Goal: Communication & Community: Answer question/provide support

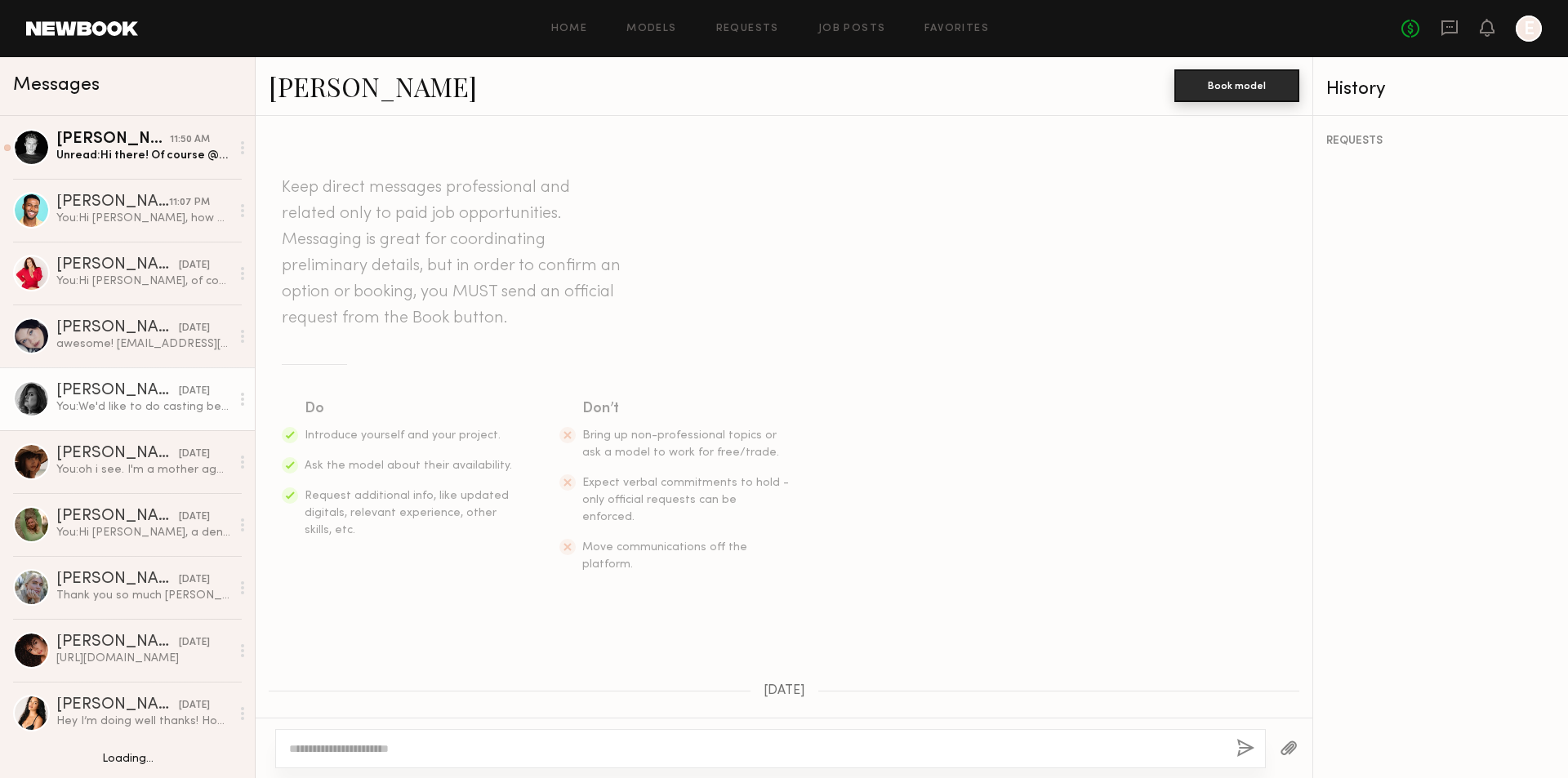
scroll to position [637, 0]
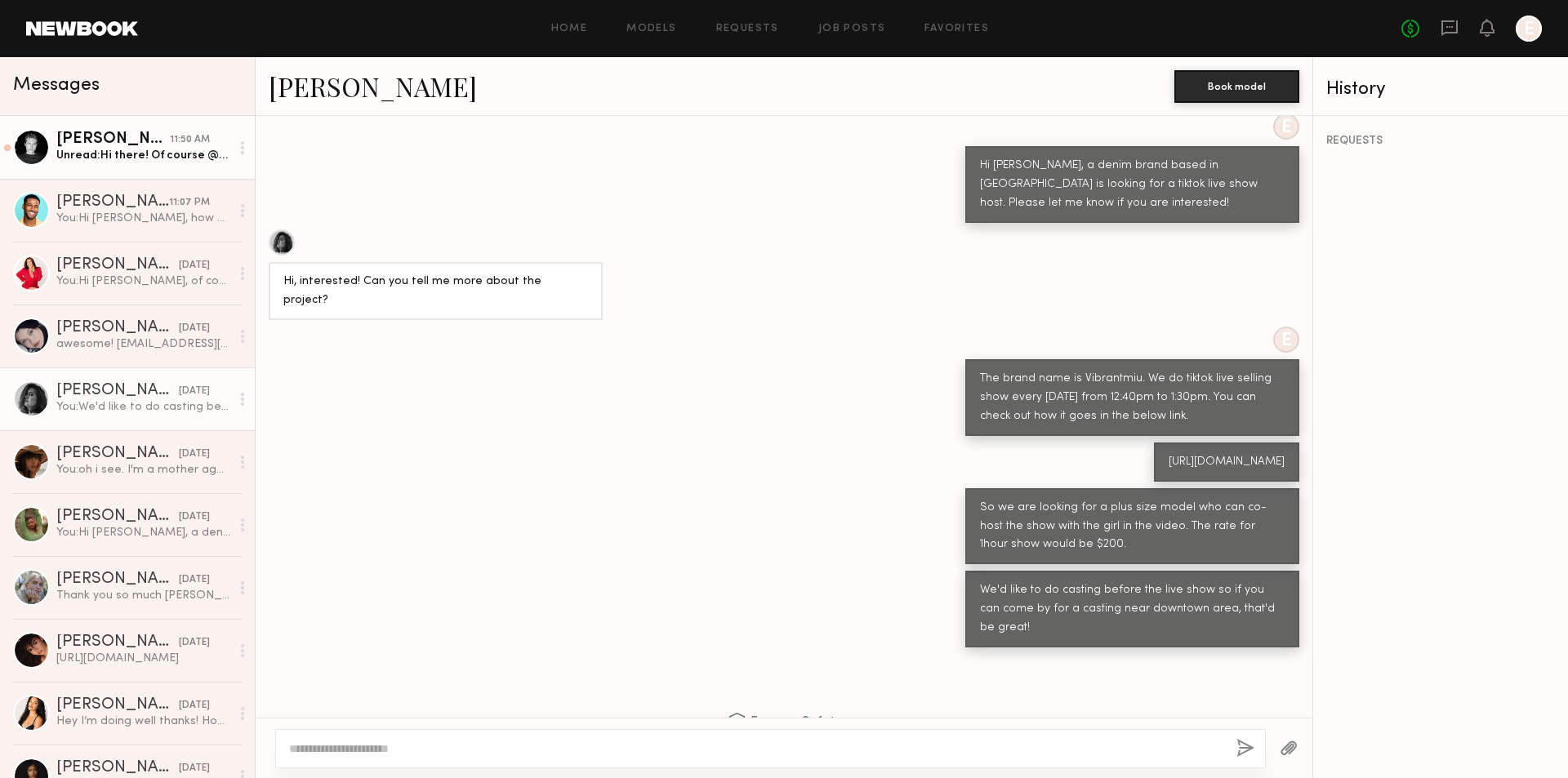
click at [167, 150] on div "Unread: Hi there! Of course @as.petrenko Thank you" at bounding box center [142, 156] width 174 height 15
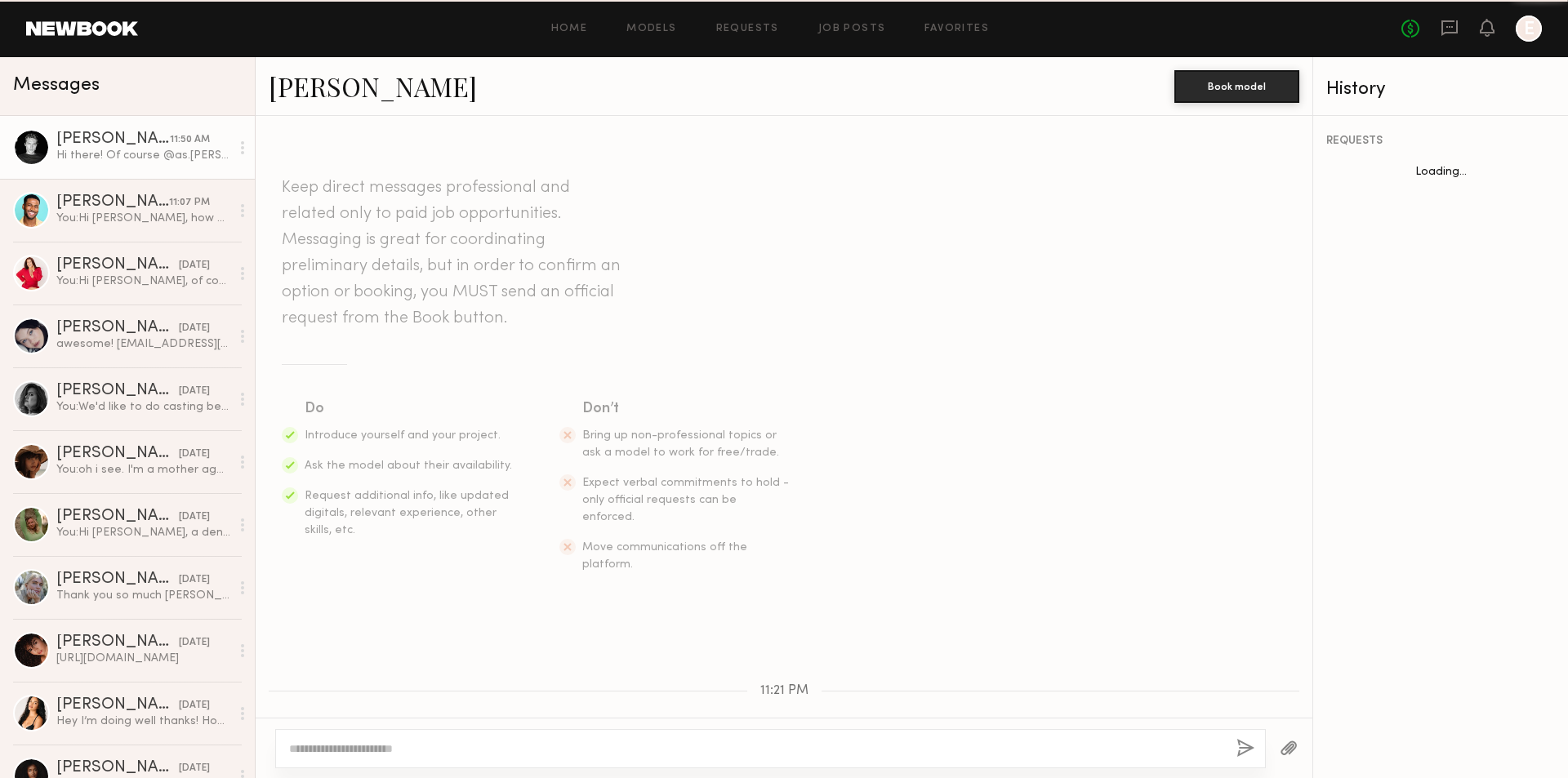
scroll to position [330, 0]
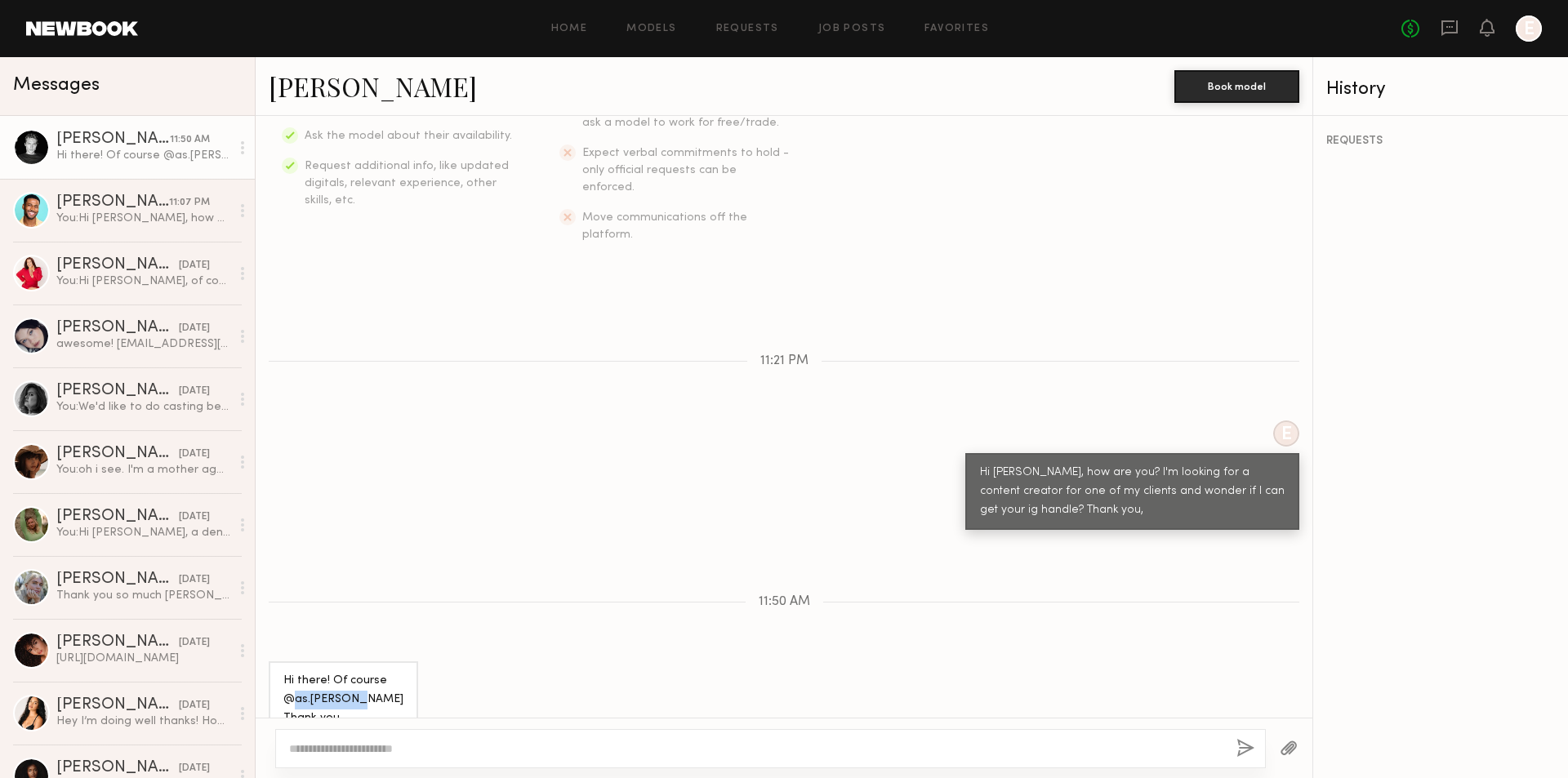
drag, startPoint x: 293, startPoint y: 665, endPoint x: 355, endPoint y: 663, distance: 62.0
click at [355, 672] on div "Hi there! Of course @as.petrenko Thank you" at bounding box center [343, 699] width 120 height 56
copy div "as.petrenko"
drag, startPoint x: 337, startPoint y: 732, endPoint x: 330, endPoint y: 744, distance: 13.9
click at [333, 739] on div at bounding box center [770, 748] width 990 height 39
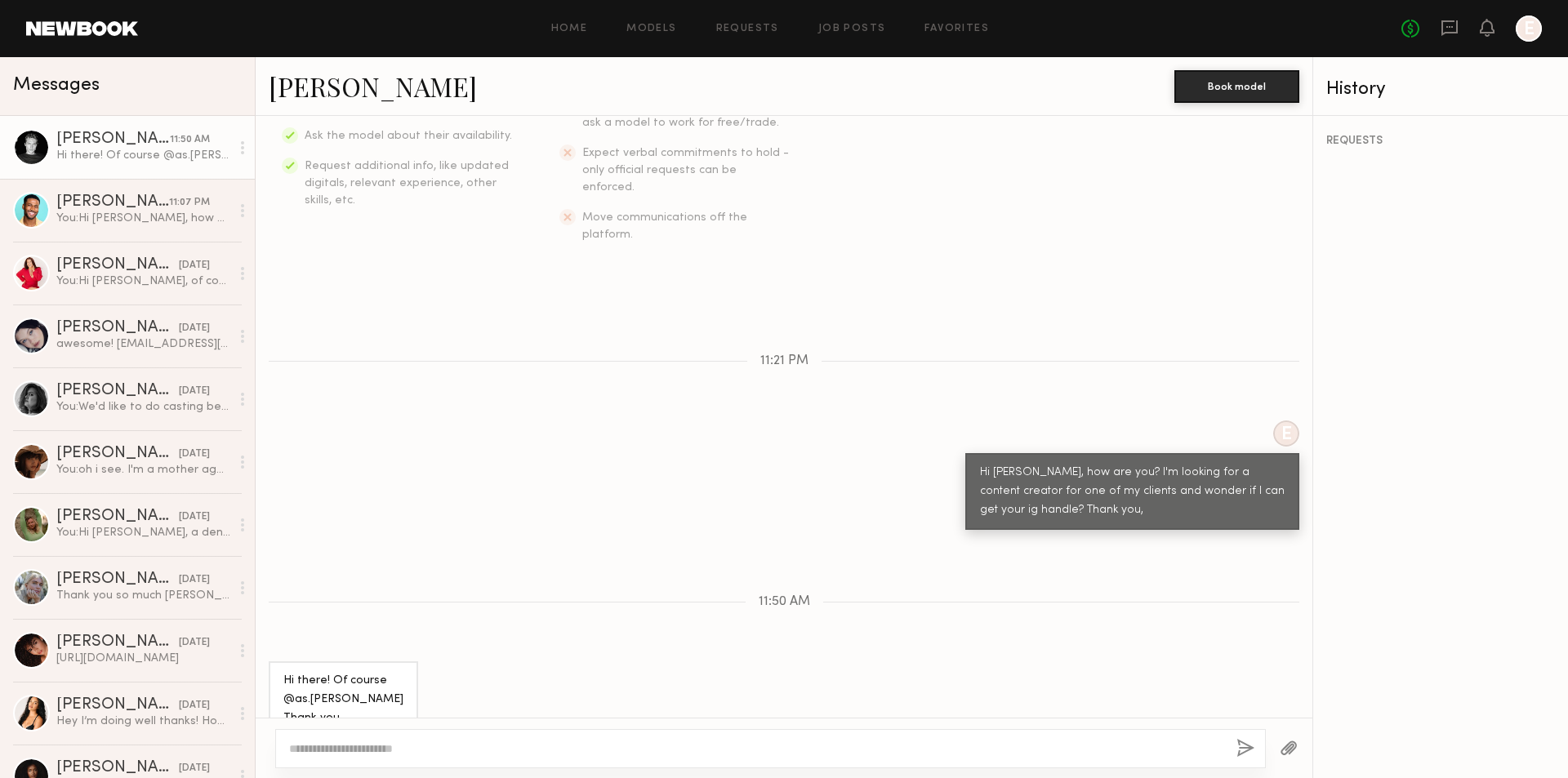
click at [330, 744] on textarea at bounding box center [756, 748] width 934 height 16
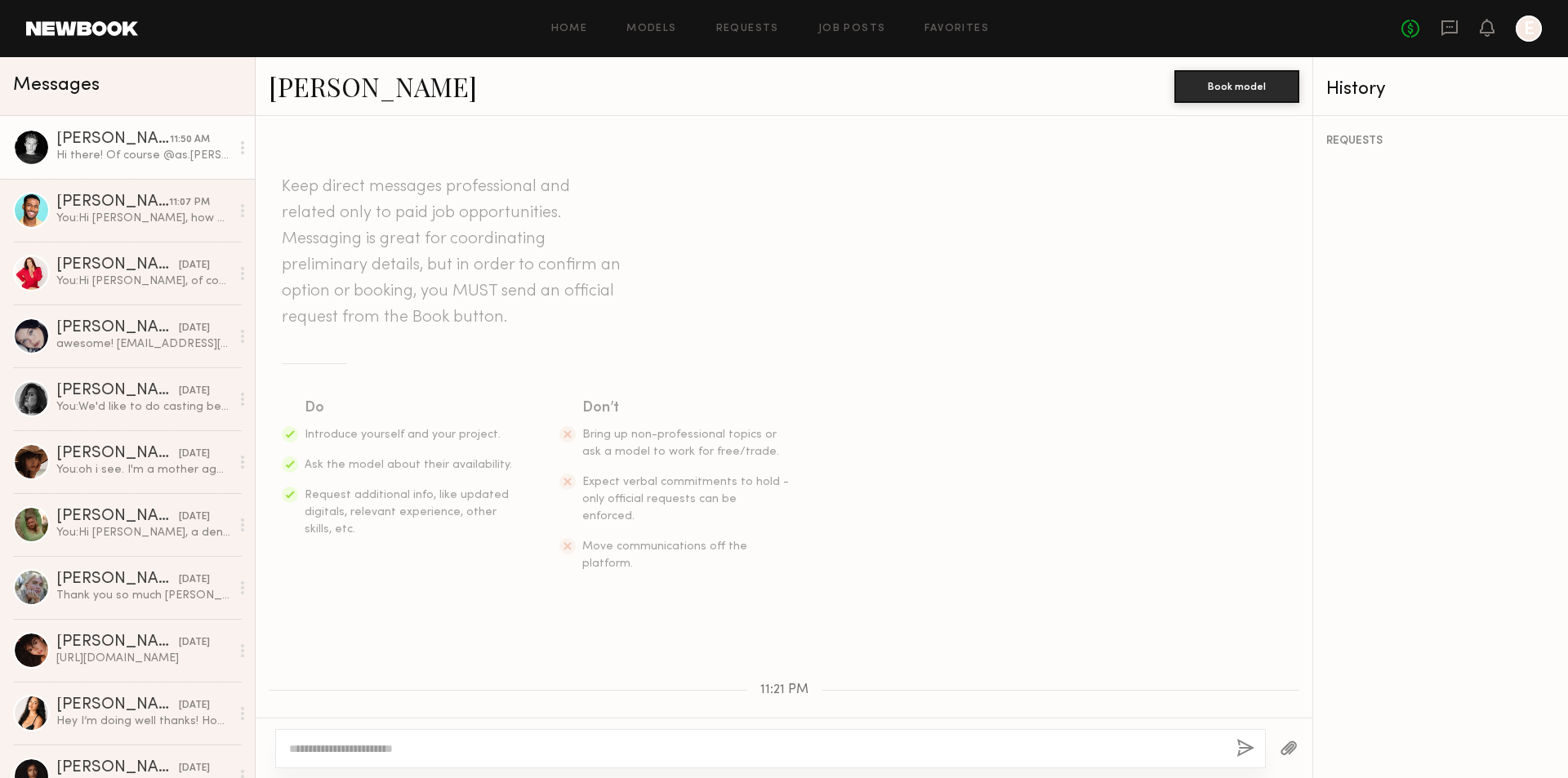
scroll to position [0, 0]
click at [319, 96] on link "Sasha P." at bounding box center [372, 85] width 208 height 35
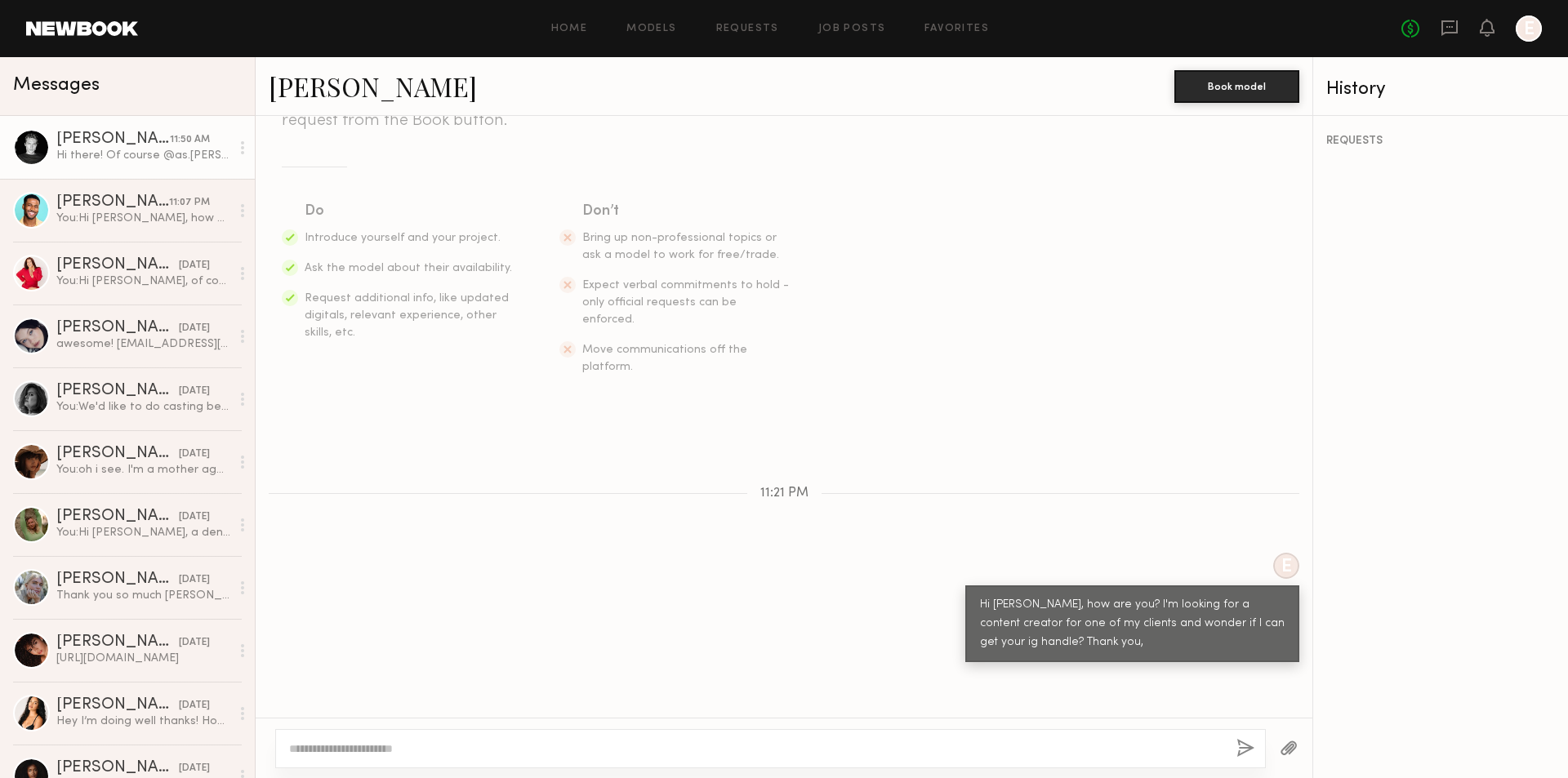
scroll to position [330, 0]
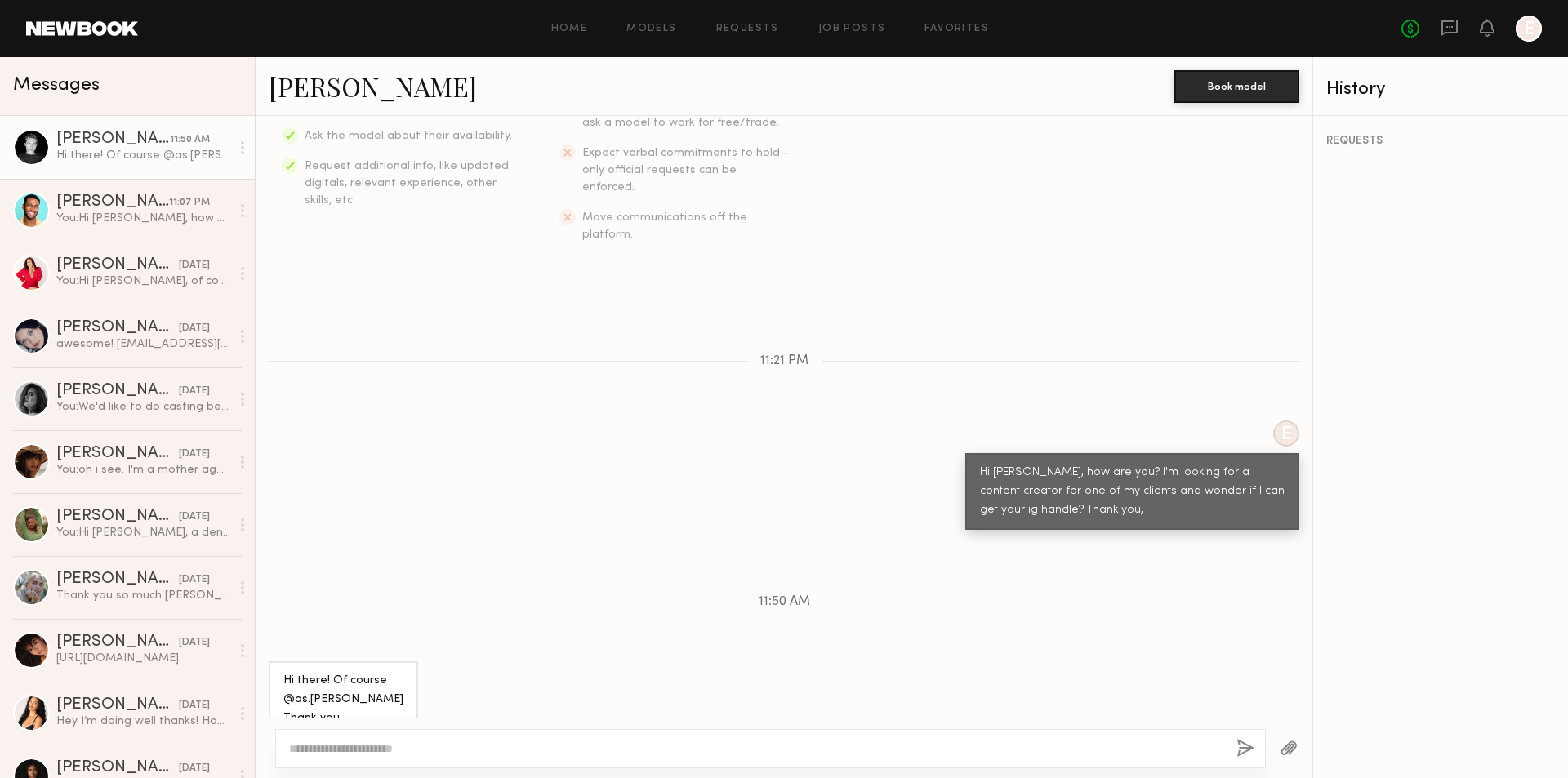
click at [714, 750] on textarea at bounding box center [756, 748] width 934 height 16
type textarea "**********"
click at [1244, 743] on button "button" at bounding box center [1244, 749] width 18 height 21
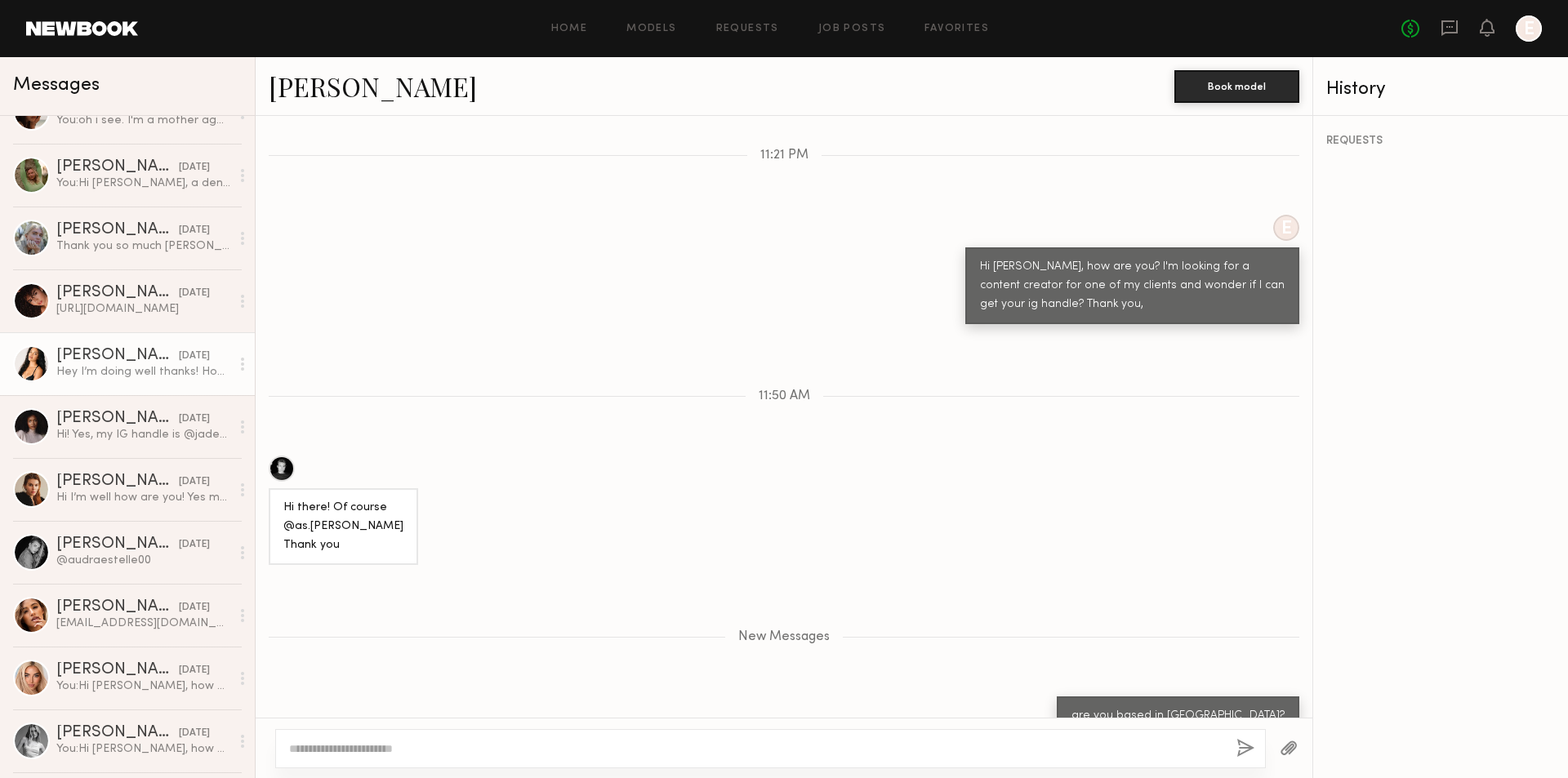
scroll to position [408, 0]
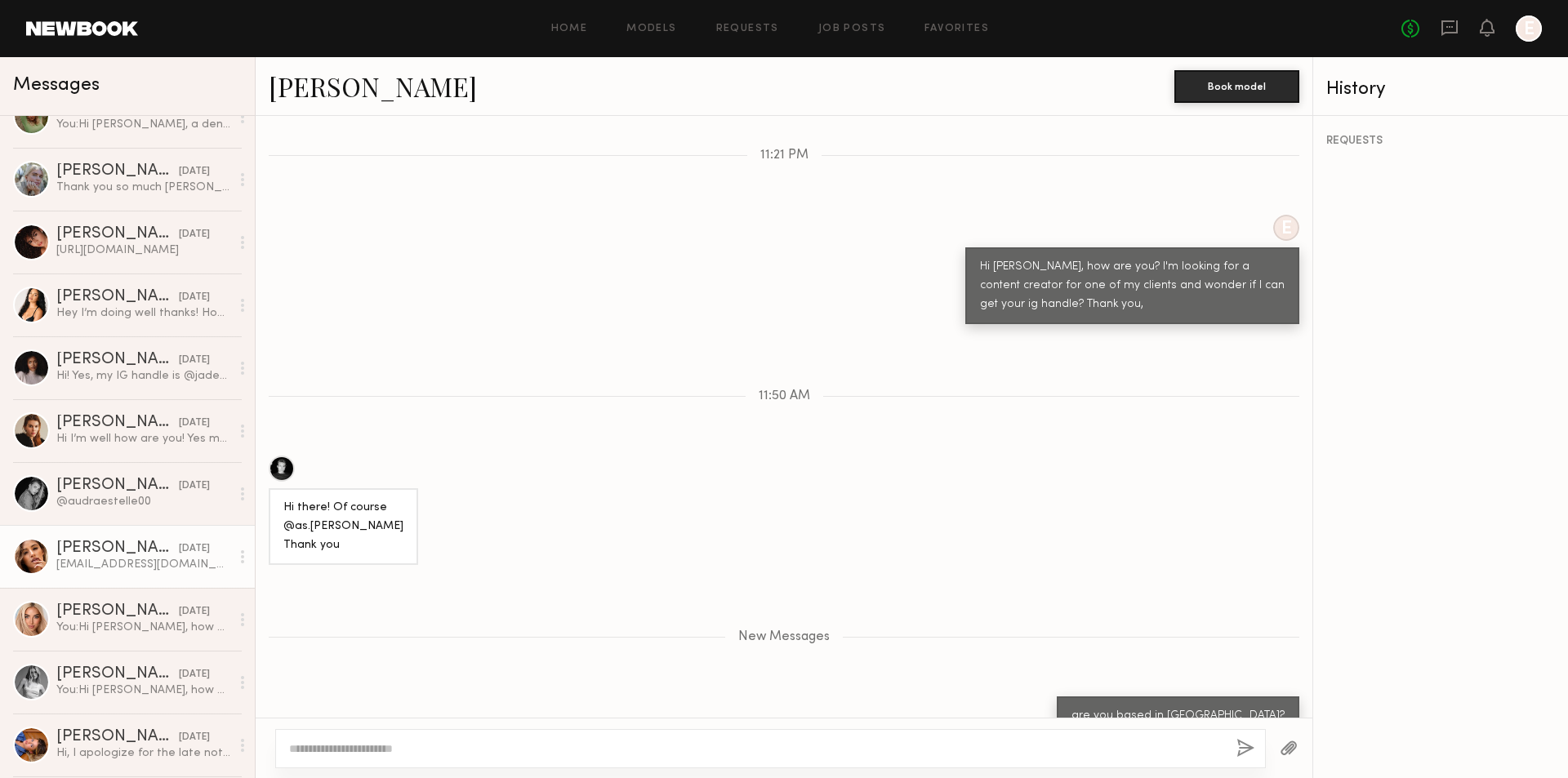
click at [166, 567] on div "Jackiekreyes@gmail.com" at bounding box center [142, 565] width 174 height 15
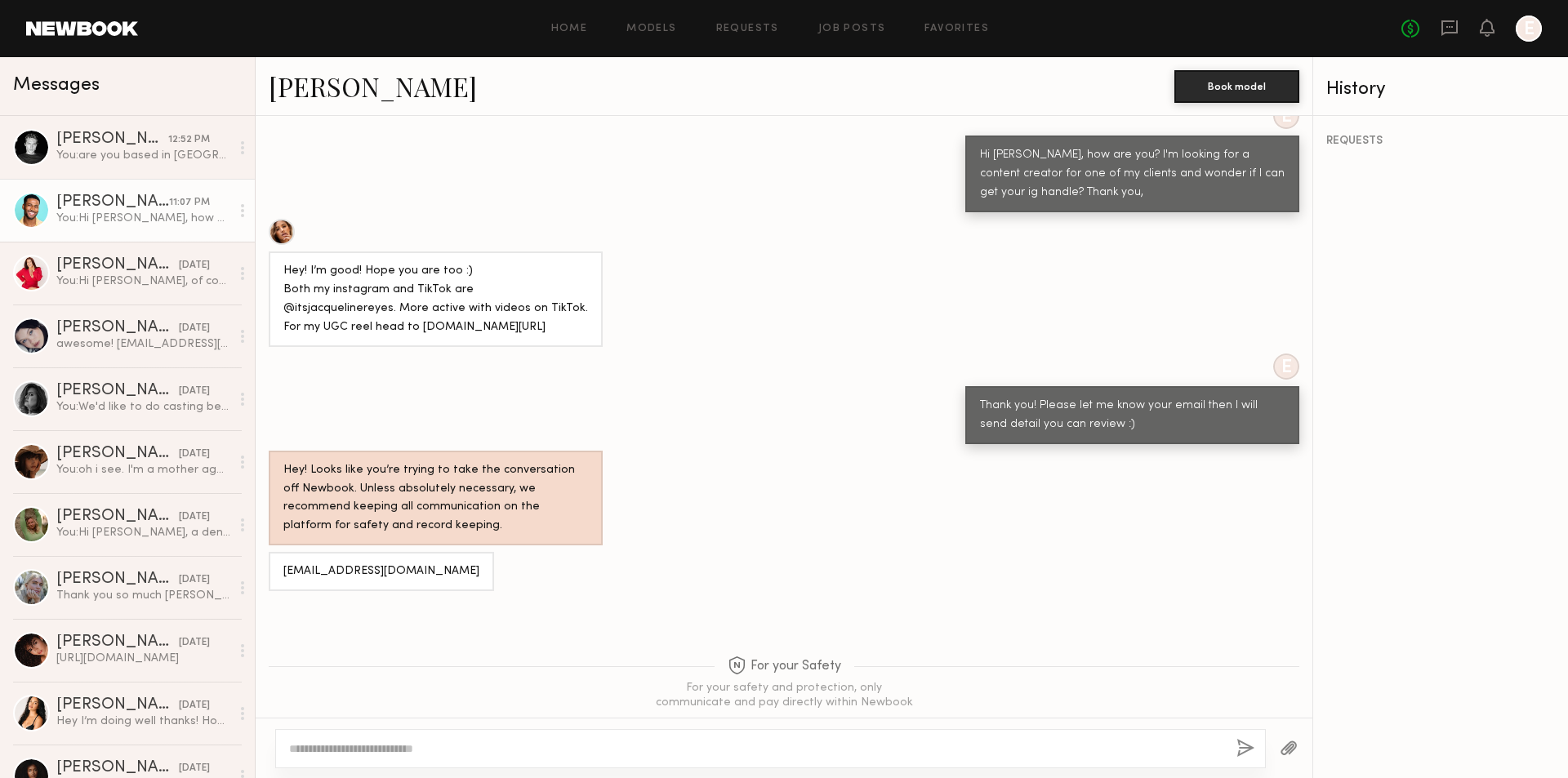
click at [126, 210] on div "Cameron C." at bounding box center [112, 202] width 113 height 16
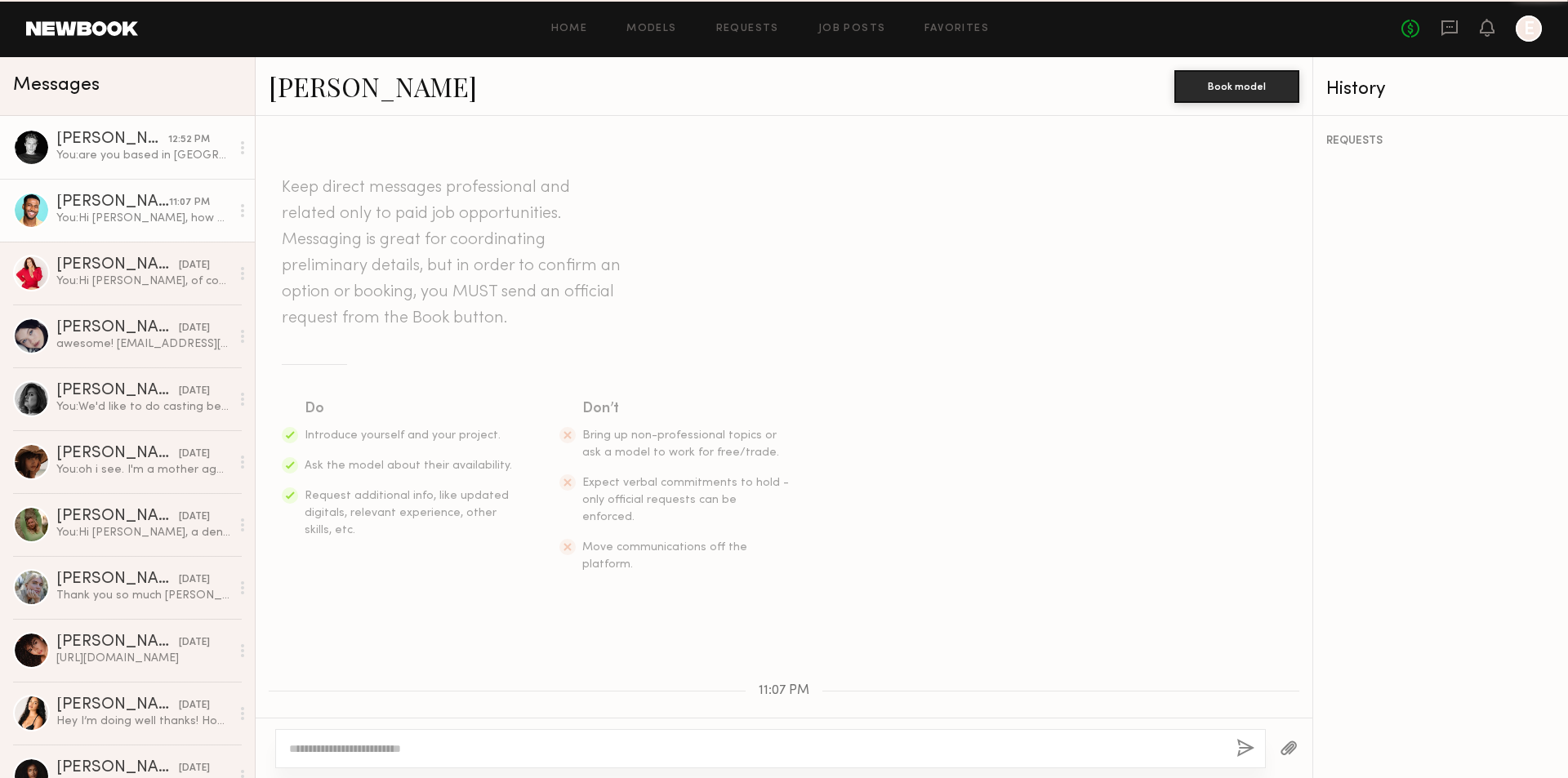
scroll to position [120, 0]
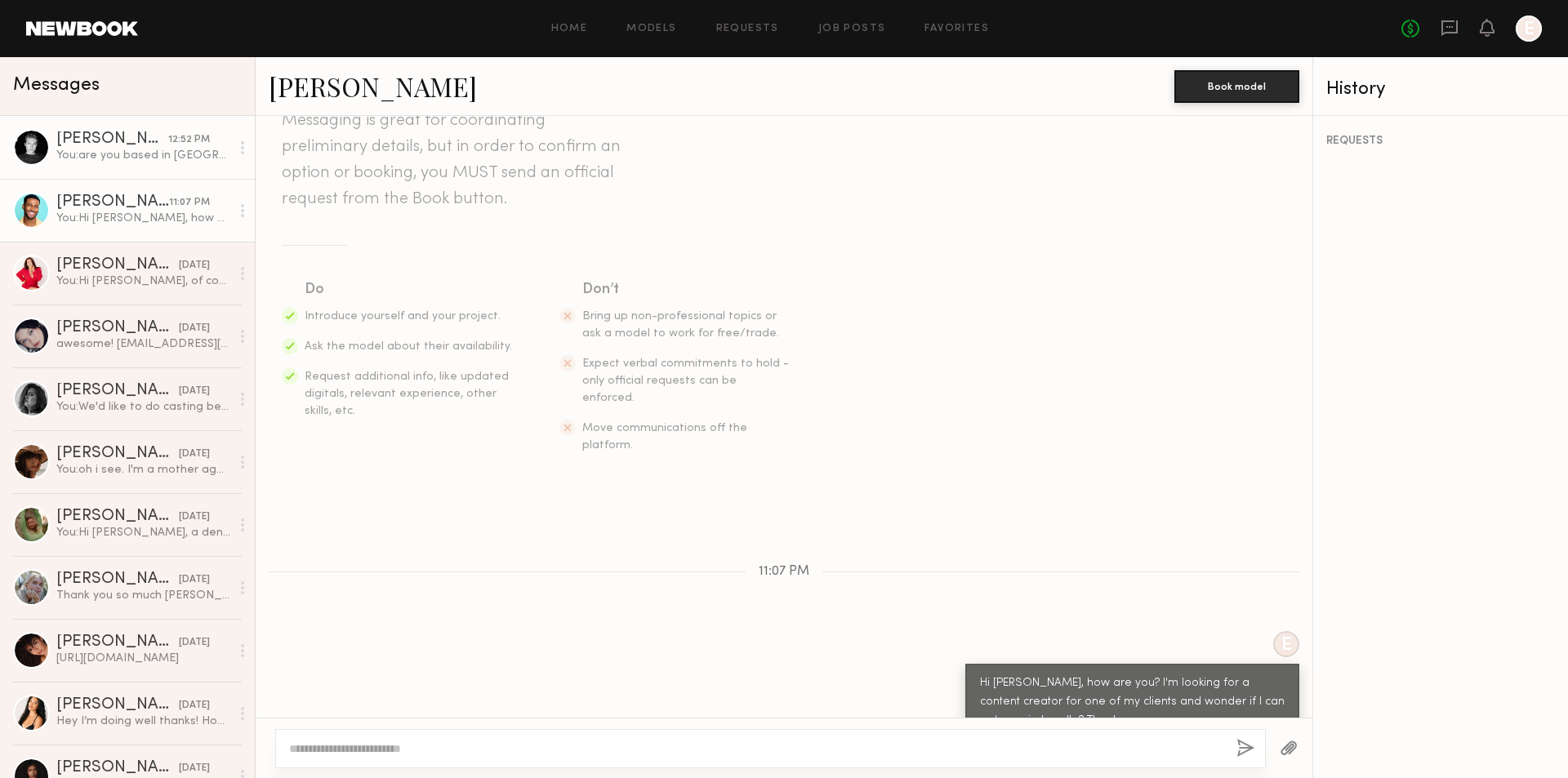
click at [143, 139] on div "Sasha P." at bounding box center [112, 139] width 112 height 16
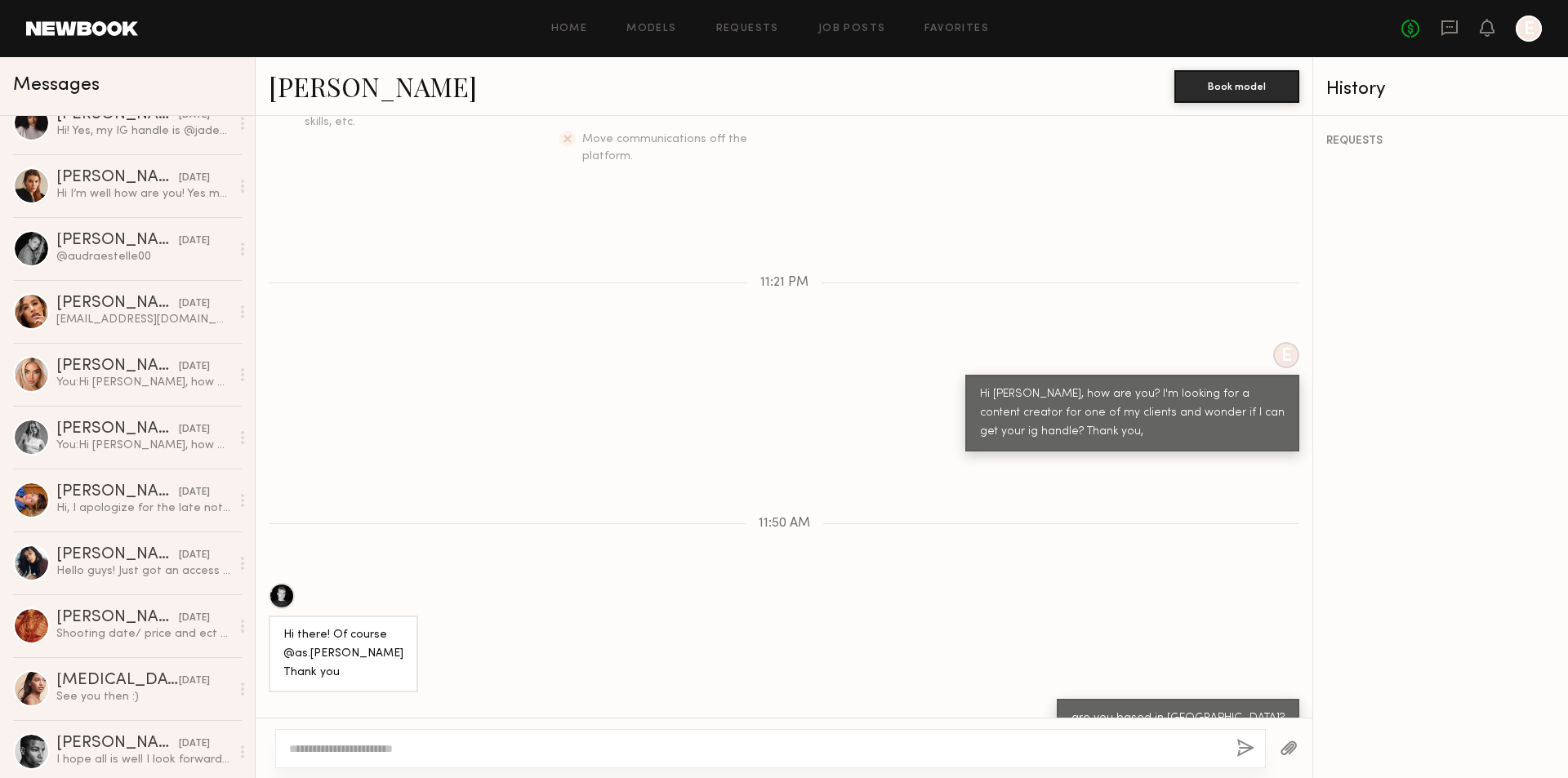
scroll to position [1061, 0]
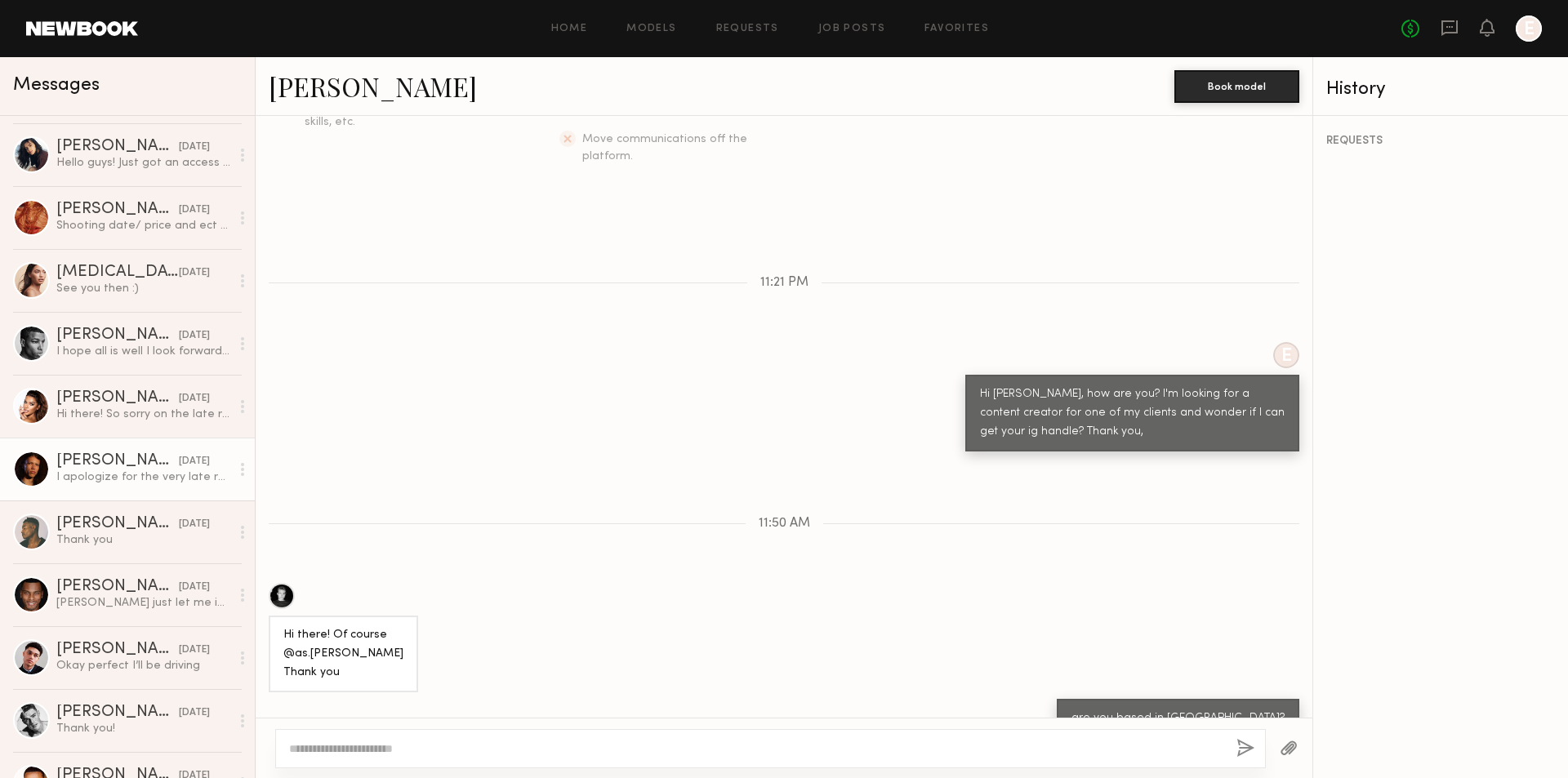
click at [178, 465] on div "09/03/2021" at bounding box center [194, 461] width 31 height 15
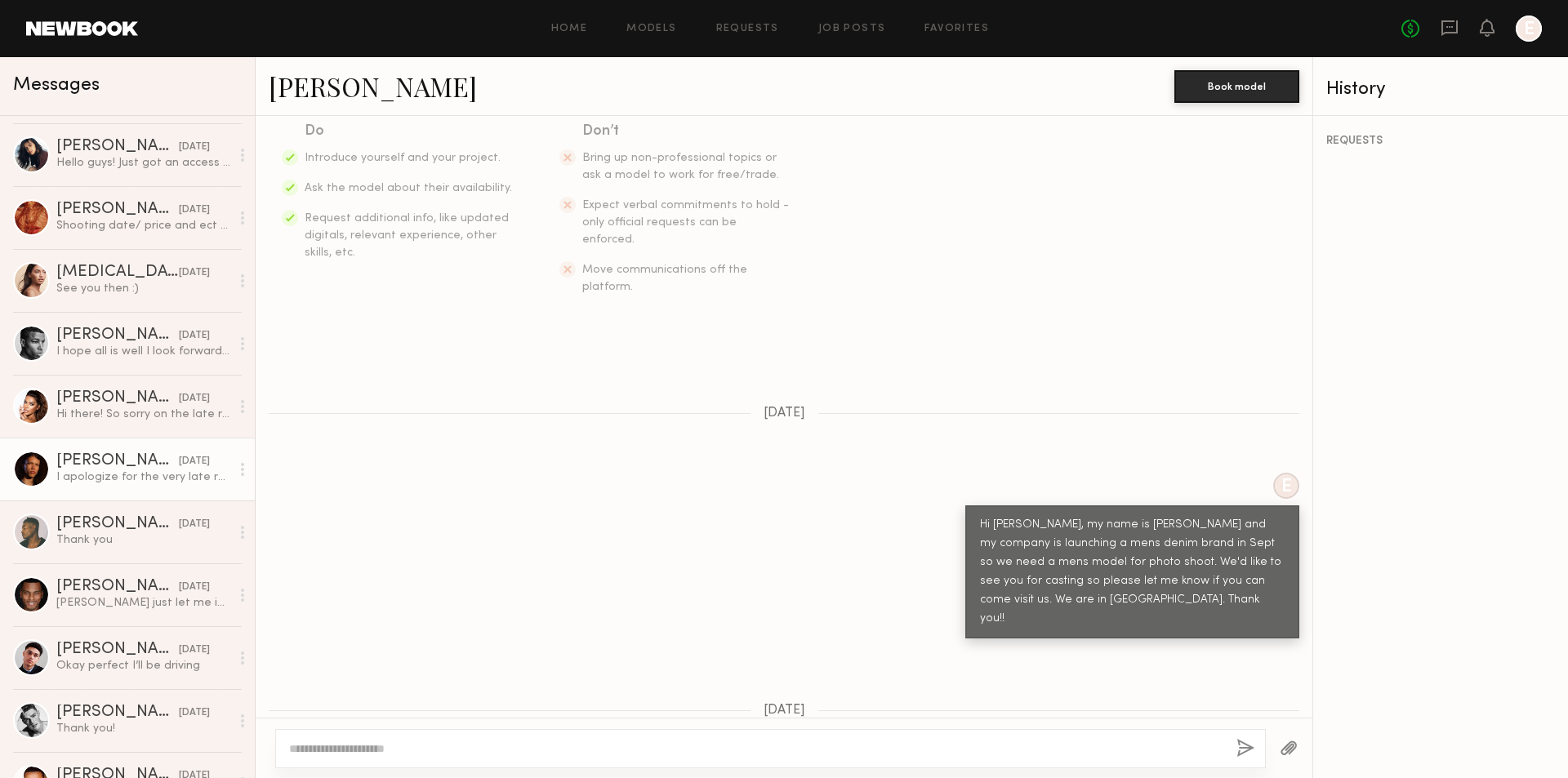
scroll to position [146, 0]
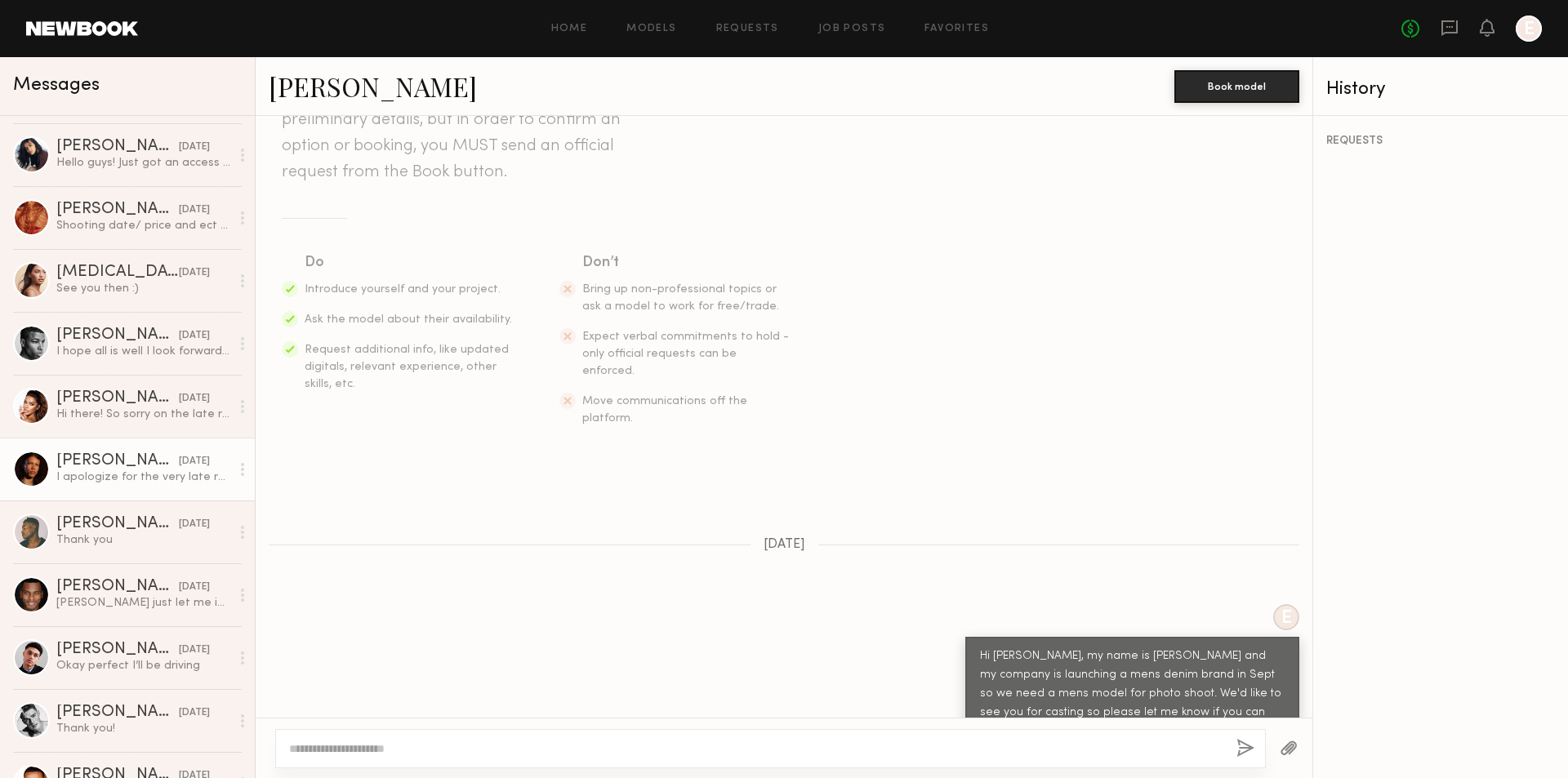
click at [301, 81] on link "Loy P." at bounding box center [372, 85] width 208 height 35
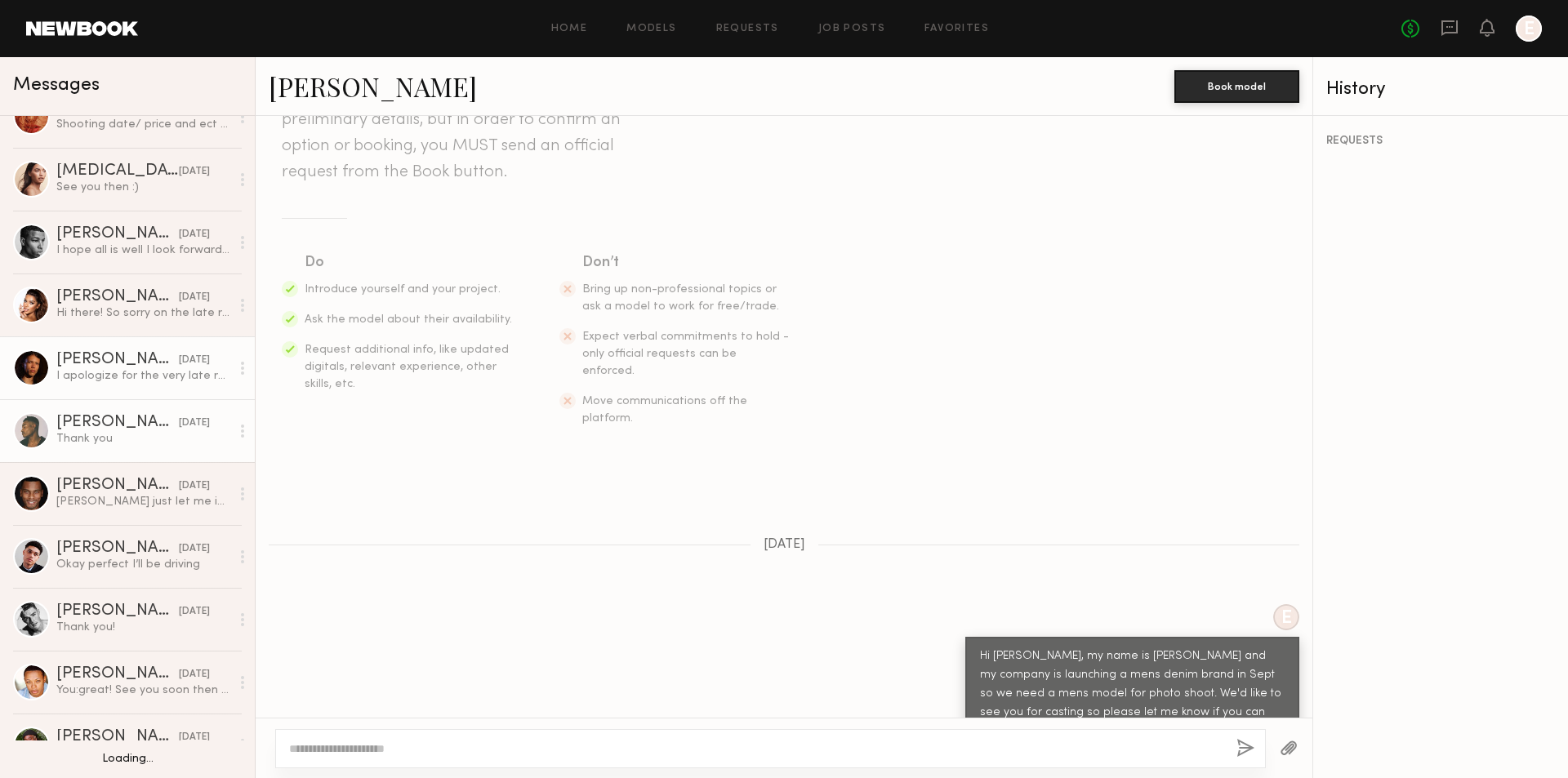
scroll to position [1306, 0]
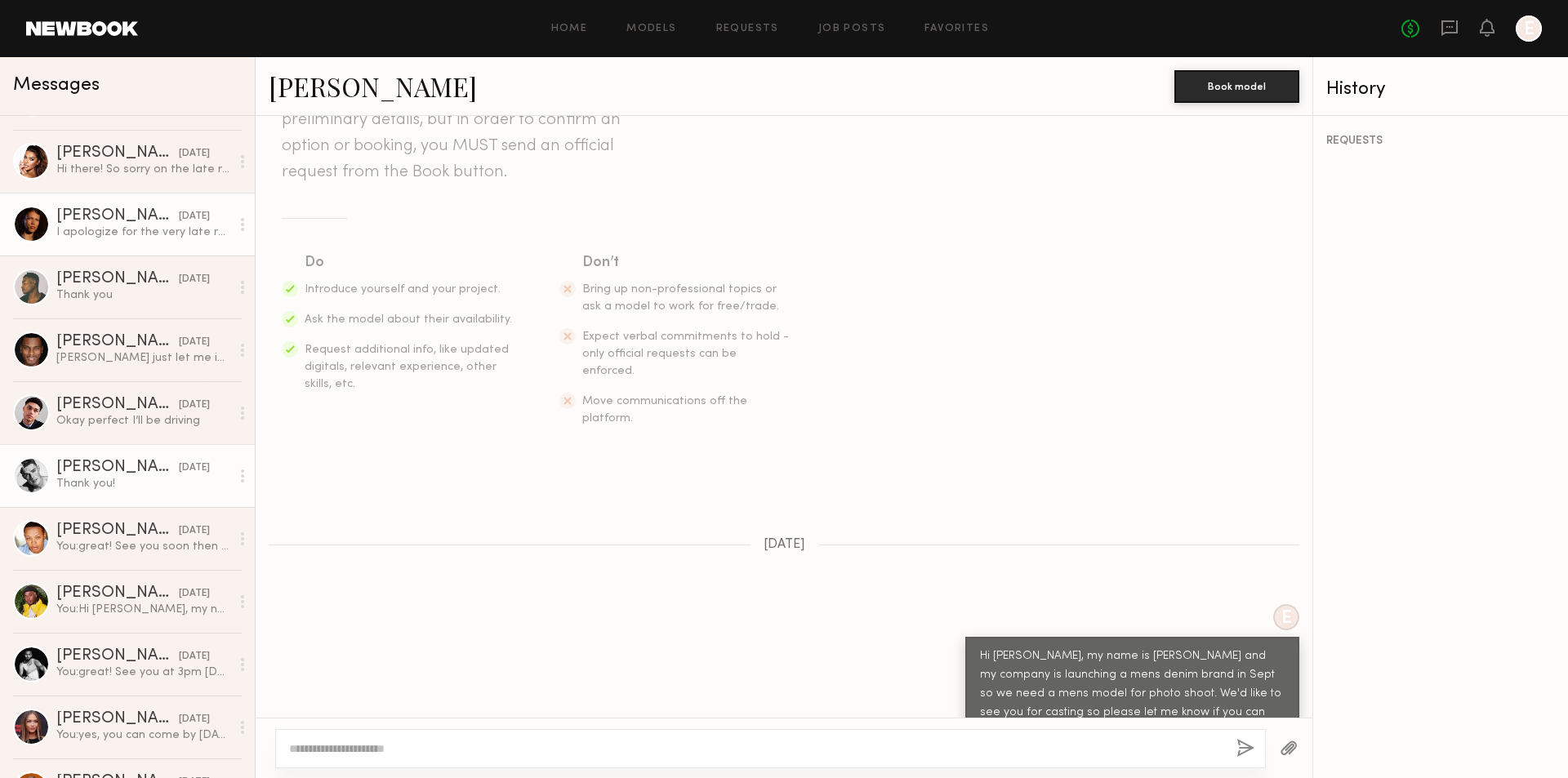
click at [145, 482] on div "Thank you!" at bounding box center [142, 484] width 174 height 15
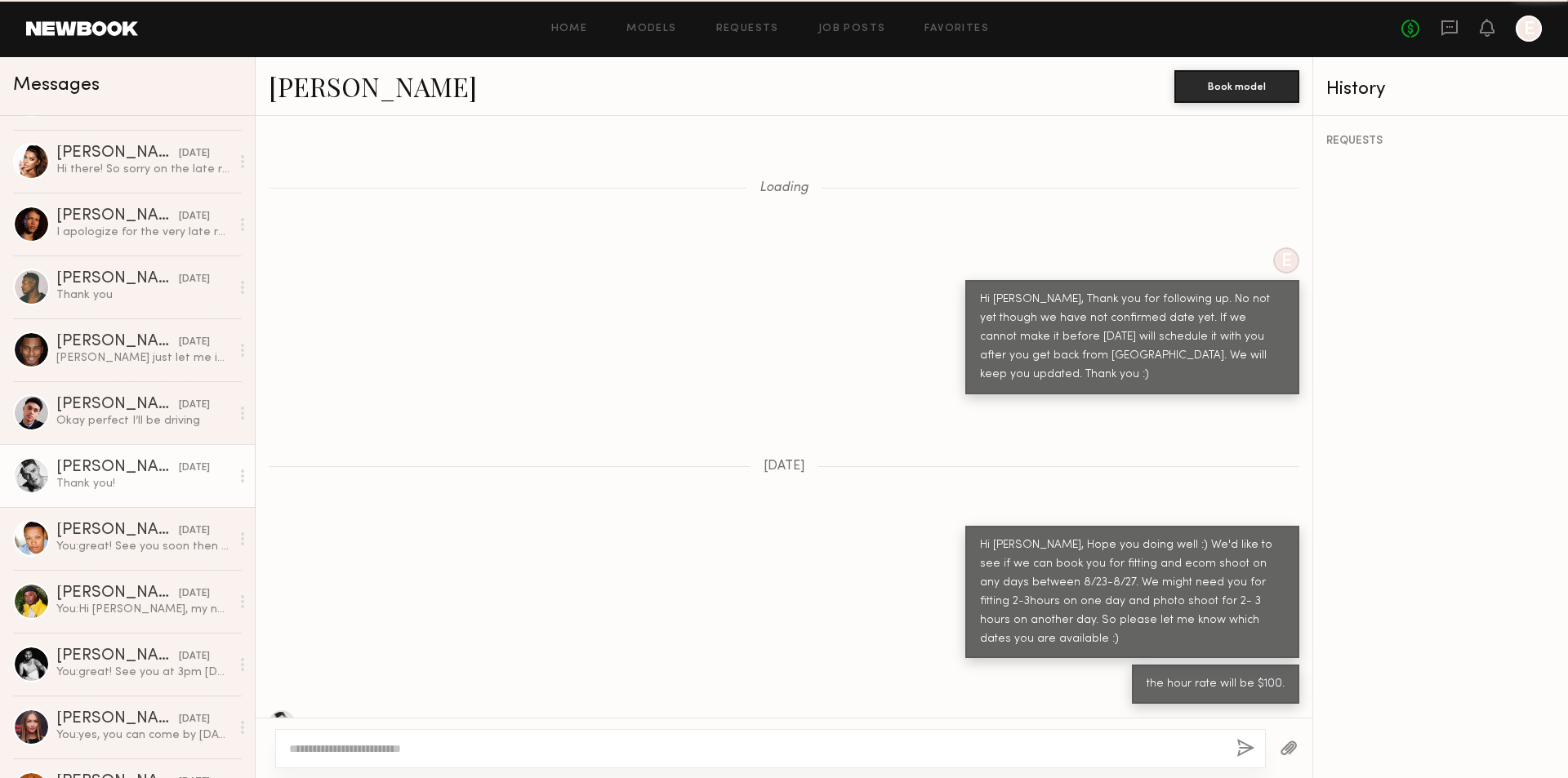
scroll to position [1011, 0]
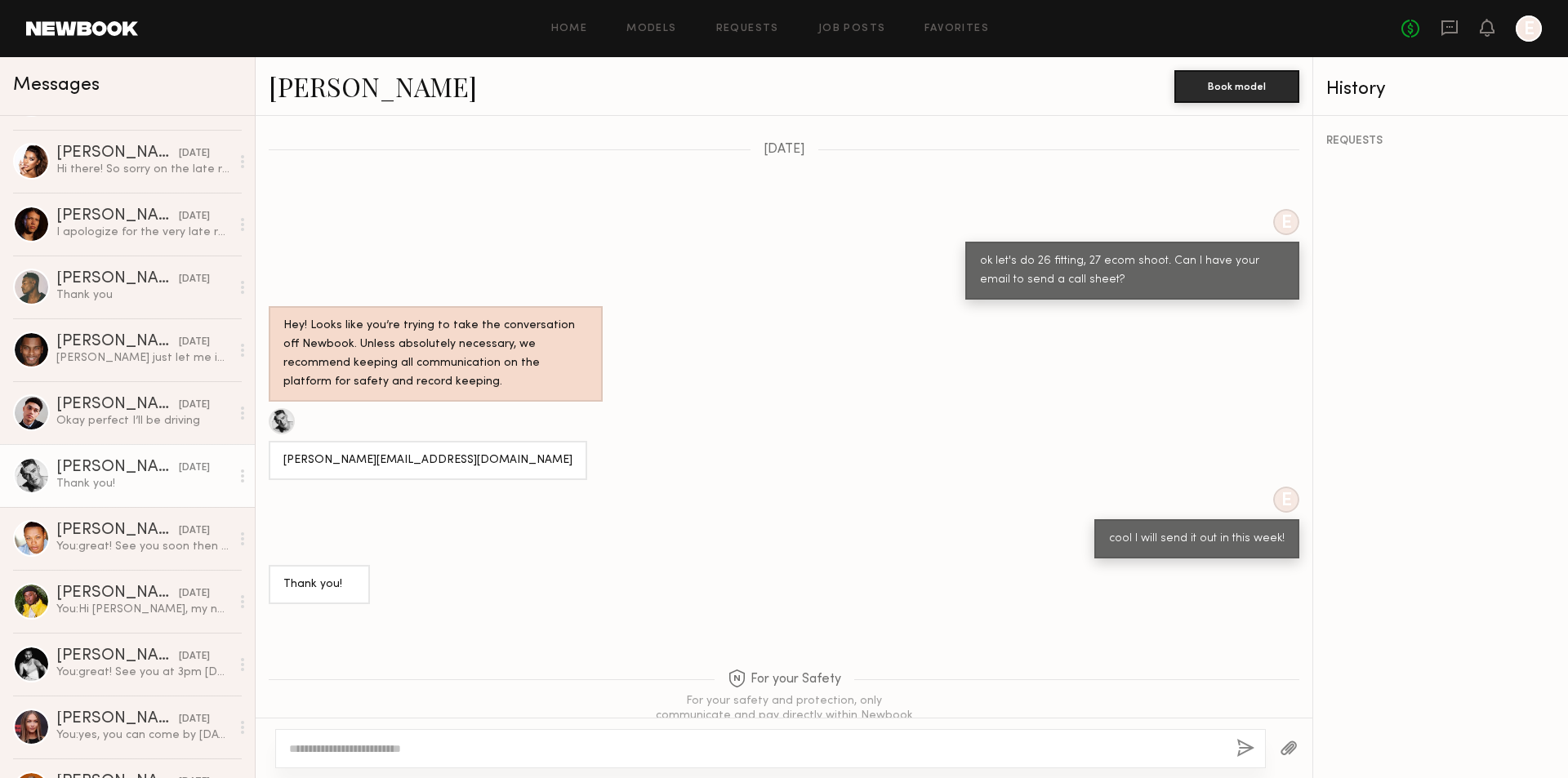
click at [340, 94] on link "Quinton J." at bounding box center [372, 85] width 208 height 35
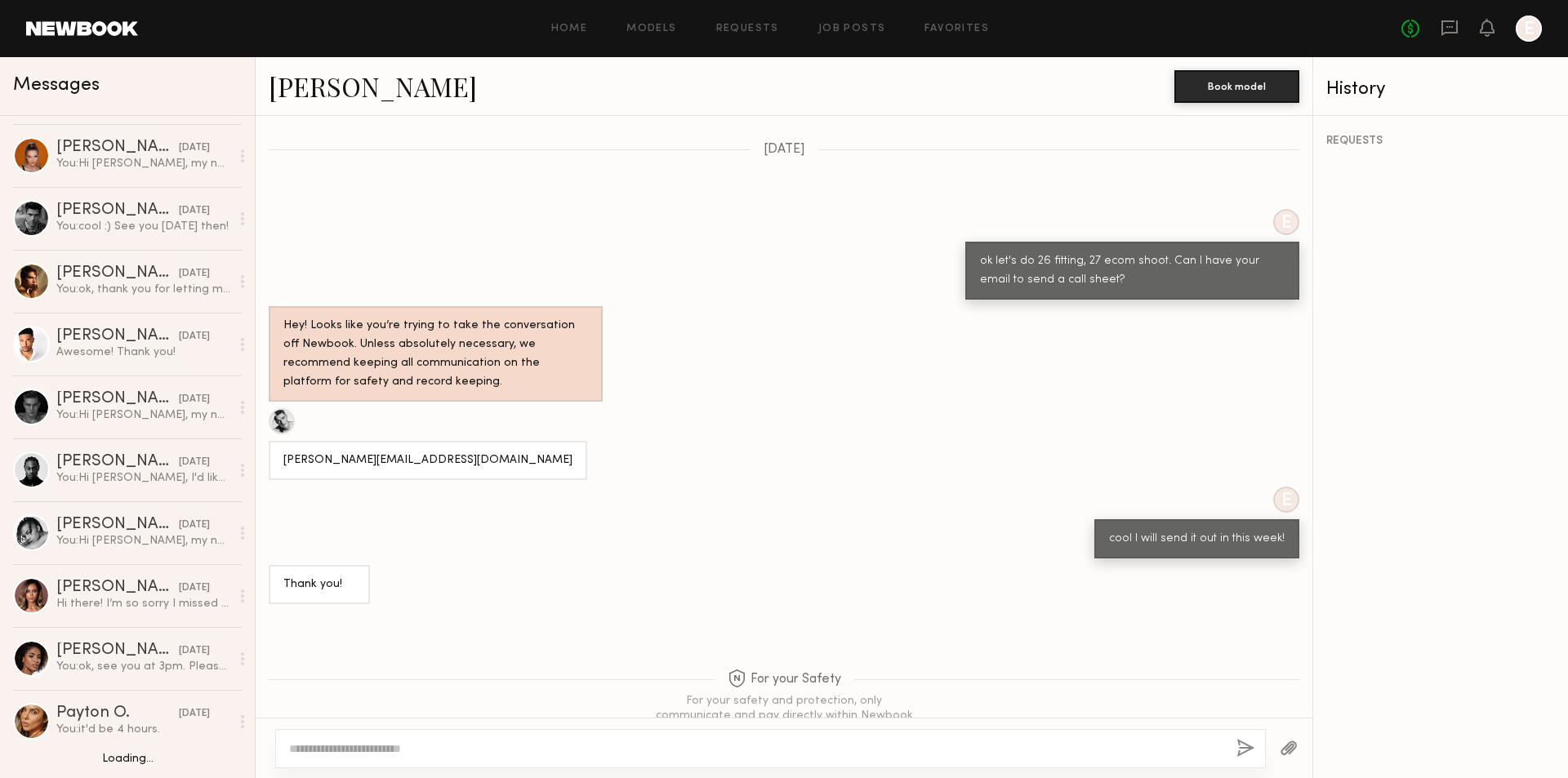
scroll to position [1959, 0]
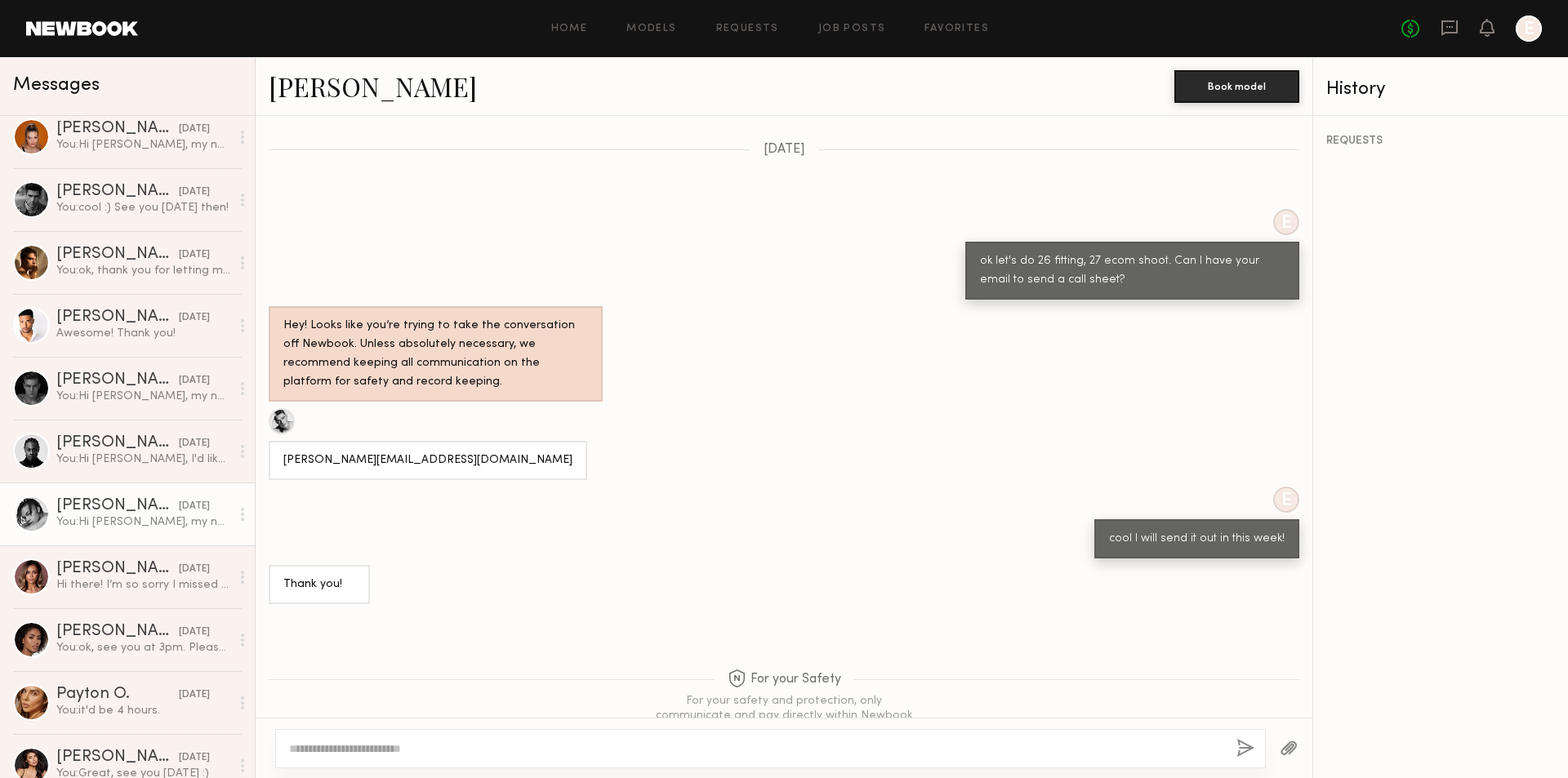
click at [186, 523] on div "You: Hi Martin, my name is Emily and my company is launching a mens denim brand…" at bounding box center [142, 522] width 174 height 15
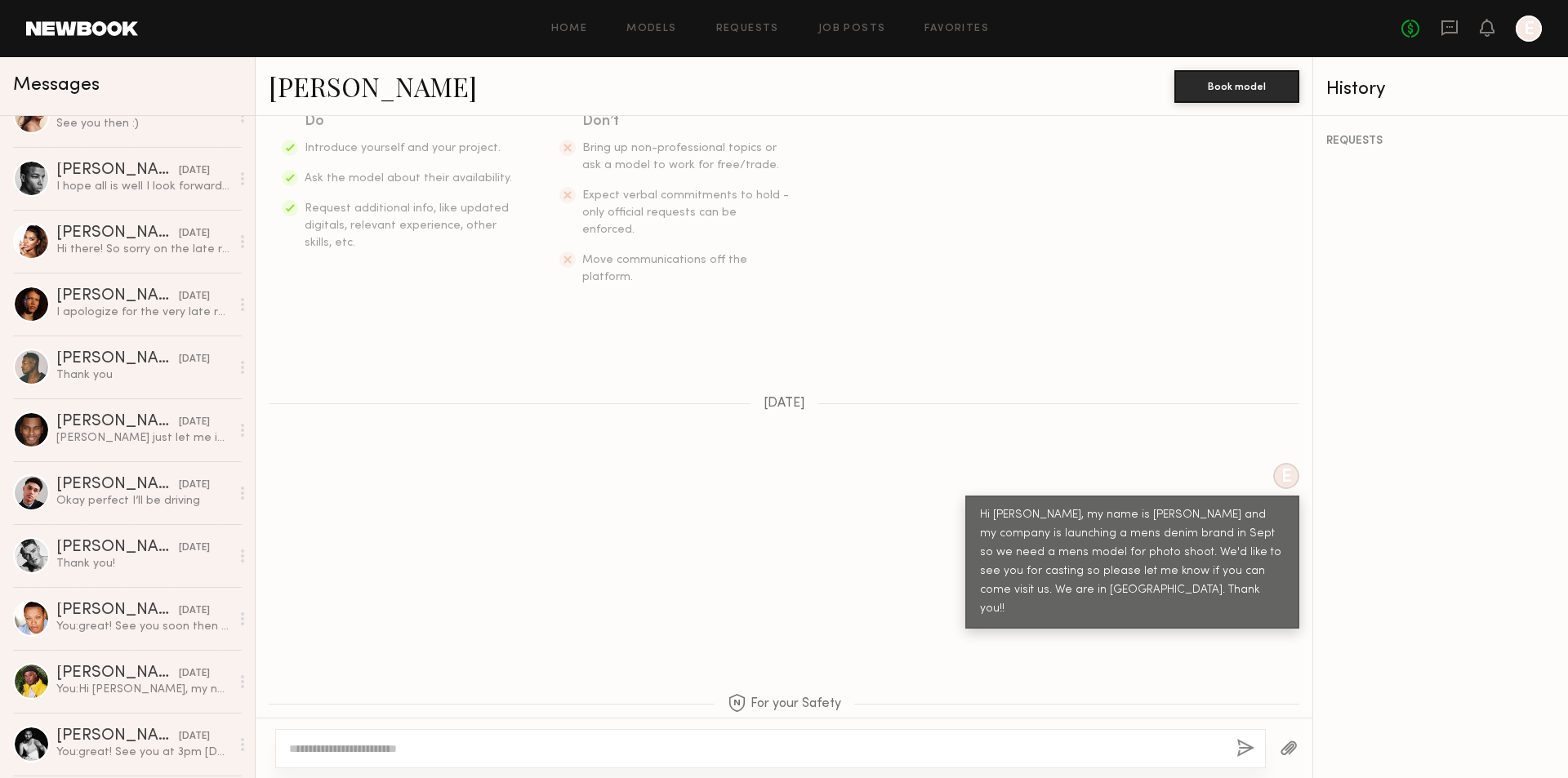
scroll to position [1224, 0]
drag, startPoint x: 142, startPoint y: 564, endPoint x: 156, endPoint y: 552, distance: 18.4
click at [141, 564] on div "Thank you!" at bounding box center [142, 565] width 174 height 15
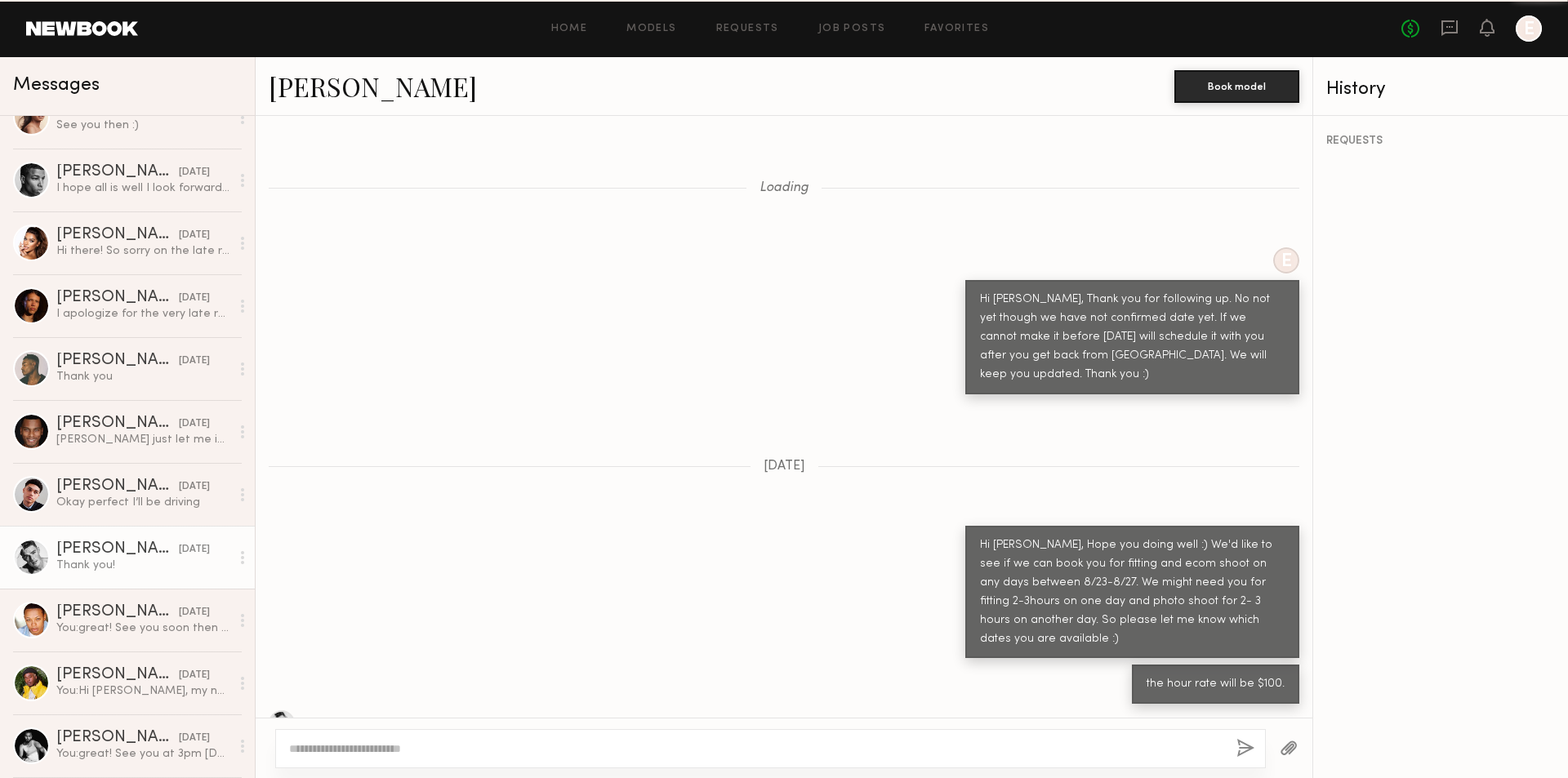
scroll to position [1011, 0]
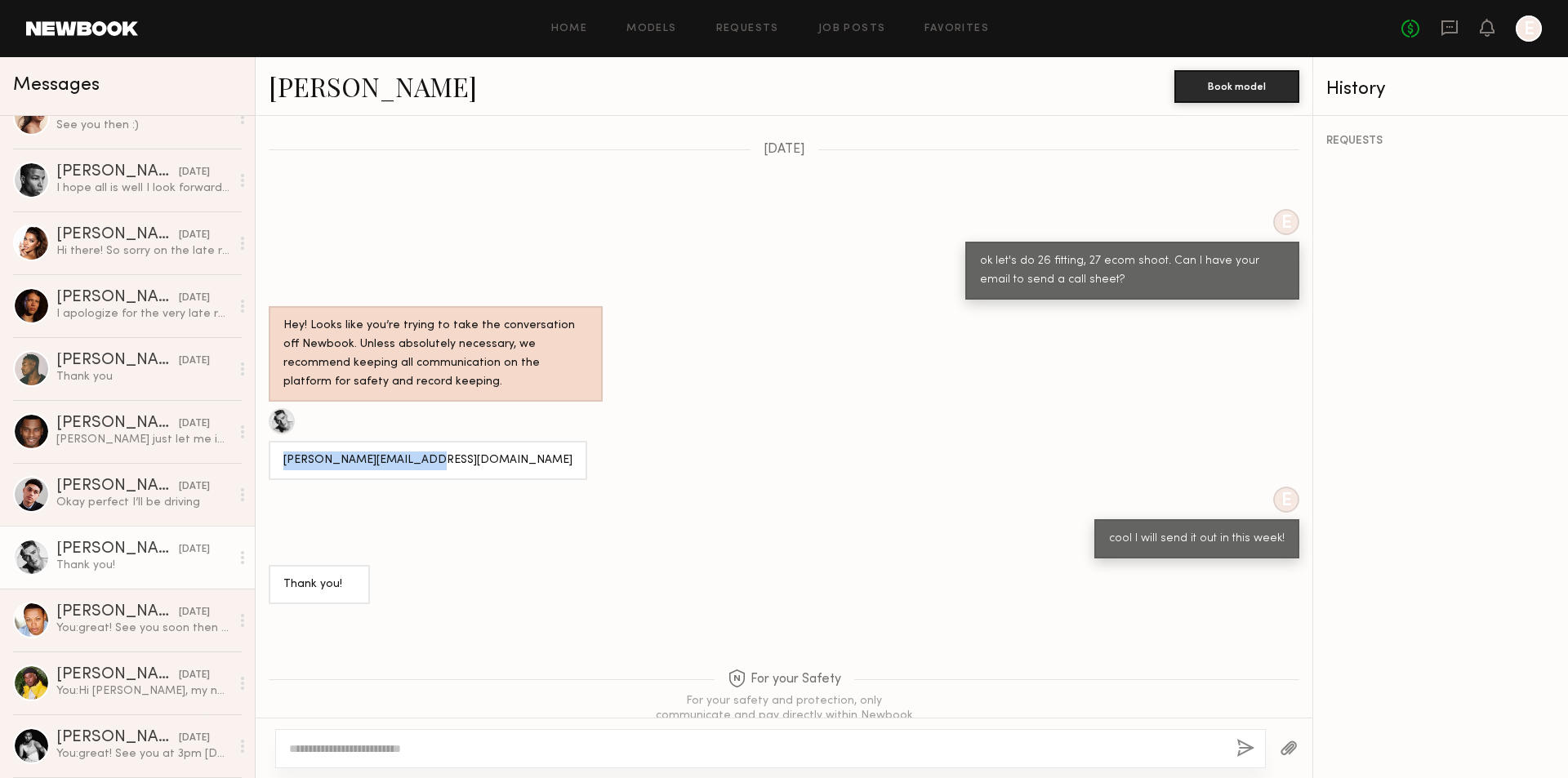
drag, startPoint x: 281, startPoint y: 412, endPoint x: 430, endPoint y: 410, distance: 149.0
click at [430, 441] on div "Quinton@quintonjohn.com" at bounding box center [427, 460] width 318 height 39
copy div "Quinton@quintonjohn.com"
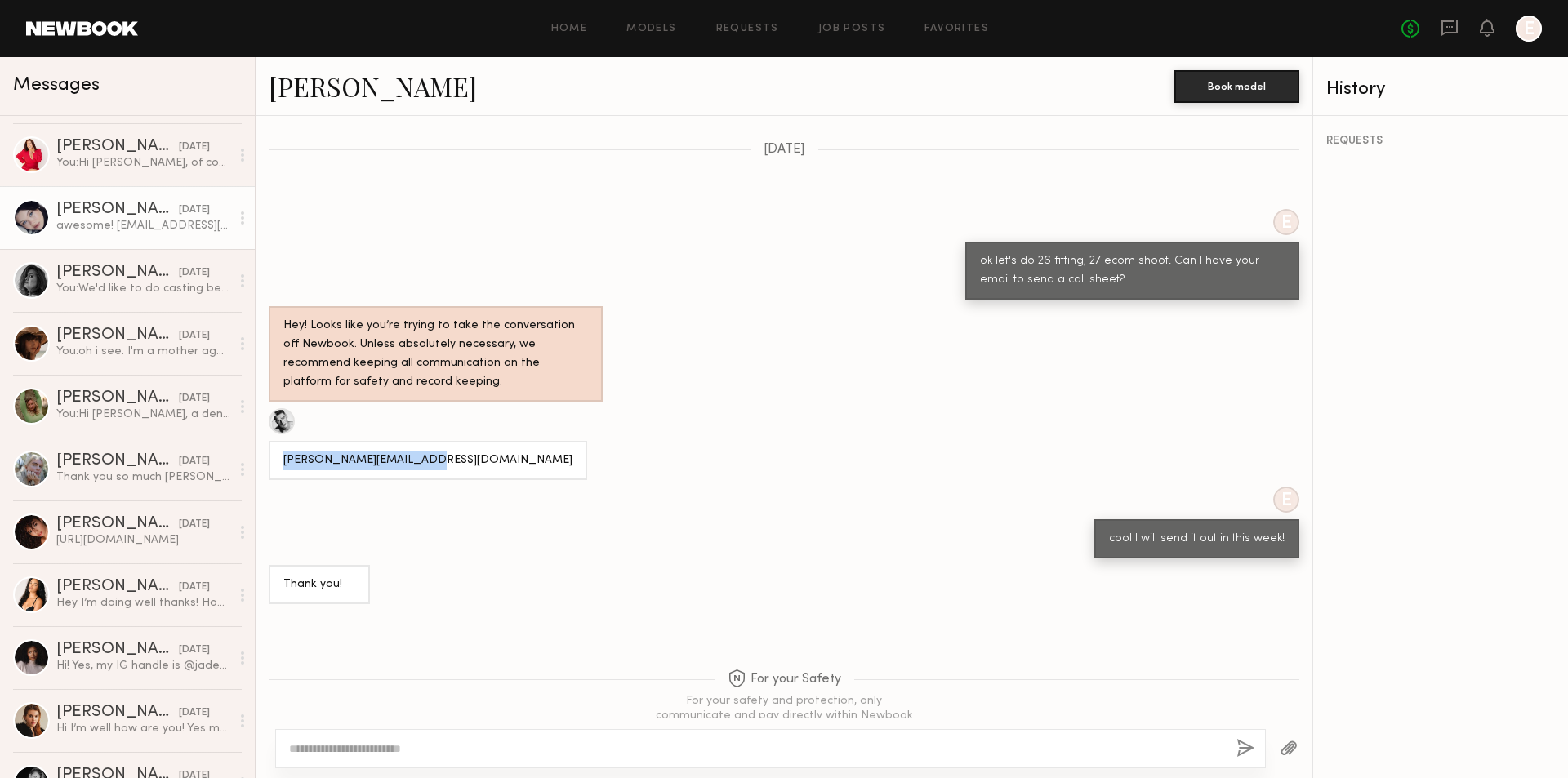
scroll to position [0, 0]
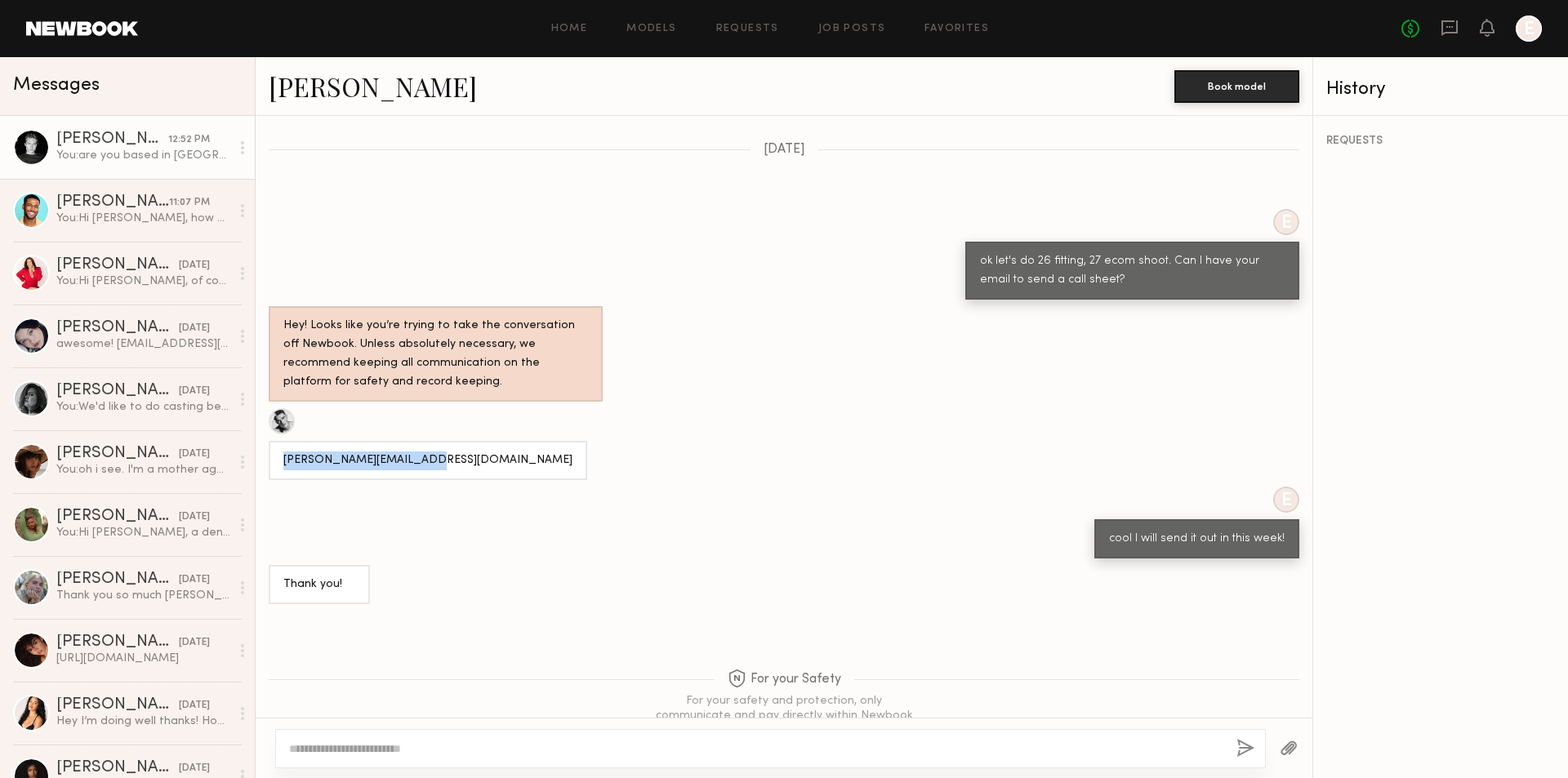
click at [145, 155] on div "You: are you based in LA?" at bounding box center [142, 156] width 174 height 15
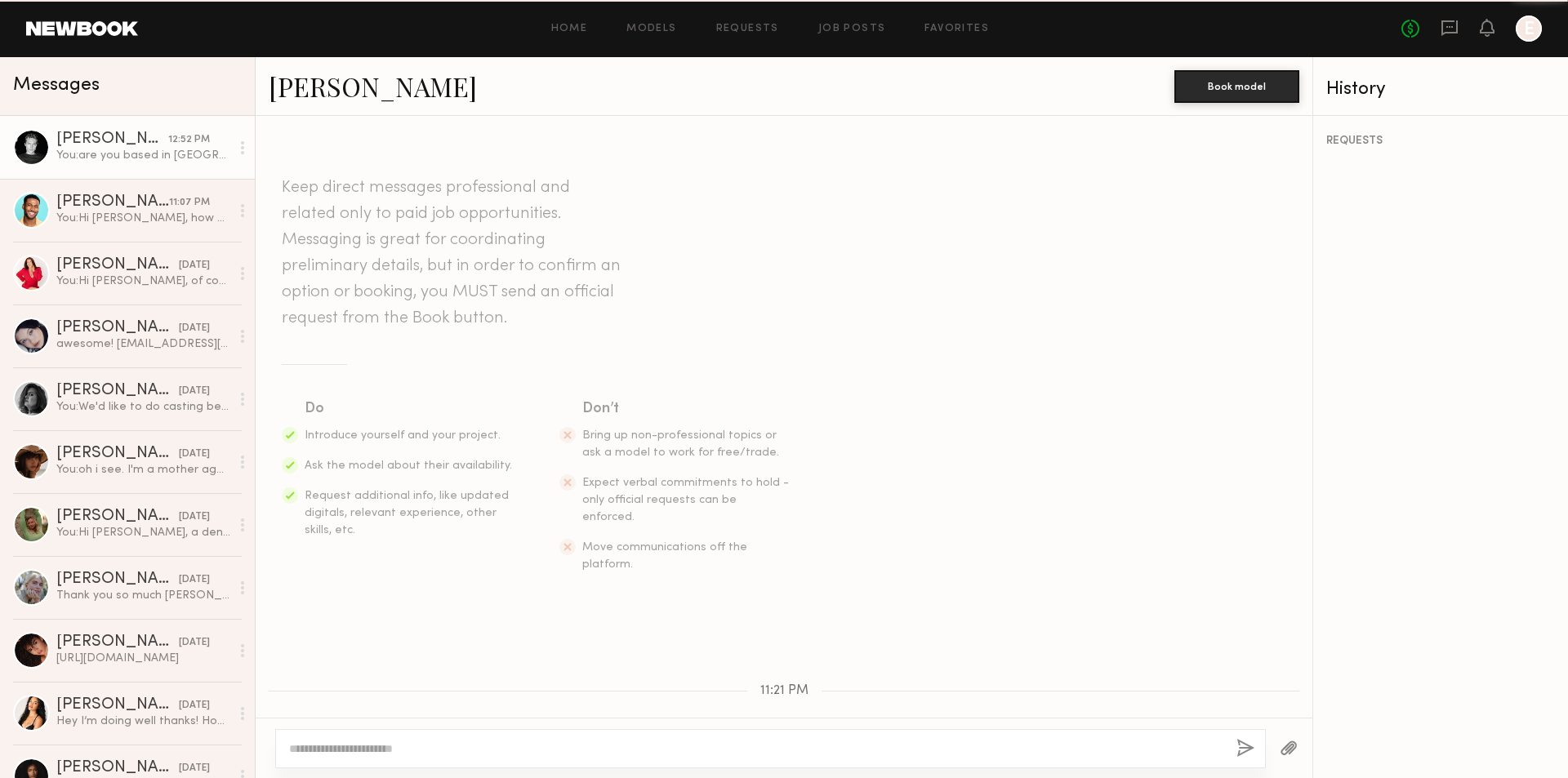
scroll to position [408, 0]
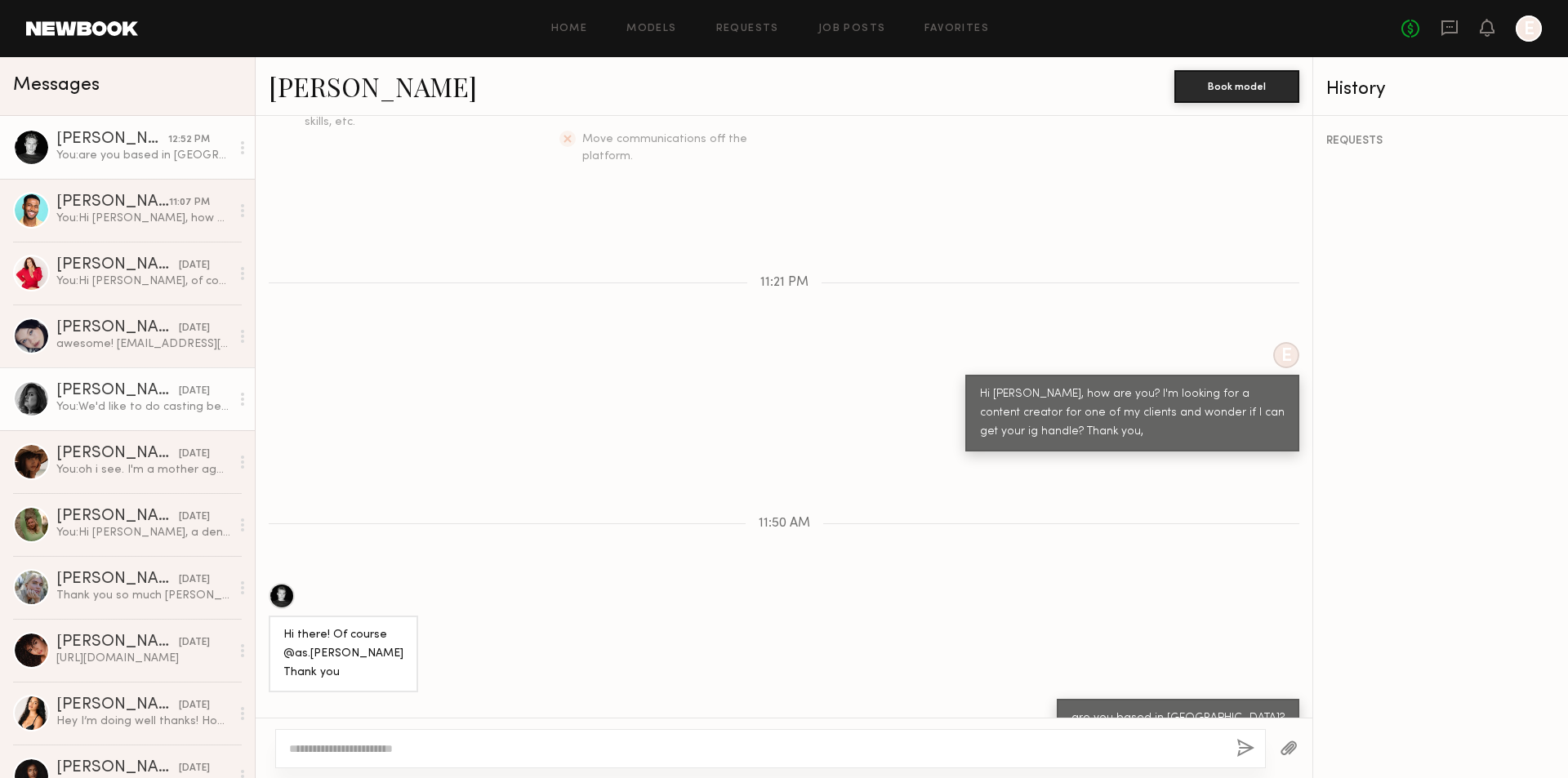
click at [178, 398] on div "06/16/2025" at bounding box center [194, 391] width 31 height 15
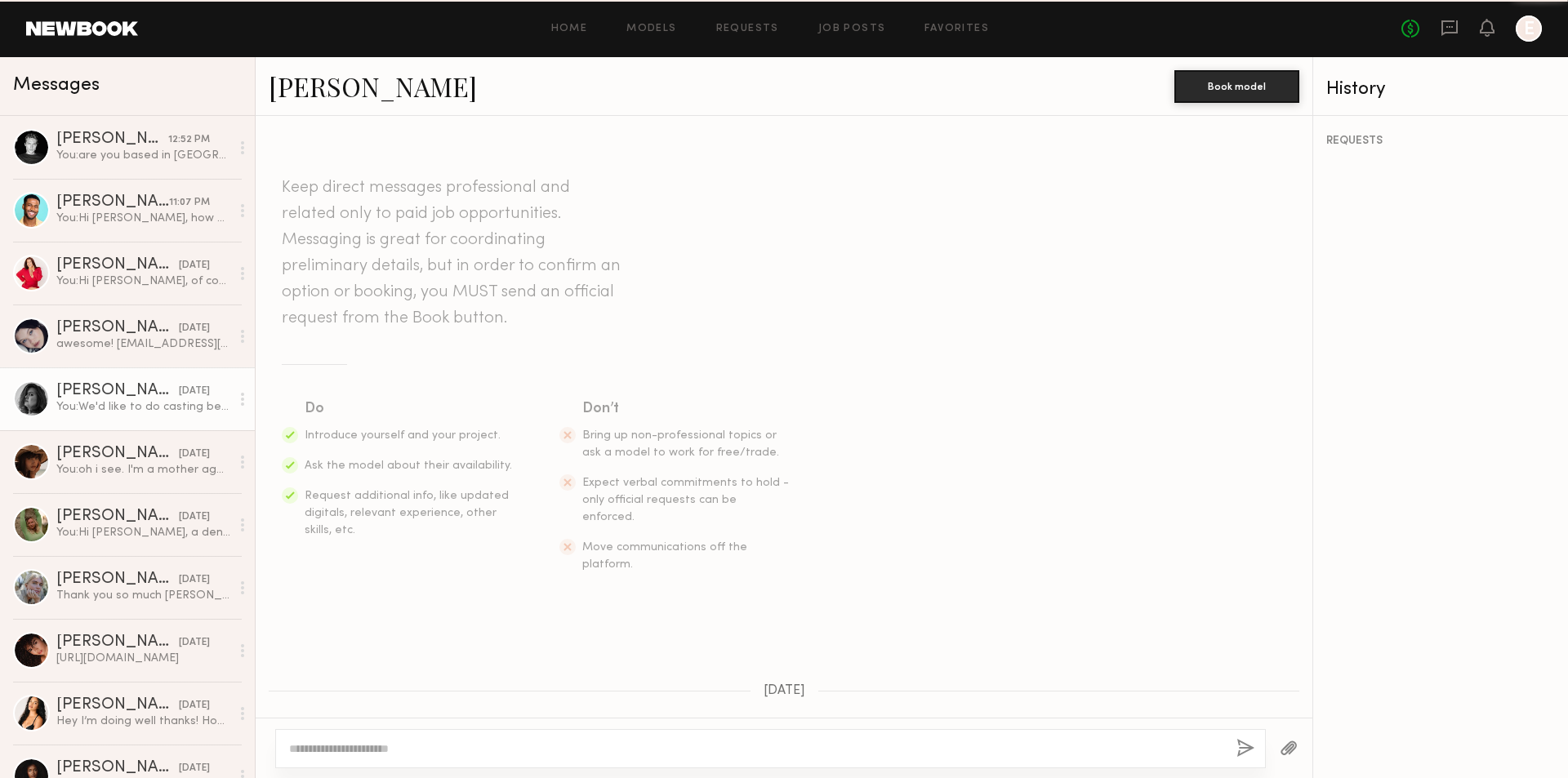
scroll to position [656, 0]
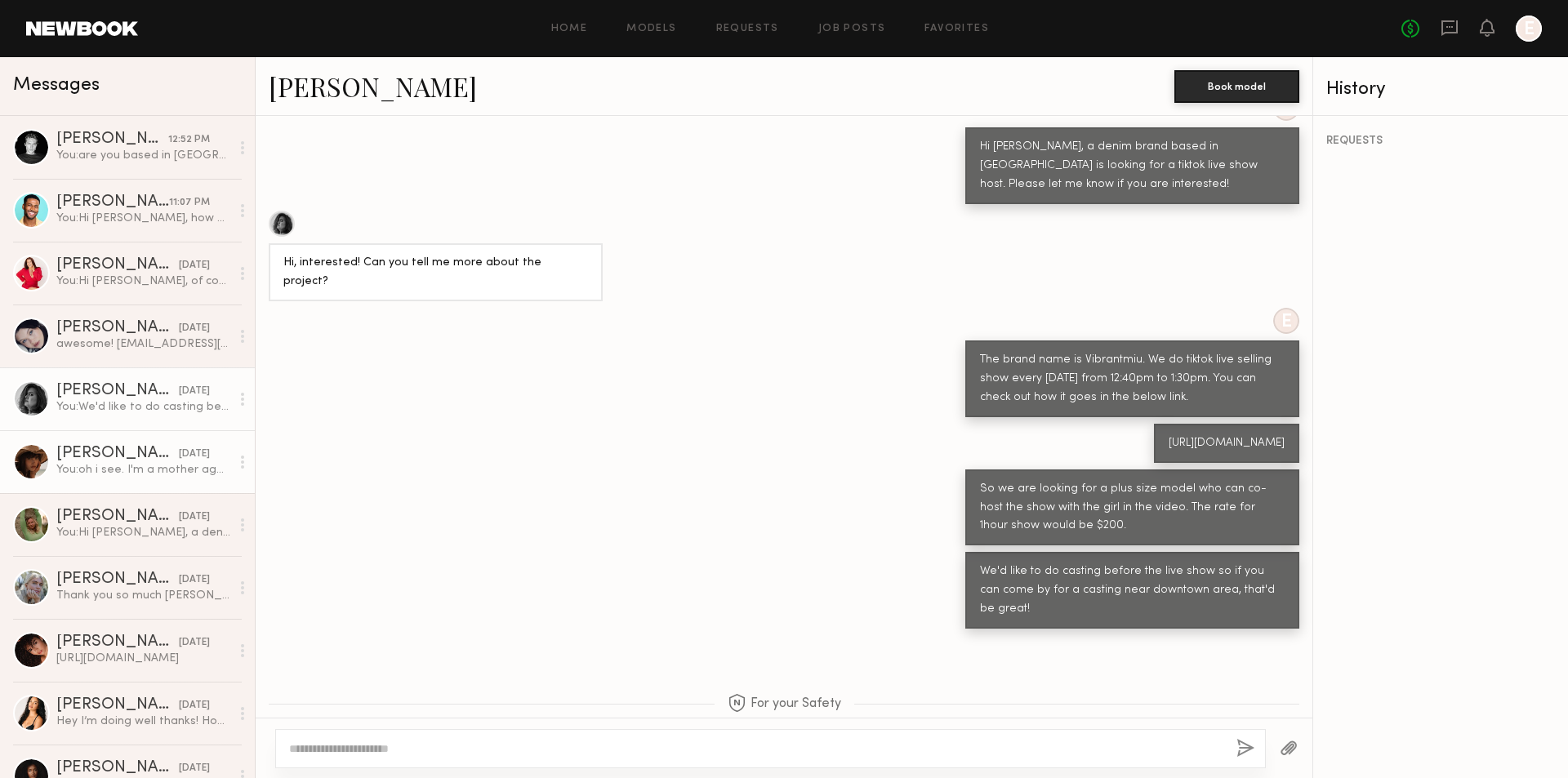
click at [175, 468] on div "You: oh i see. I'm a mother agent myself so I was wondering if you are interest…" at bounding box center [142, 470] width 174 height 15
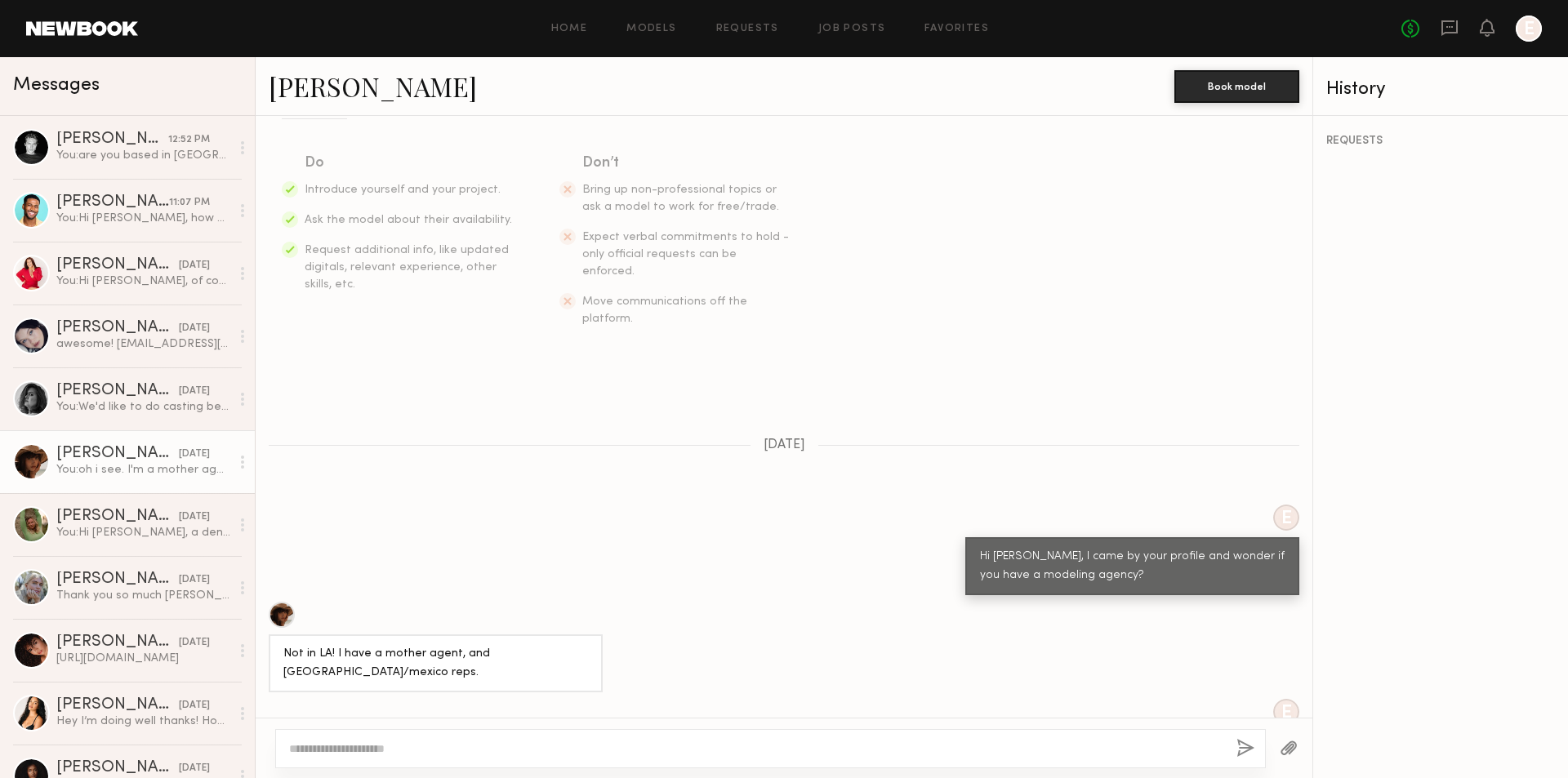
scroll to position [568, 0]
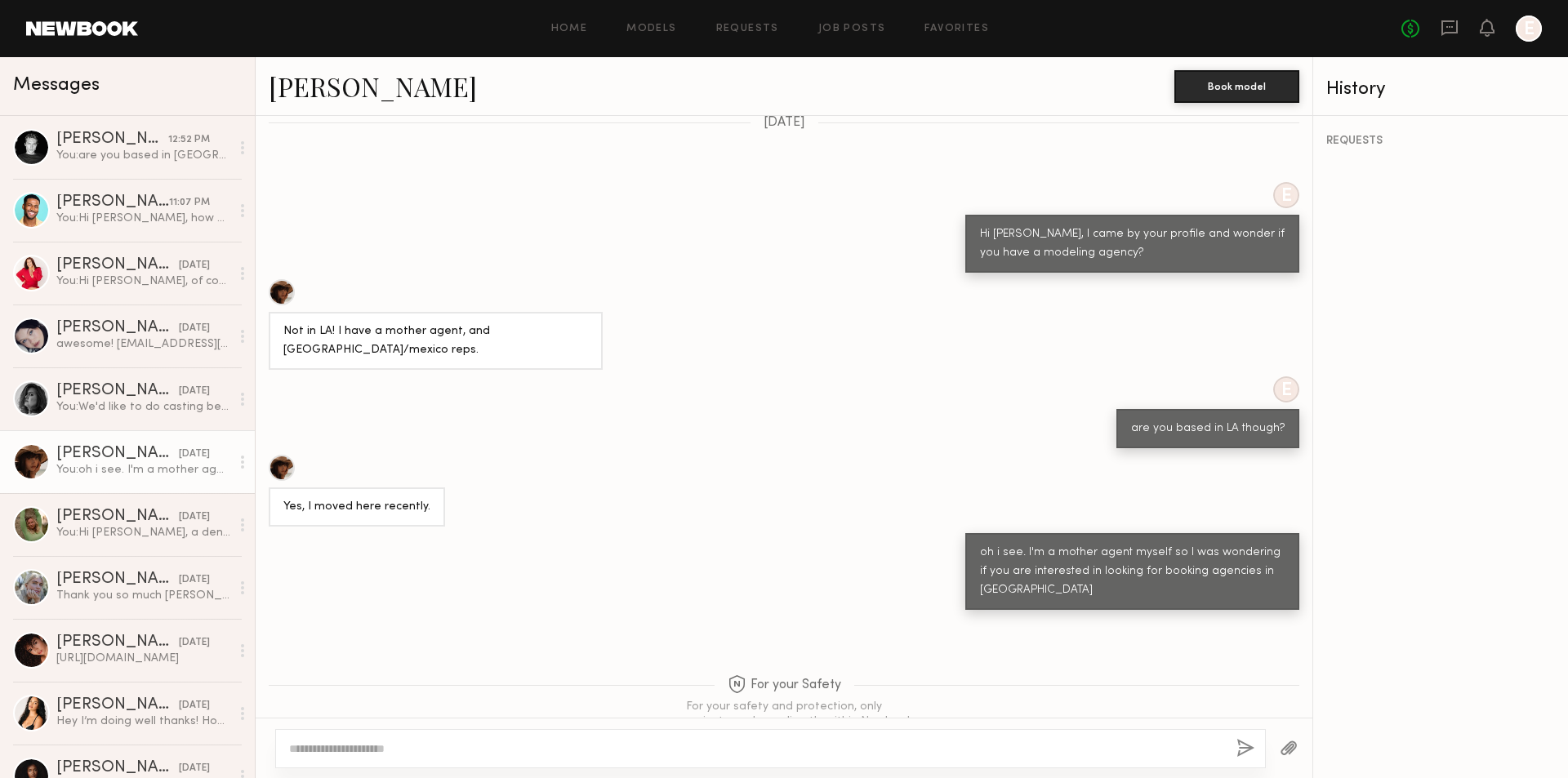
click at [289, 454] on div at bounding box center [282, 468] width 27 height 27
click at [177, 124] on link "Sasha P. 12:52 PM You: are you based in LA?" at bounding box center [127, 147] width 254 height 63
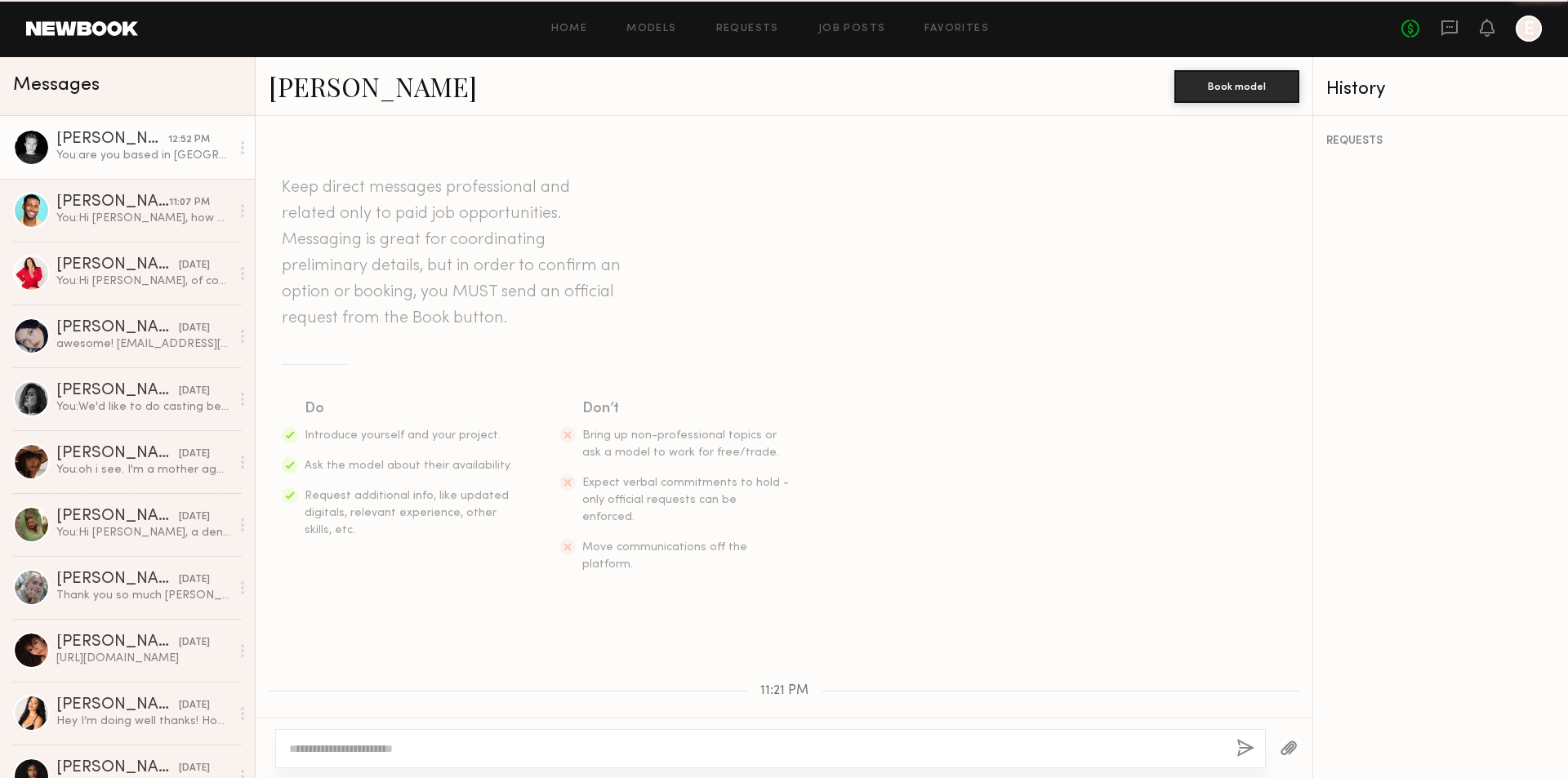
scroll to position [408, 0]
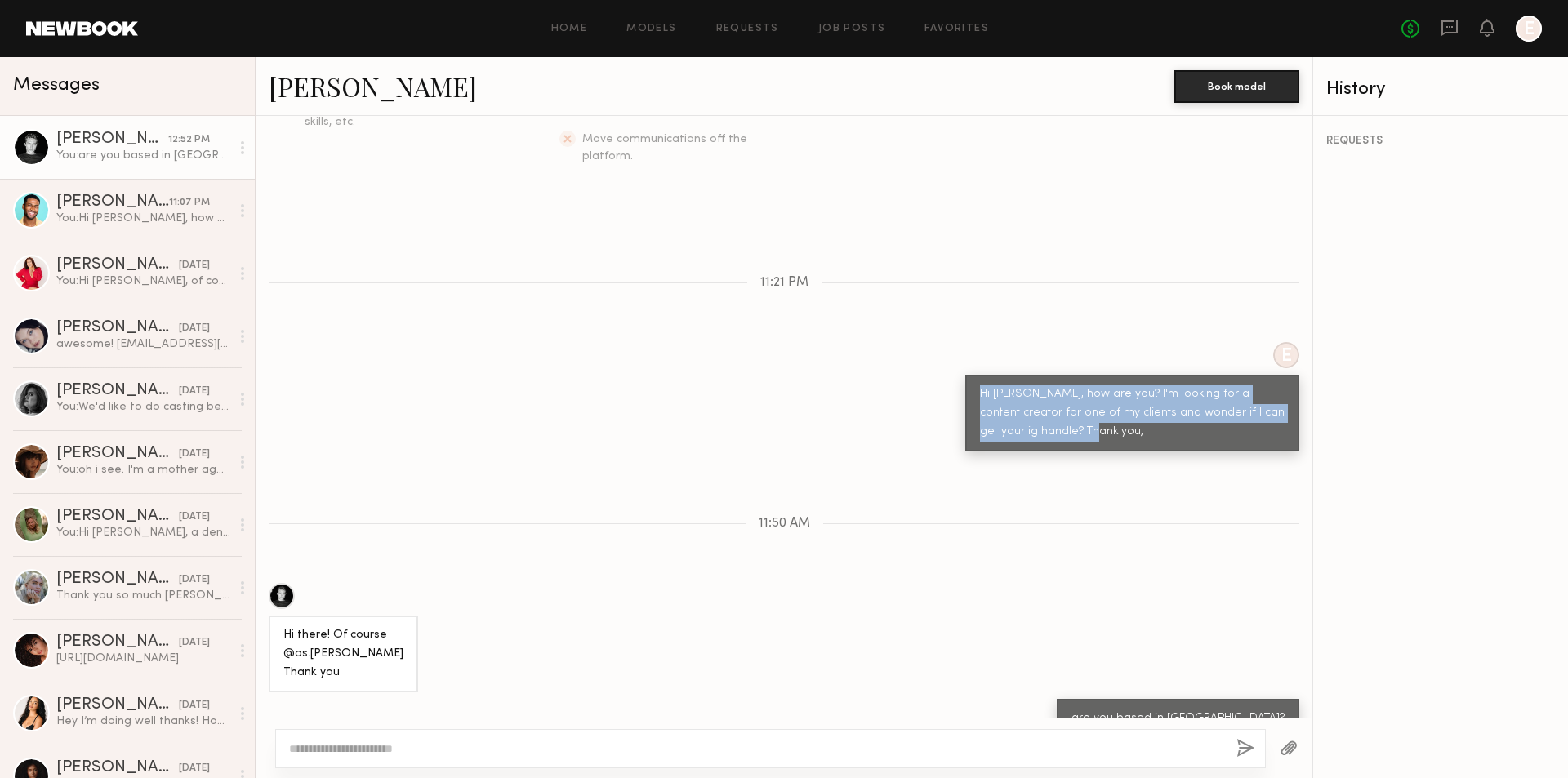
drag, startPoint x: 971, startPoint y: 355, endPoint x: 1105, endPoint y: 408, distance: 144.1
click at [1105, 408] on div "Hi Sasha, how are you? I'm looking for a content creator for one of my clients …" at bounding box center [1132, 413] width 334 height 77
copy div "Hi Sasha, how are you? I'm looking for a content creator for one of my clients …"
click at [140, 464] on div "You: oh i see. I'm a mother agent myself so I was wondering if you are interest…" at bounding box center [142, 470] width 174 height 15
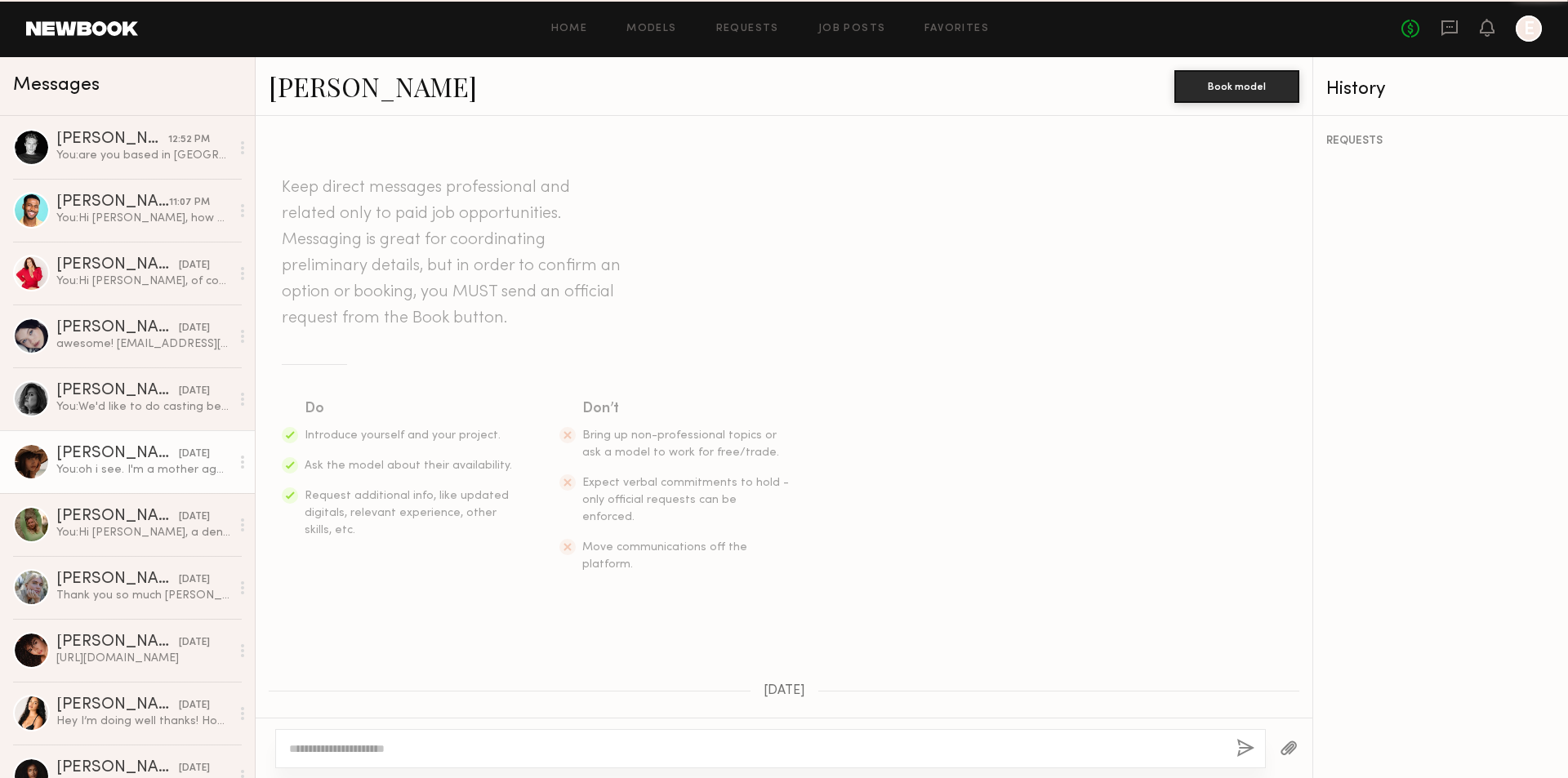
scroll to position [568, 0]
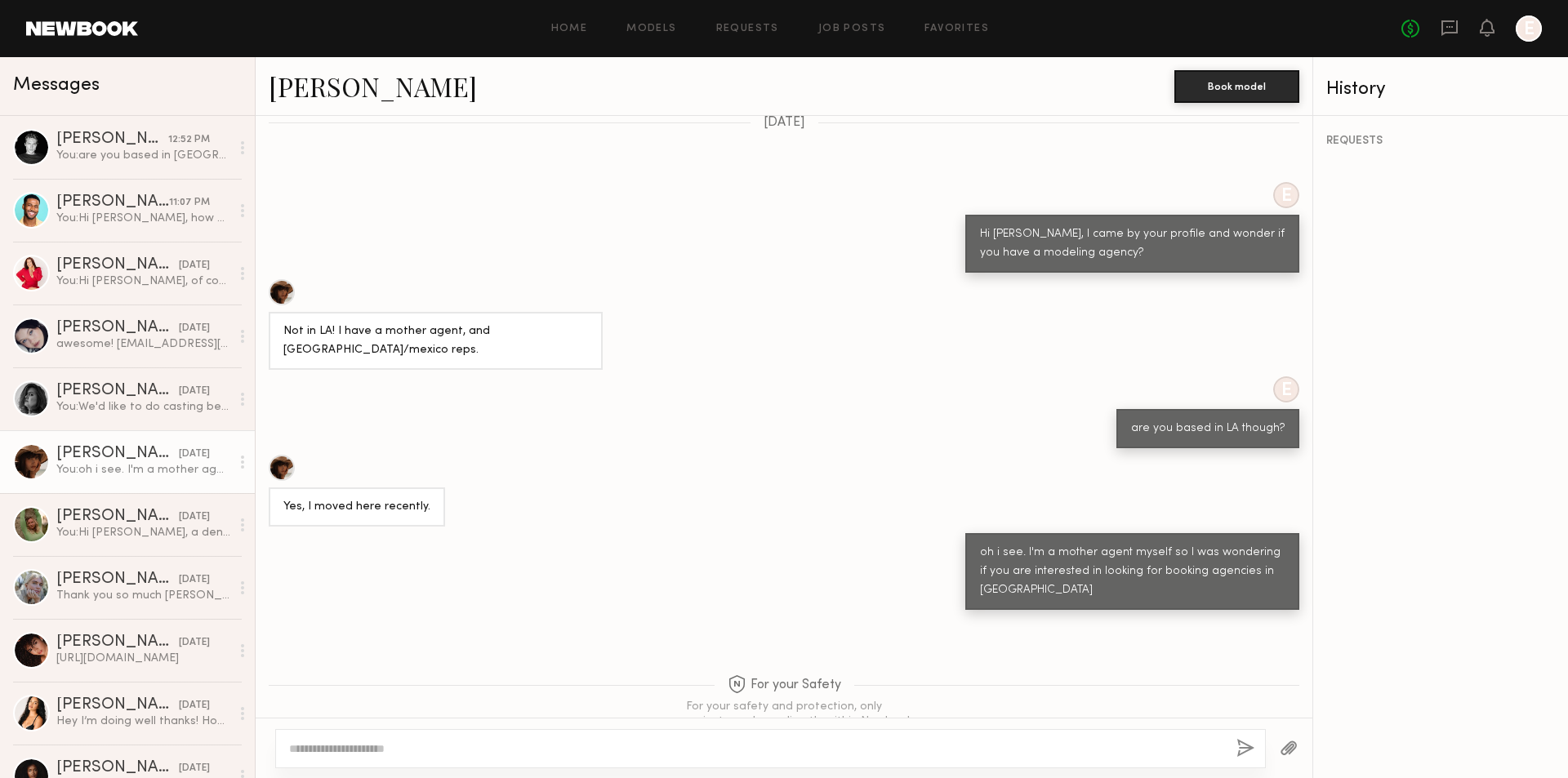
click at [471, 746] on textarea at bounding box center [756, 748] width 934 height 16
drag, startPoint x: 334, startPoint y: 750, endPoint x: 302, endPoint y: 749, distance: 32.0
click at [302, 749] on textarea "**********" at bounding box center [756, 748] width 934 height 16
type textarea "**********"
click at [1242, 745] on button "button" at bounding box center [1244, 749] width 18 height 21
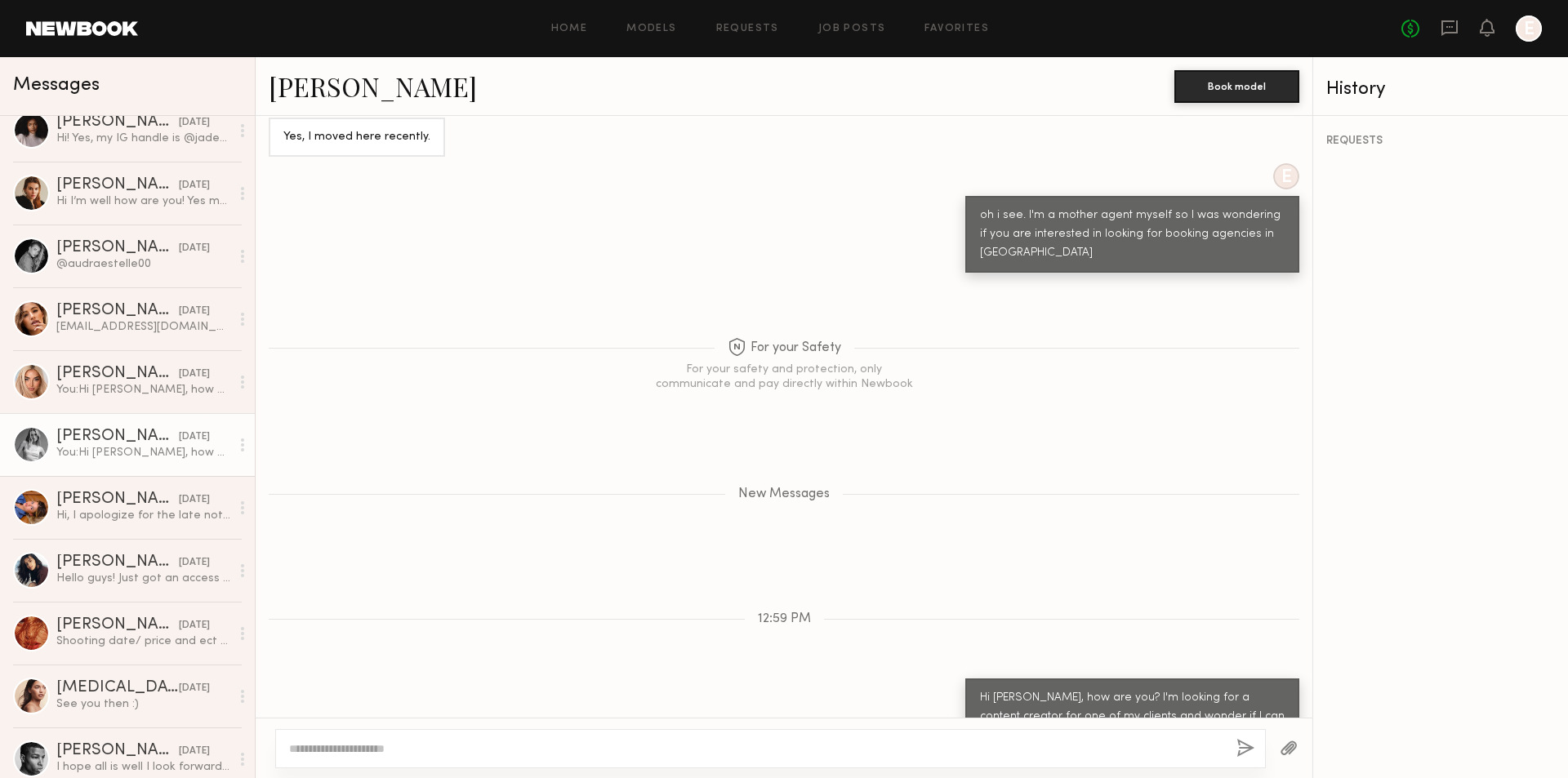
scroll to position [653, 0]
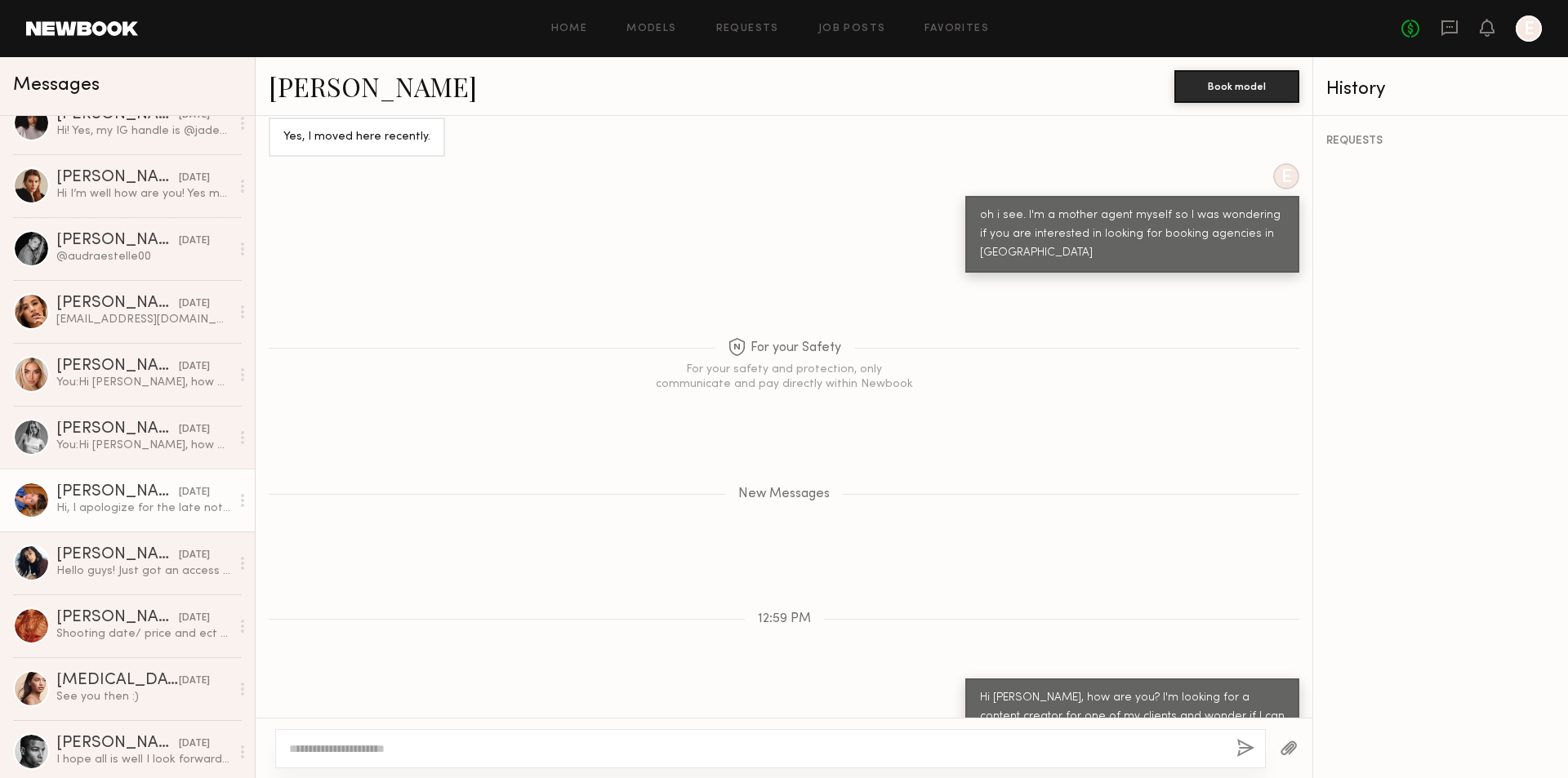
click at [143, 484] on div "Zaya M." at bounding box center [117, 491] width 122 height 16
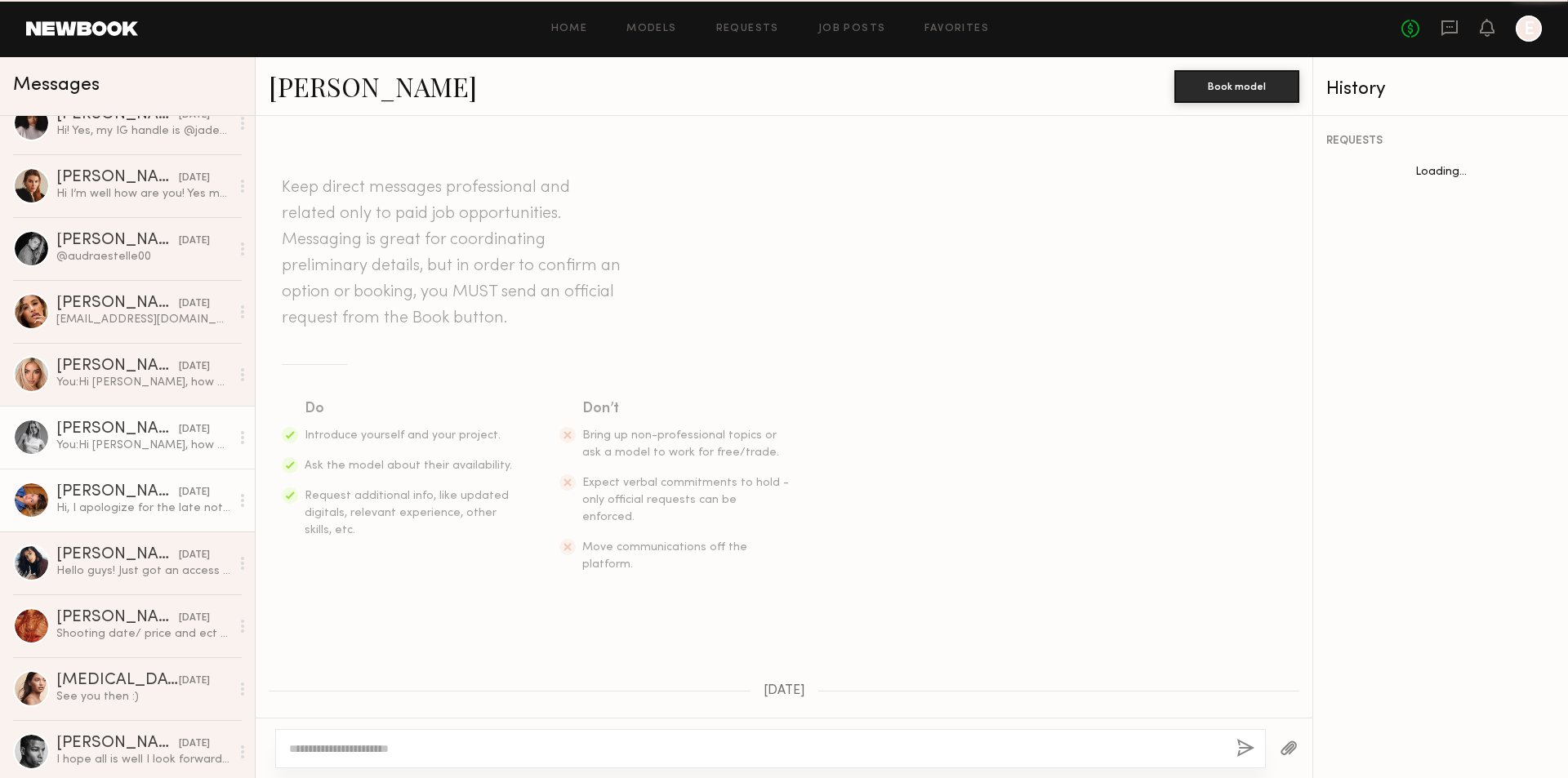
scroll to position [1331, 0]
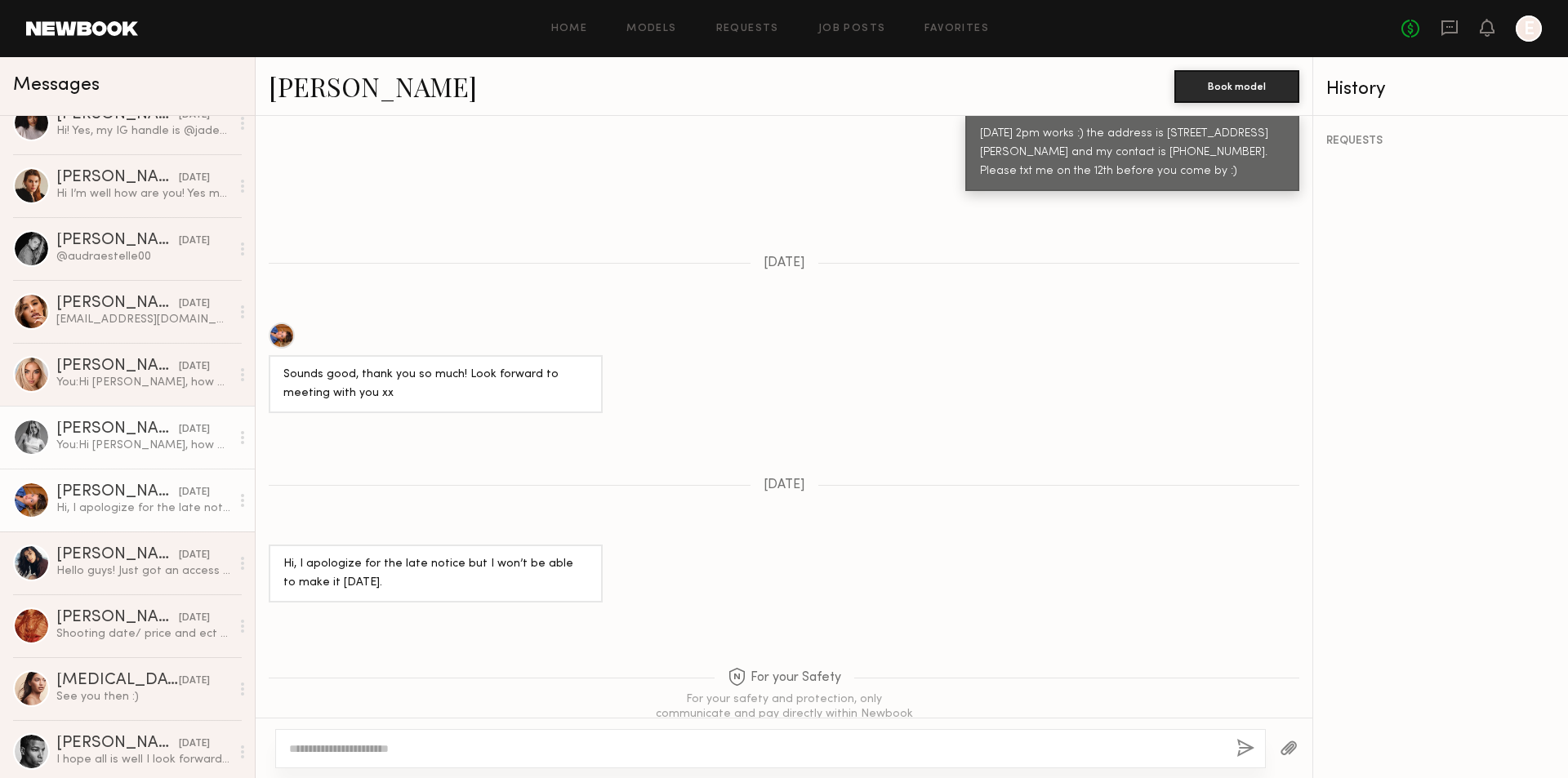
click at [140, 441] on div "You: Hi Charlotte, how are you? I'm looking for a content creator for one of my…" at bounding box center [142, 445] width 174 height 15
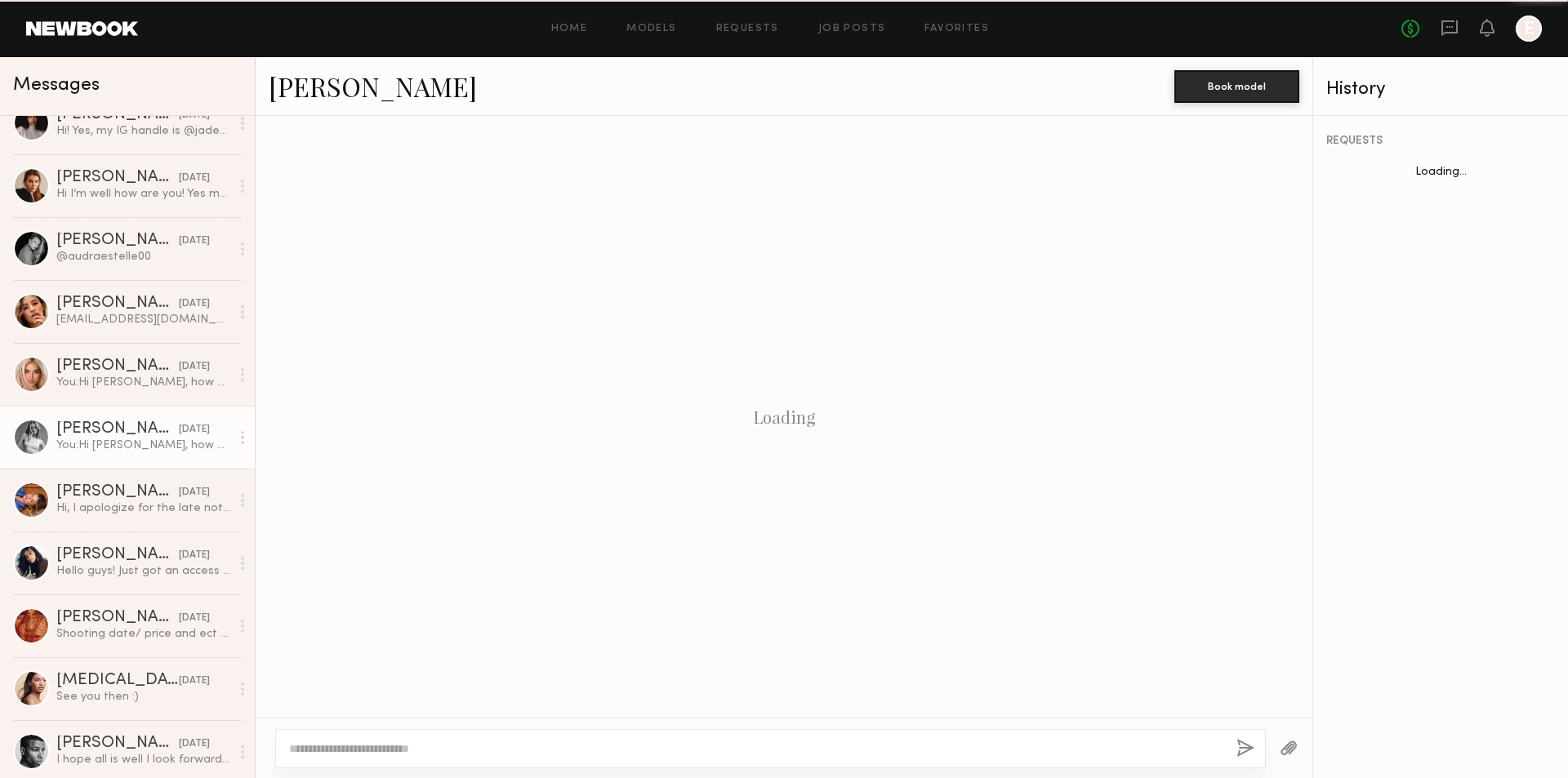
scroll to position [269, 0]
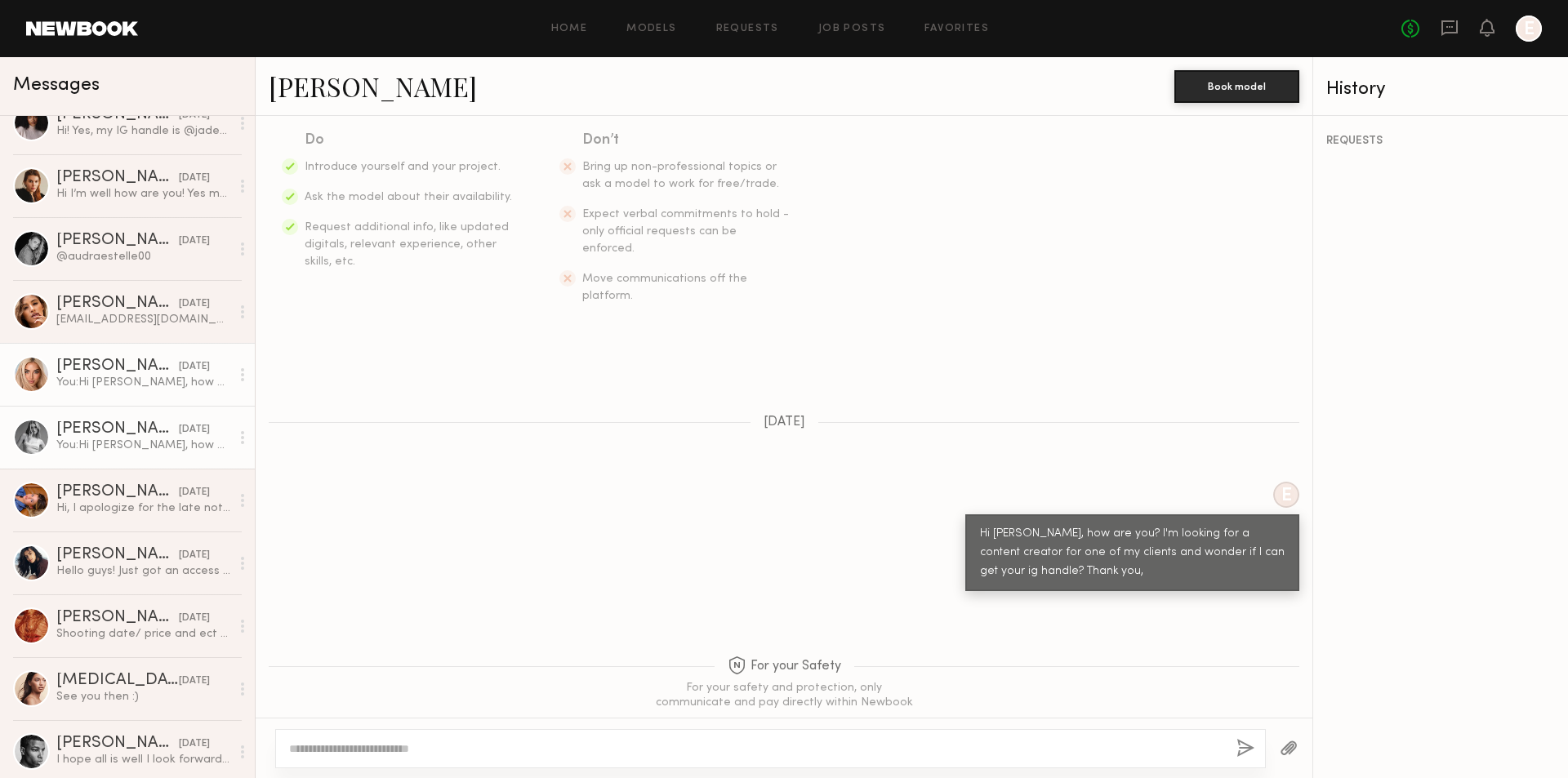
click at [146, 385] on div "You: Hi Solomia, how are you? I'm looking for a content creator for one of my c…" at bounding box center [142, 382] width 174 height 15
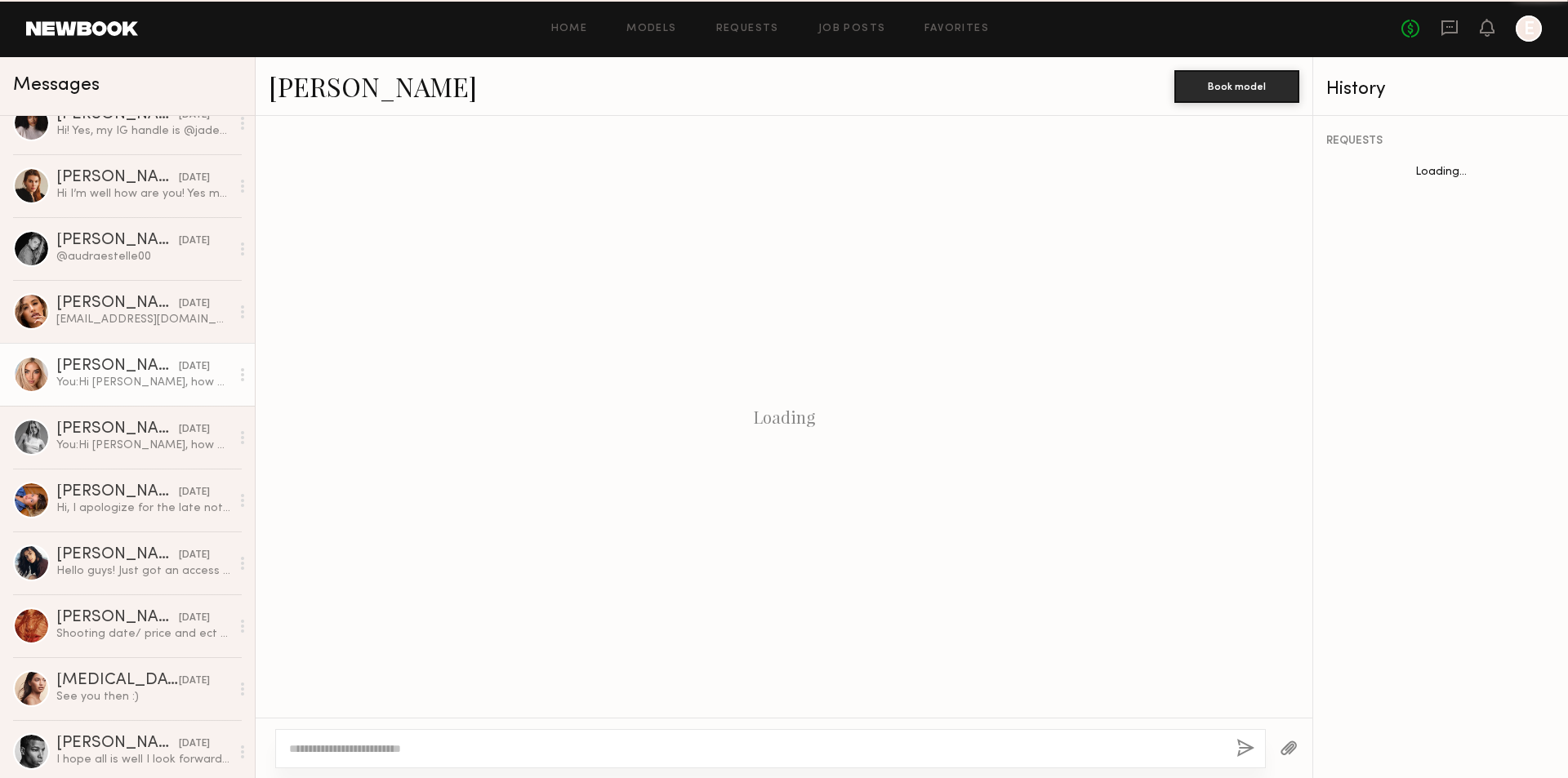
scroll to position [269, 0]
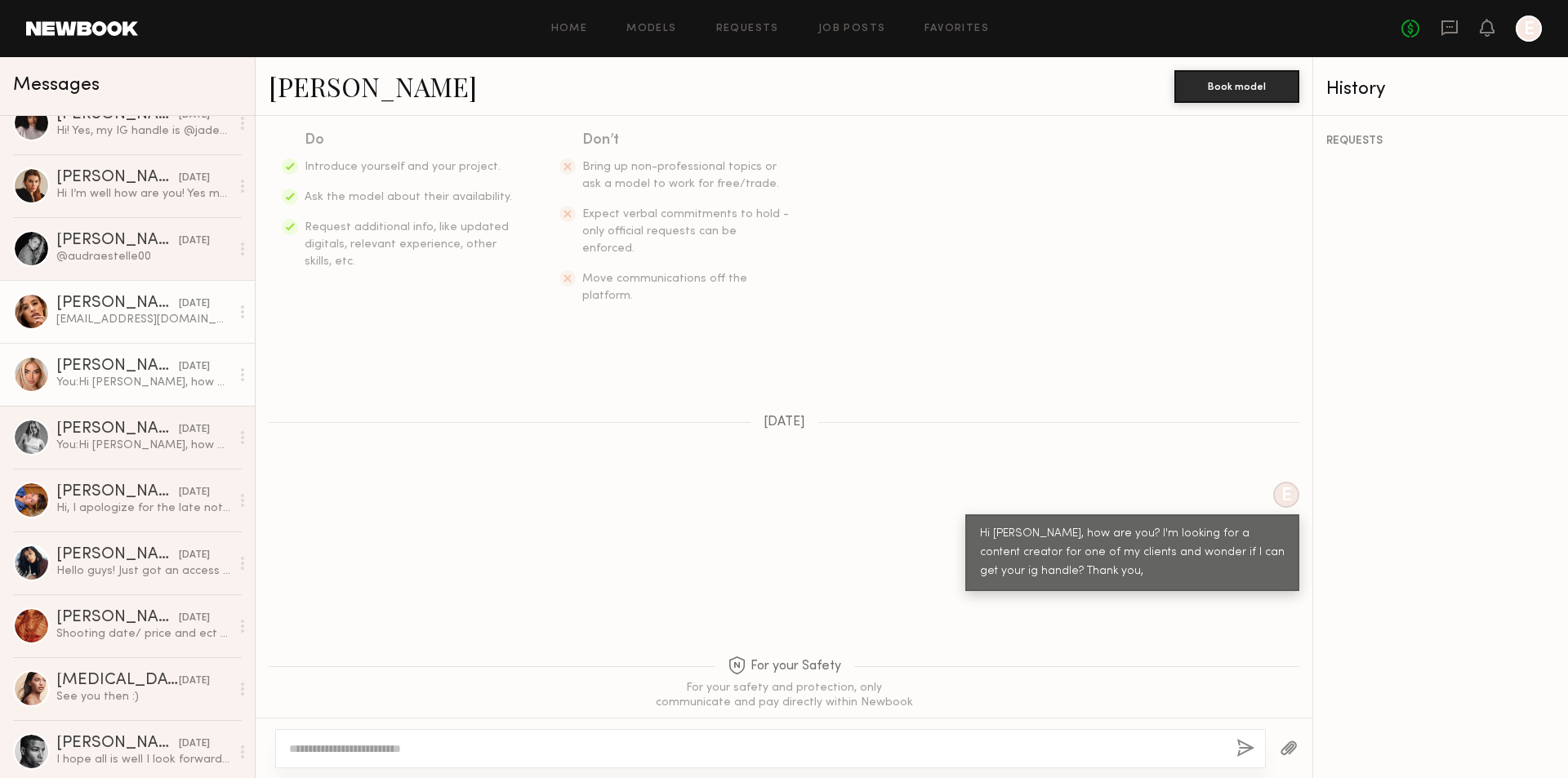
click at [178, 309] on div "05/22/2025" at bounding box center [194, 304] width 31 height 15
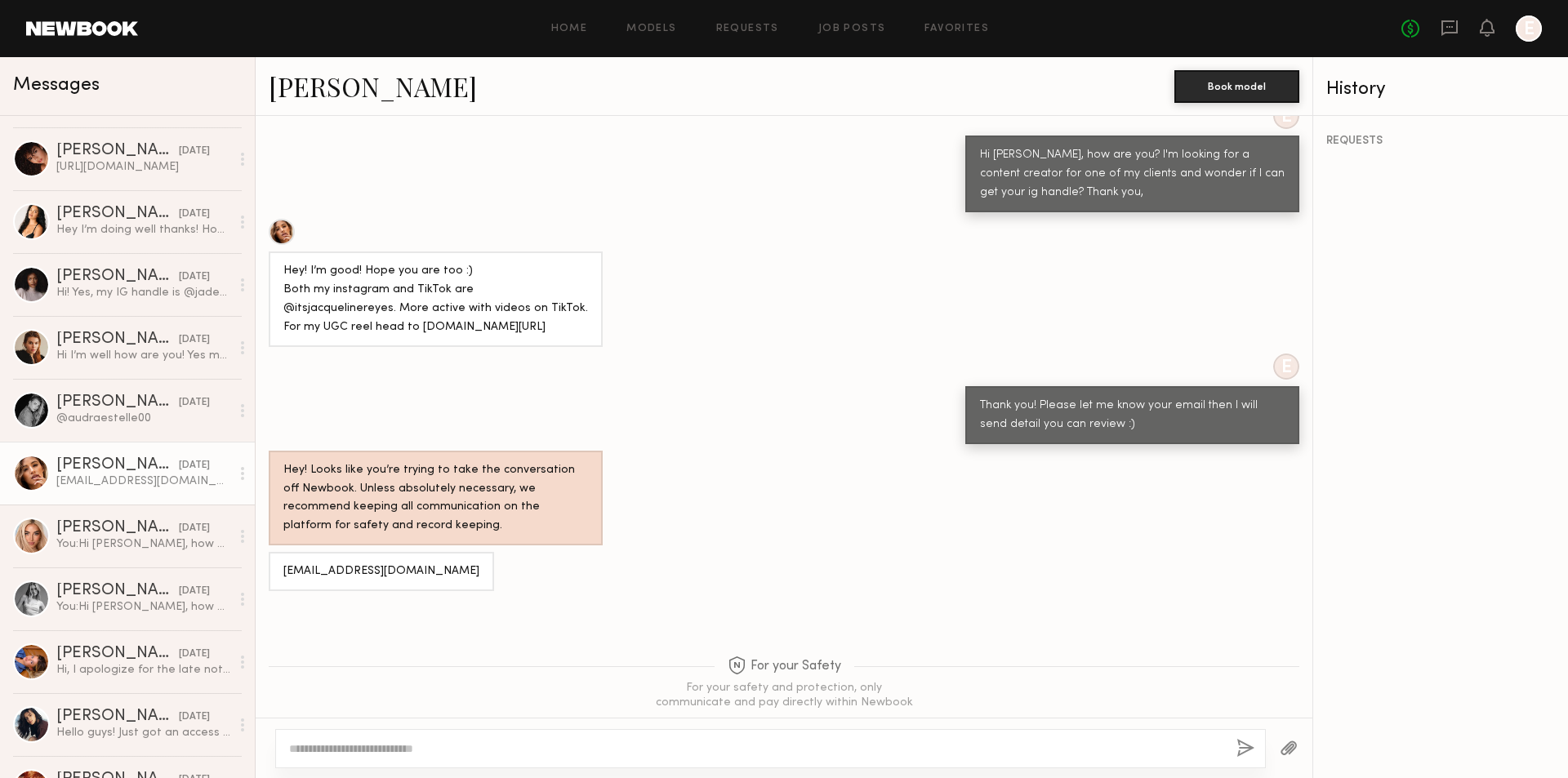
scroll to position [490, 0]
click at [172, 385] on link "Audra E. 05/22/2025 @audraestelle00" at bounding box center [127, 412] width 254 height 63
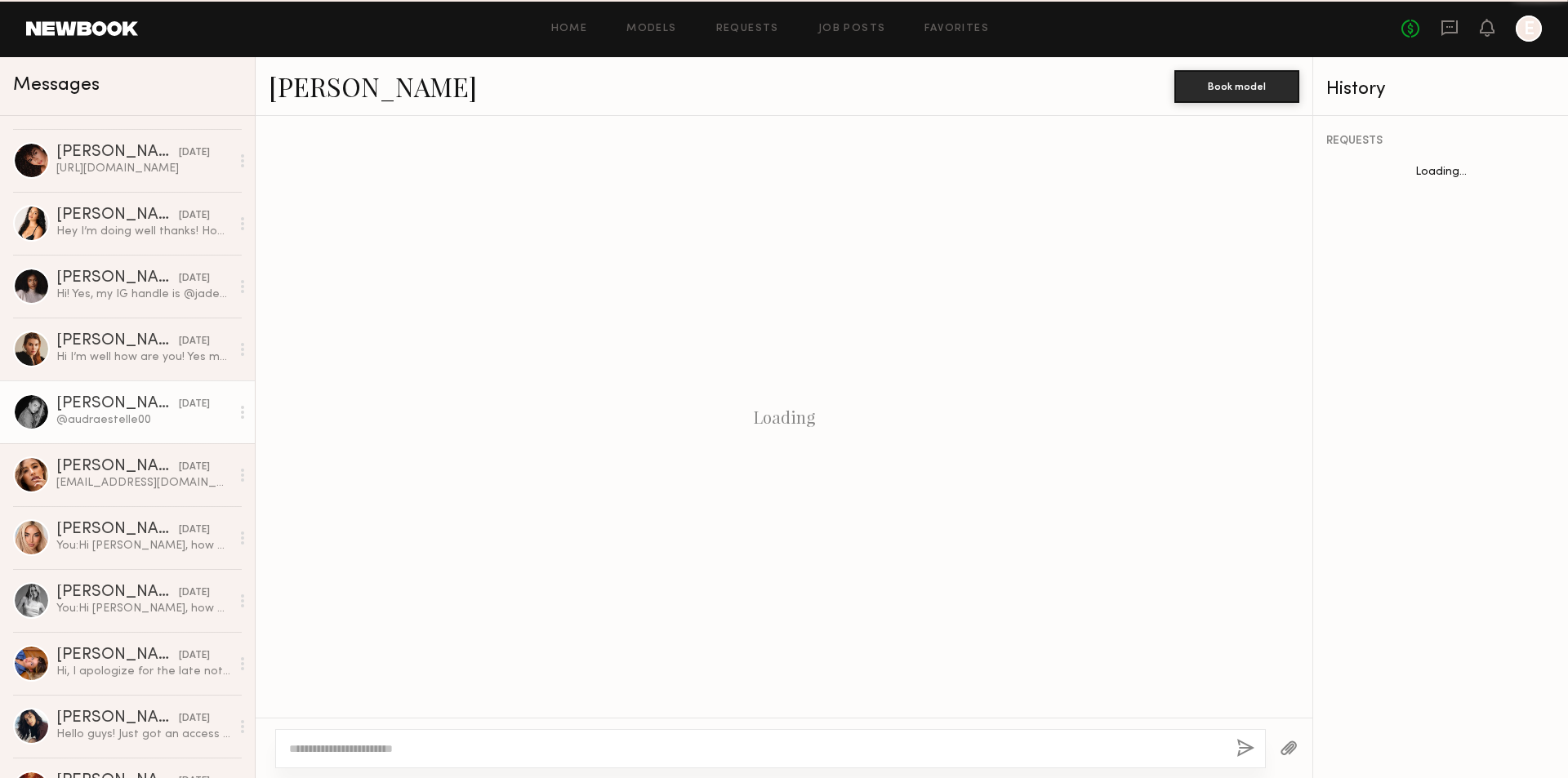
scroll to position [314, 0]
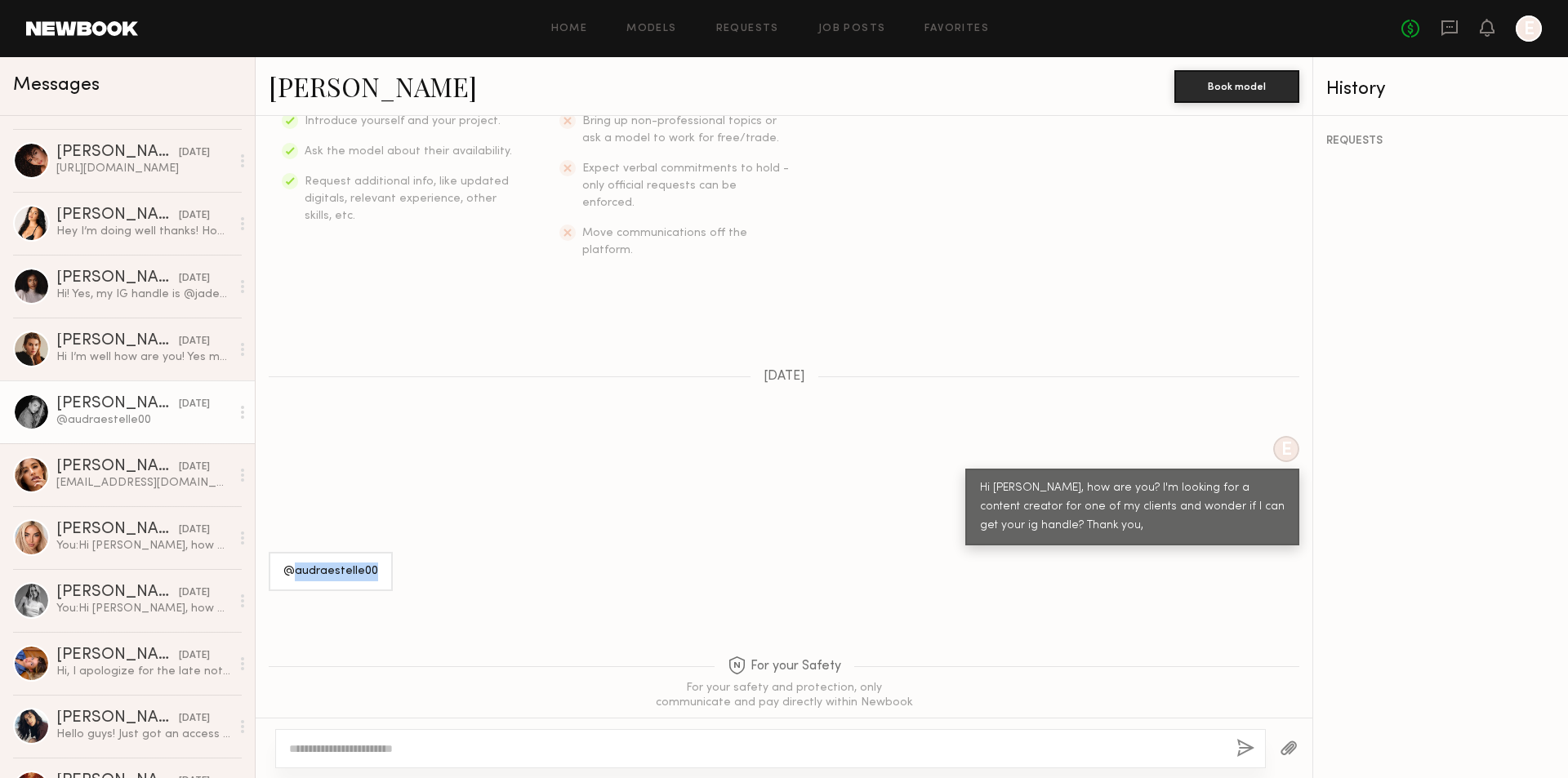
drag, startPoint x: 377, startPoint y: 537, endPoint x: 295, endPoint y: 535, distance: 82.0
click at [295, 552] on div "@audraestelle00" at bounding box center [330, 571] width 124 height 39
copy div "audraestelle00"
click at [320, 90] on link "Audra E." at bounding box center [372, 85] width 208 height 35
click at [327, 89] on link "Audra E." at bounding box center [372, 85] width 208 height 35
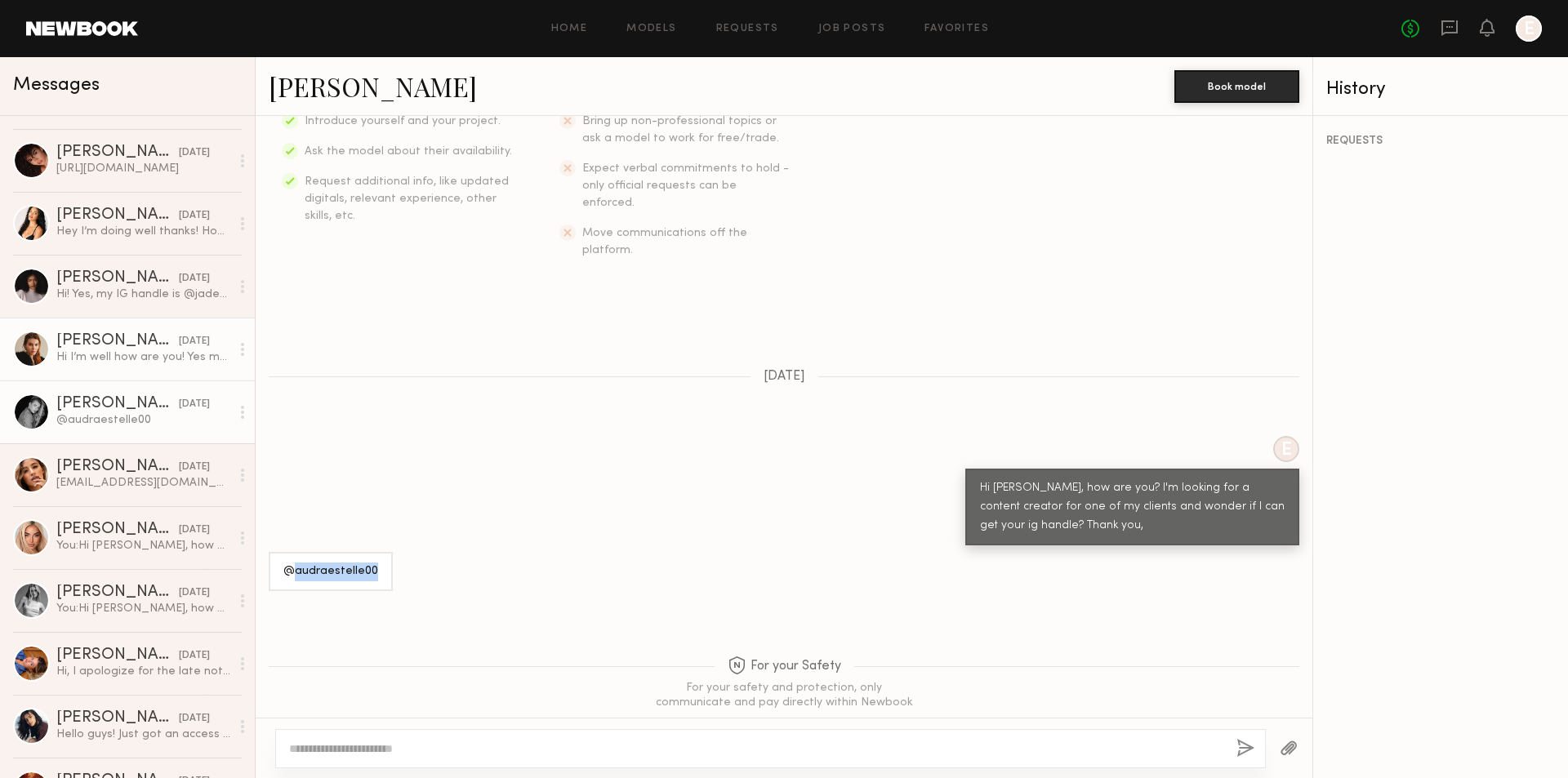
click at [117, 353] on div "Hi I’m well how are you! Yes my ig is @sagekaracas" at bounding box center [142, 357] width 174 height 15
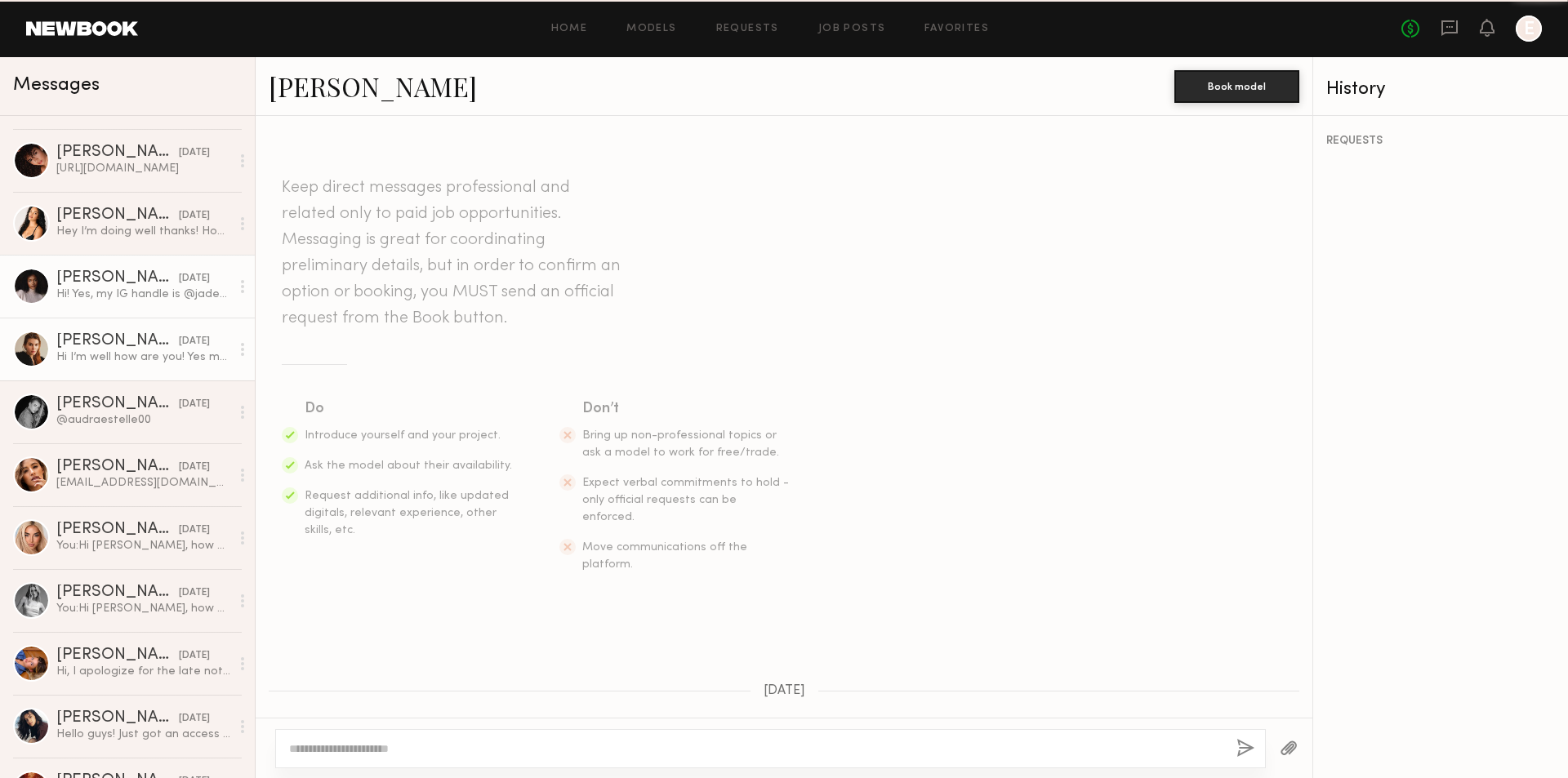
scroll to position [314, 0]
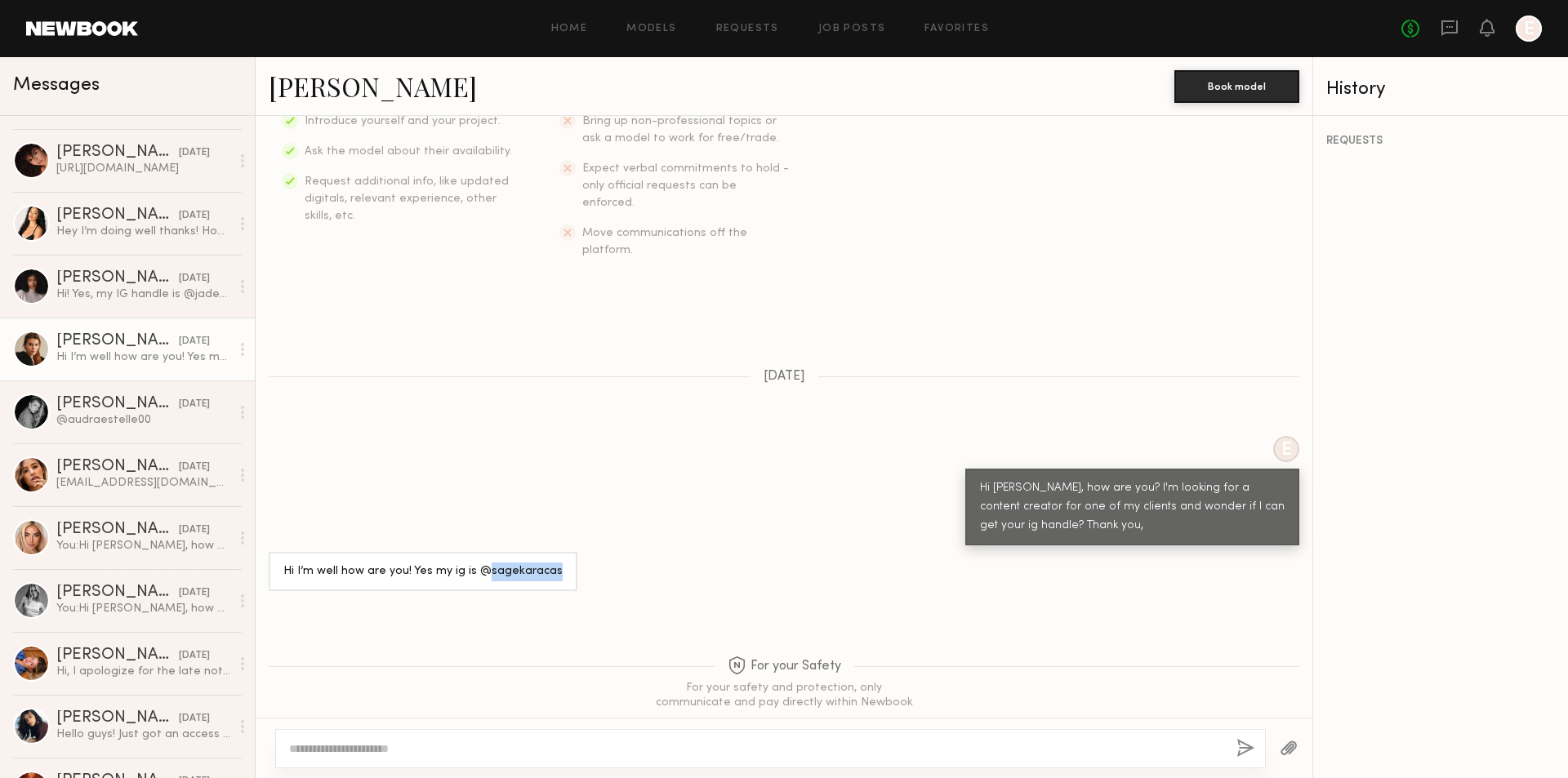
drag, startPoint x: 482, startPoint y: 533, endPoint x: 549, endPoint y: 542, distance: 67.6
click at [549, 552] on div "Hi I’m well how are you! Yes my ig is @sagekaracas" at bounding box center [422, 571] width 308 height 39
copy div "sagekaracas"
click at [305, 92] on link "Sage K." at bounding box center [372, 85] width 208 height 35
click at [298, 87] on link "Sage K." at bounding box center [372, 85] width 208 height 35
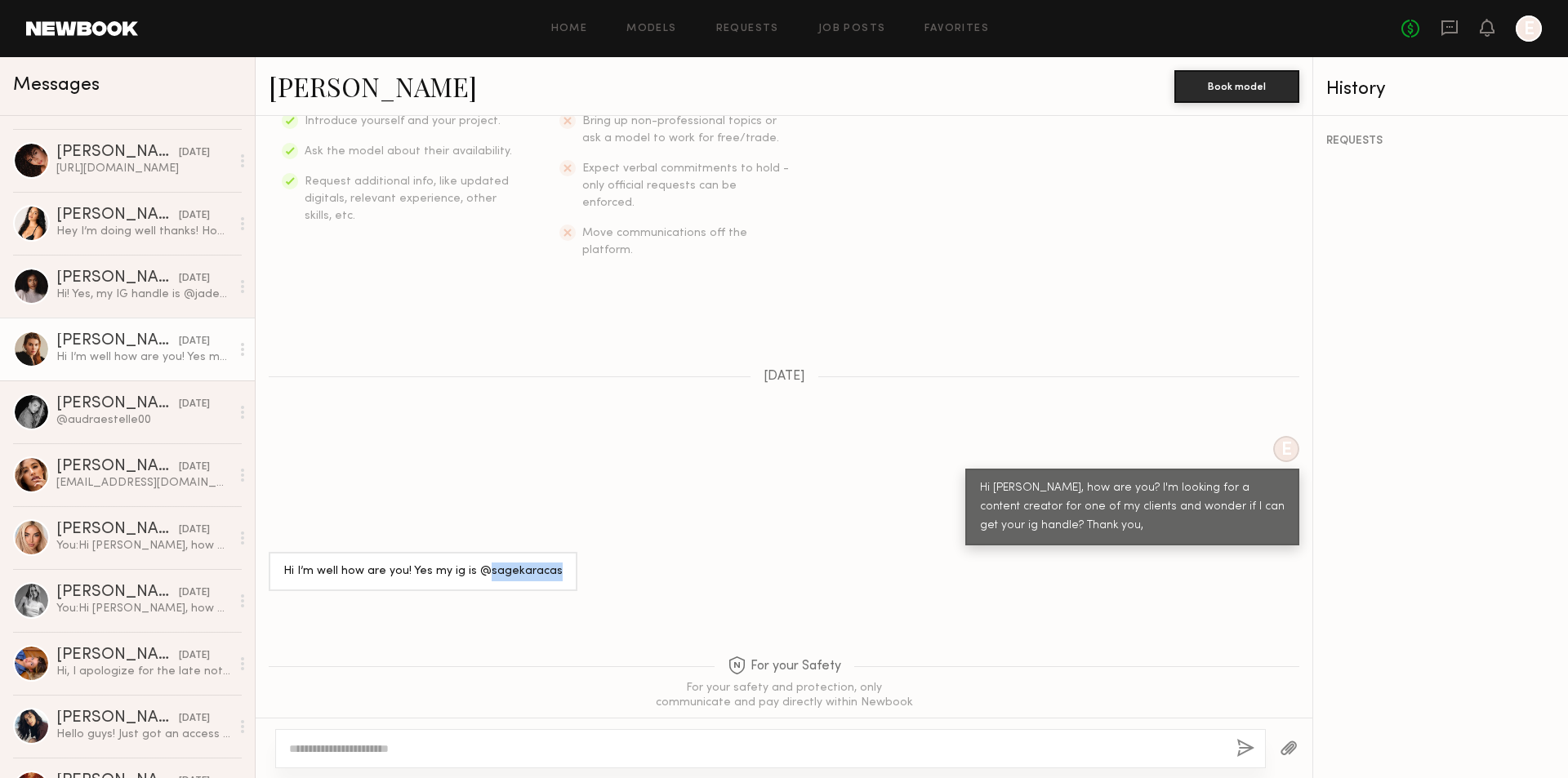
click at [312, 101] on link "Sage K." at bounding box center [372, 85] width 208 height 35
click at [126, 488] on div "Jackiekreyes@gmail.com" at bounding box center [142, 483] width 174 height 15
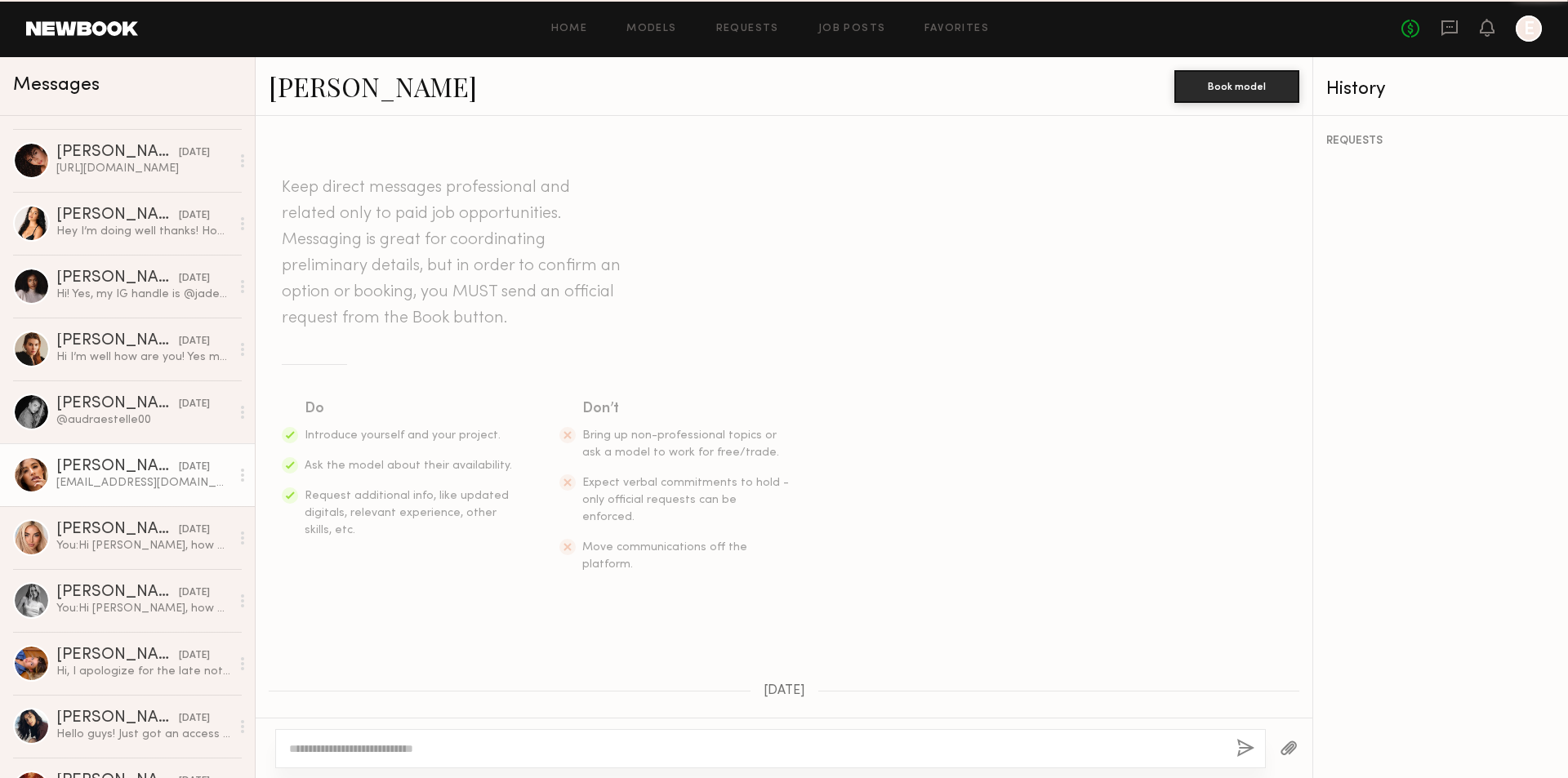
scroll to position [647, 0]
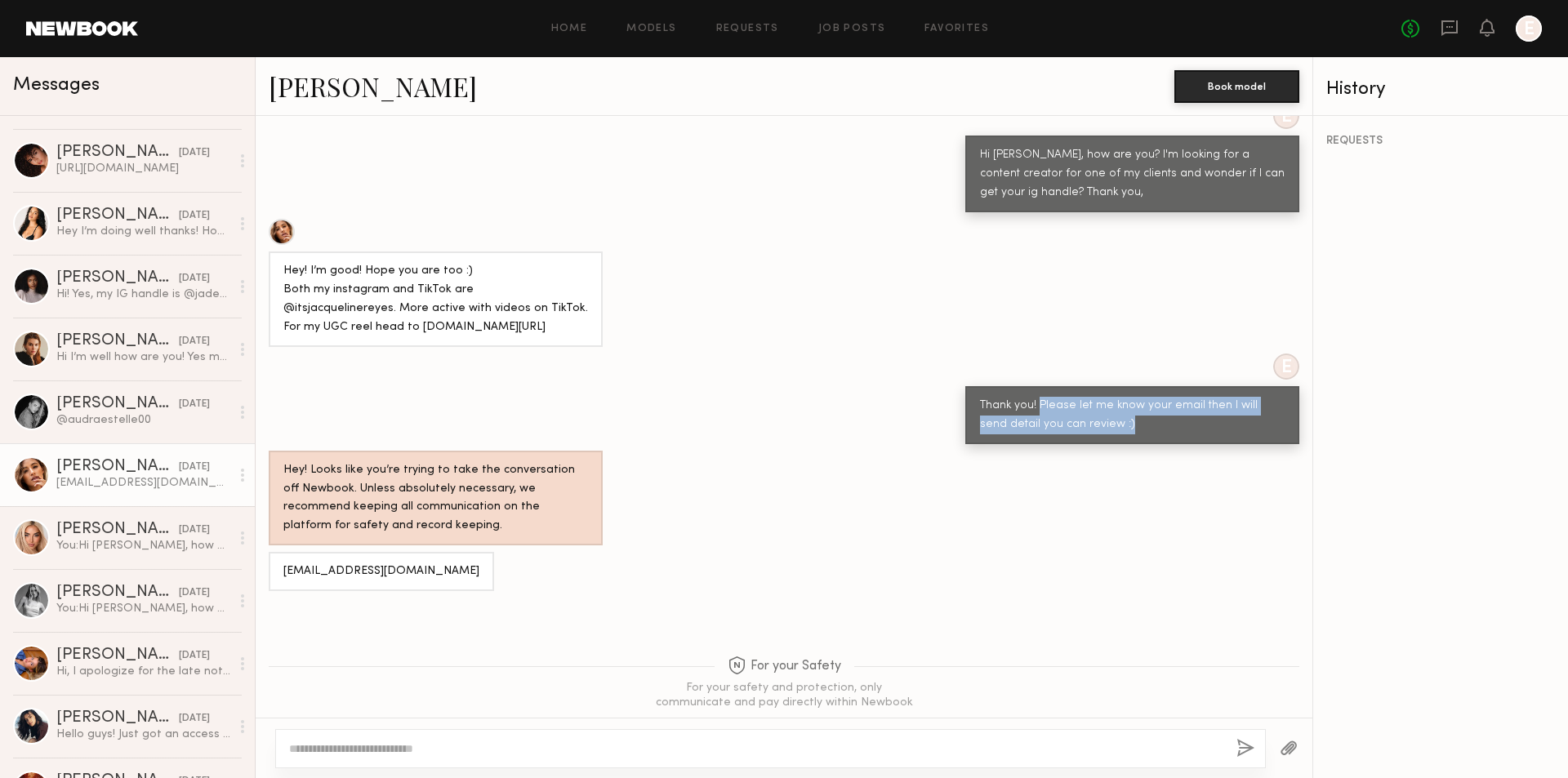
drag, startPoint x: 1026, startPoint y: 371, endPoint x: 1100, endPoint y: 398, distance: 78.8
click at [1100, 398] on div "Thank you! Please let me know your email then I will send detail you can review…" at bounding box center [1132, 415] width 334 height 58
copy div "Please let me know your email then I will send detail you can review :)"
click at [980, 397] on div "Thank you! Please let me know your email then I will send detail you can review…" at bounding box center [1131, 416] width 305 height 38
drag, startPoint x: 966, startPoint y: 366, endPoint x: 1107, endPoint y: 388, distance: 142.7
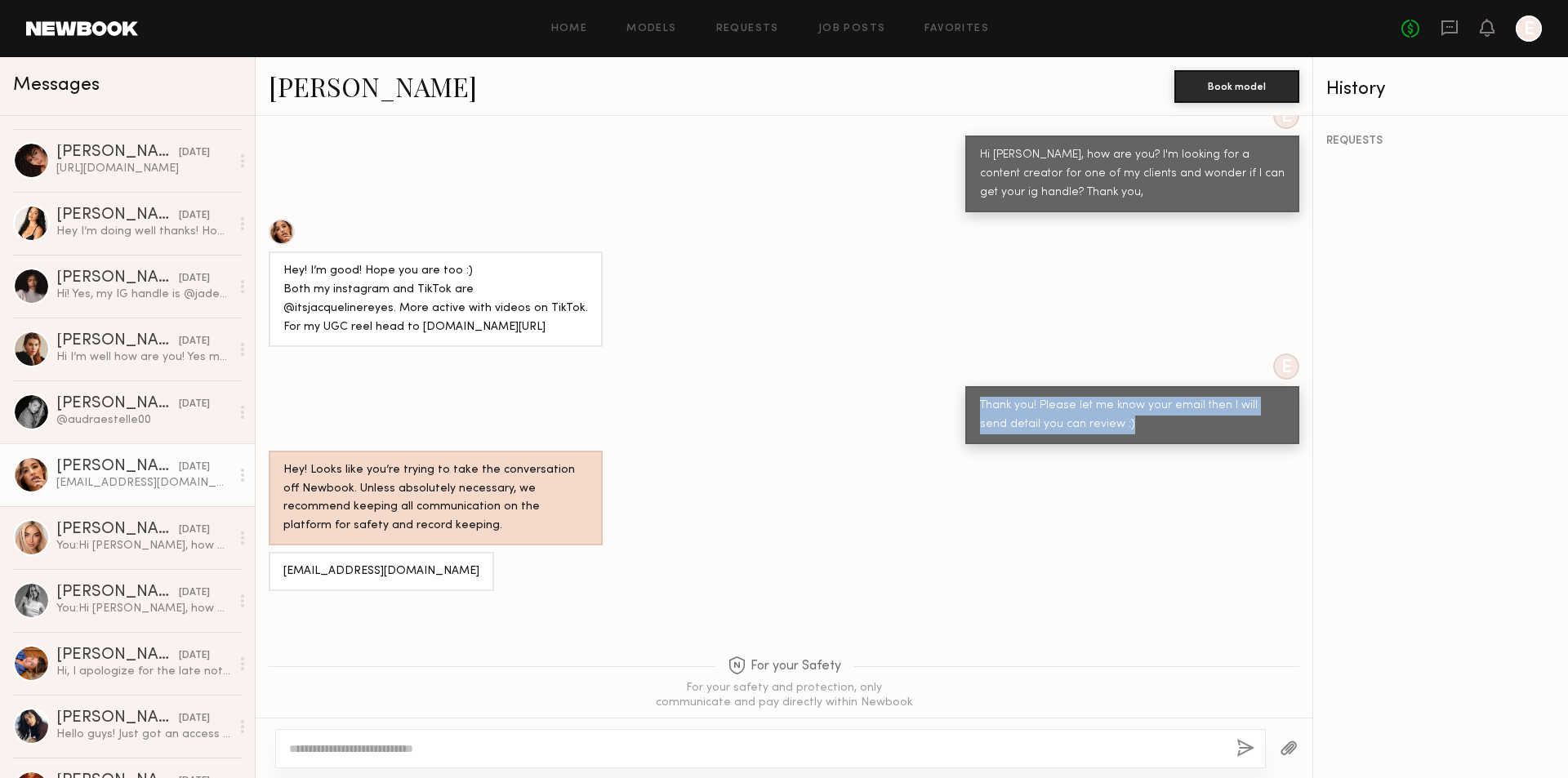
click at [1107, 388] on div "Thank you! Please let me know your email then I will send detail you can review…" at bounding box center [1132, 415] width 334 height 58
copy div "Thank you! Please let me know your email then I will send detail you can review…"
click at [114, 356] on div "Hi I’m well how are you! Yes my ig is @sagekaracas" at bounding box center [142, 357] width 174 height 15
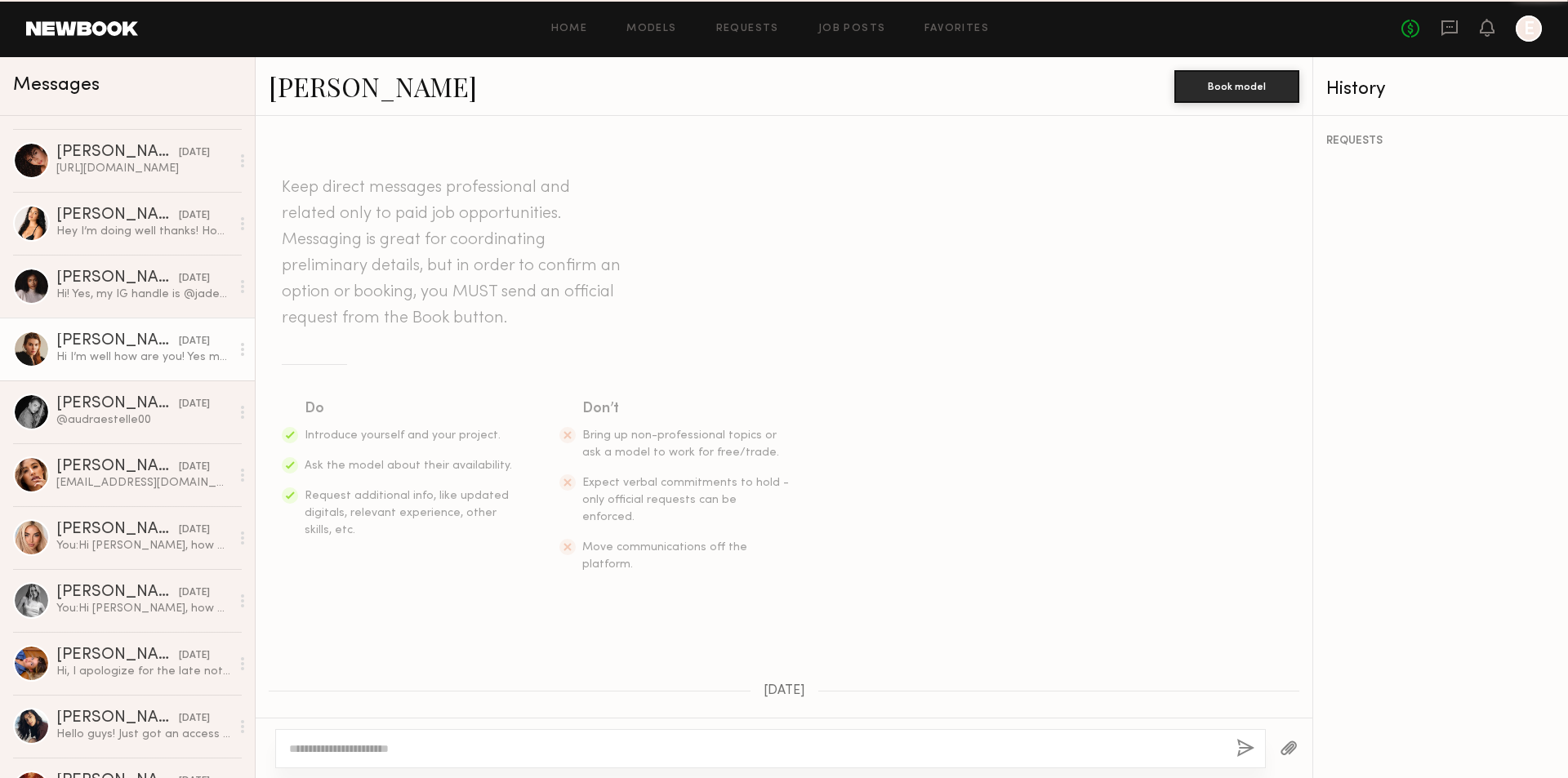
scroll to position [314, 0]
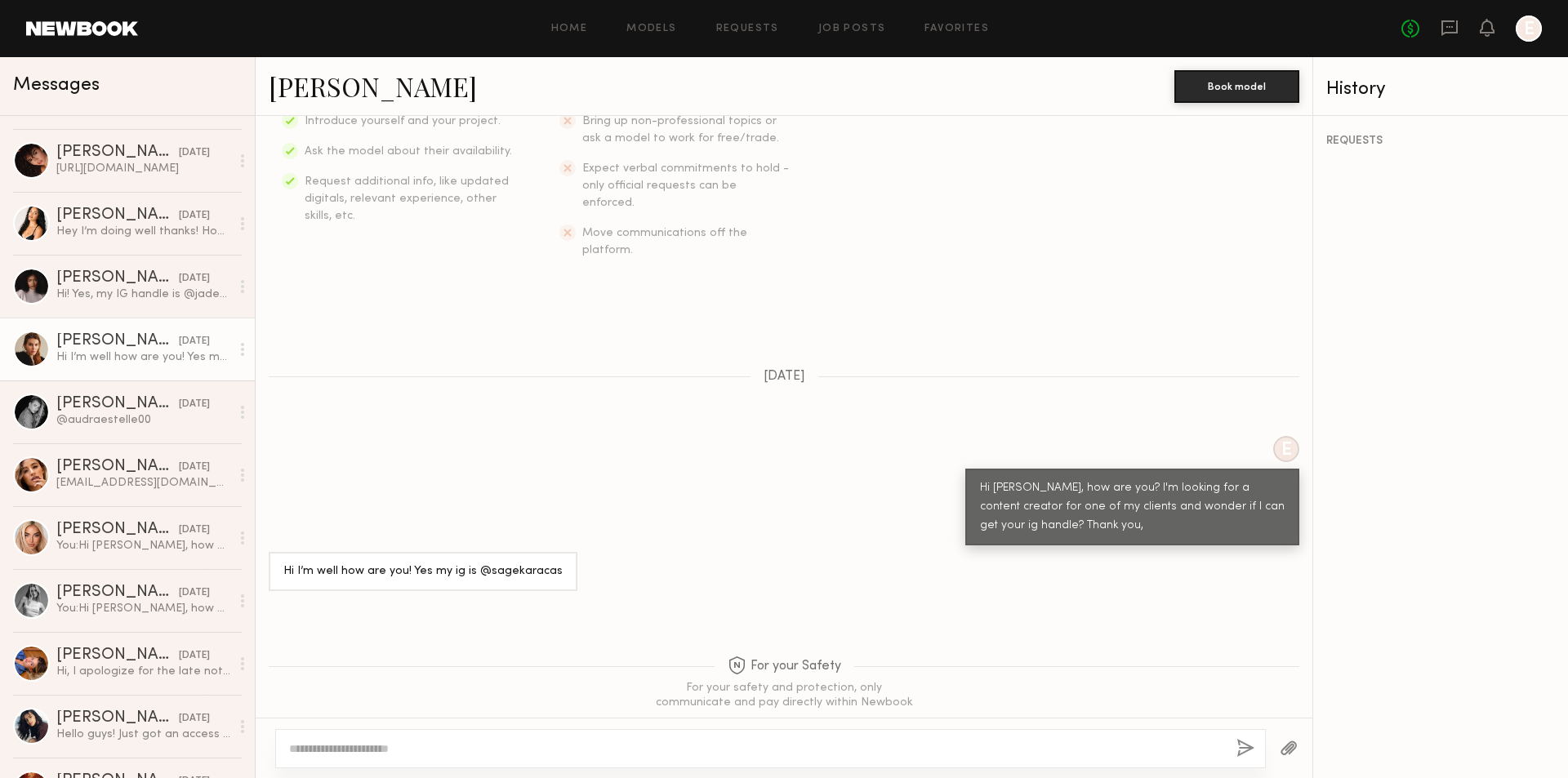
type textarea "*"
click at [756, 750] on textarea "**********" at bounding box center [756, 748] width 934 height 16
drag, startPoint x: 756, startPoint y: 747, endPoint x: 51, endPoint y: 790, distance: 706.3
click at [51, 777] on html "Home Models Requests Job Posts Favorites Sign Out No fees up to $5,000 E Messag…" at bounding box center [784, 389] width 1568 height 778
click at [747, 750] on textarea "**********" at bounding box center [756, 748] width 934 height 16
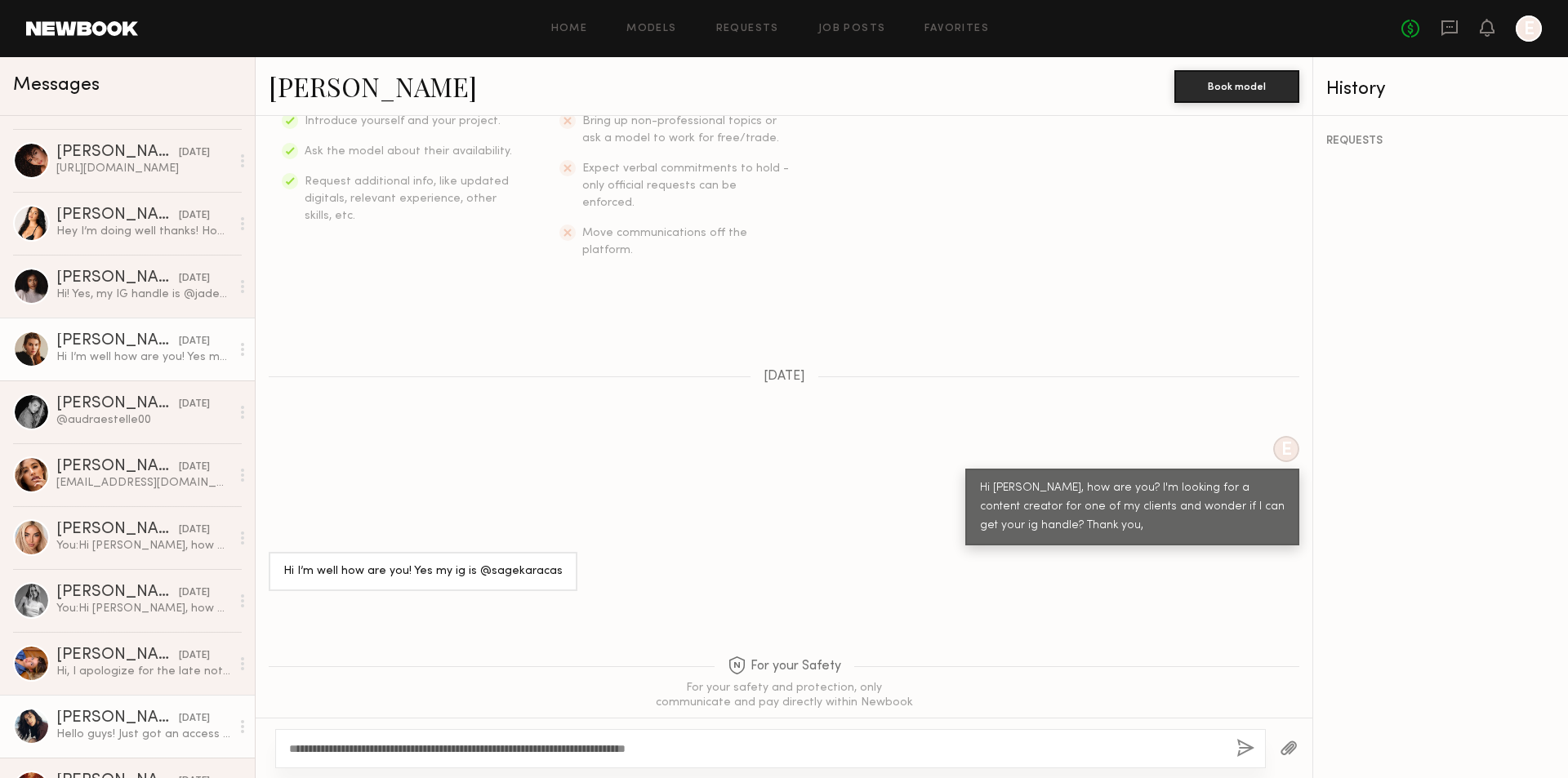
drag, startPoint x: 345, startPoint y: 747, endPoint x: 151, endPoint y: 727, distance: 195.0
click at [161, 733] on div "Messages Mae B. 12:59 PM You: Hi Mae B, how are you? I'm looking for a content …" at bounding box center [784, 417] width 1568 height 721
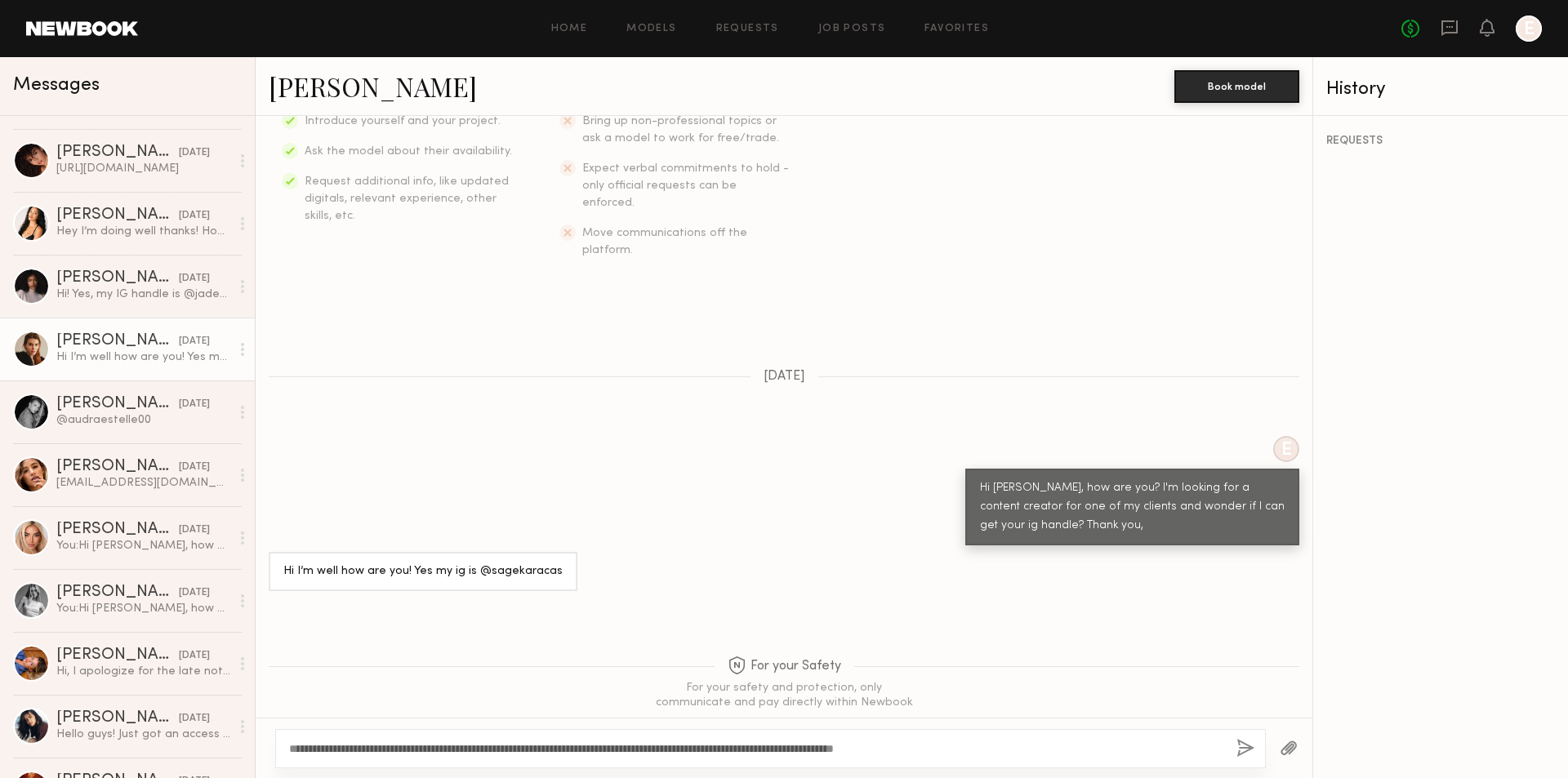
click at [1014, 746] on textarea "**********" at bounding box center [756, 748] width 934 height 16
drag, startPoint x: 971, startPoint y: 750, endPoint x: 115, endPoint y: 808, distance: 858.0
click at [115, 777] on html "Home Models Requests Job Posts Favorites Sign Out No fees up to $5,000 E Messag…" at bounding box center [784, 389] width 1568 height 778
click at [1060, 741] on textarea "**********" at bounding box center [756, 748] width 934 height 16
type textarea "**********"
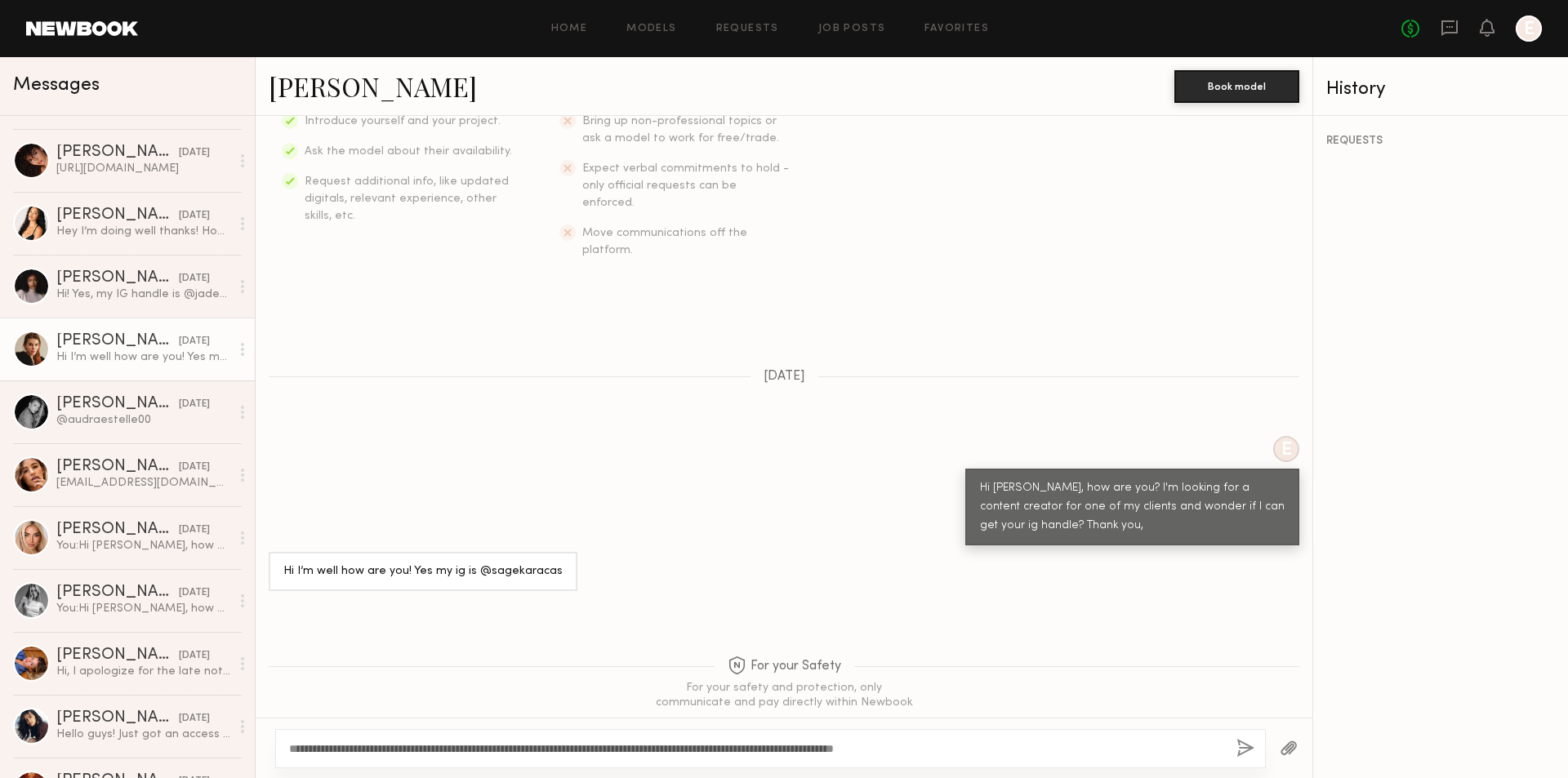
click at [1247, 745] on button "button" at bounding box center [1244, 749] width 18 height 21
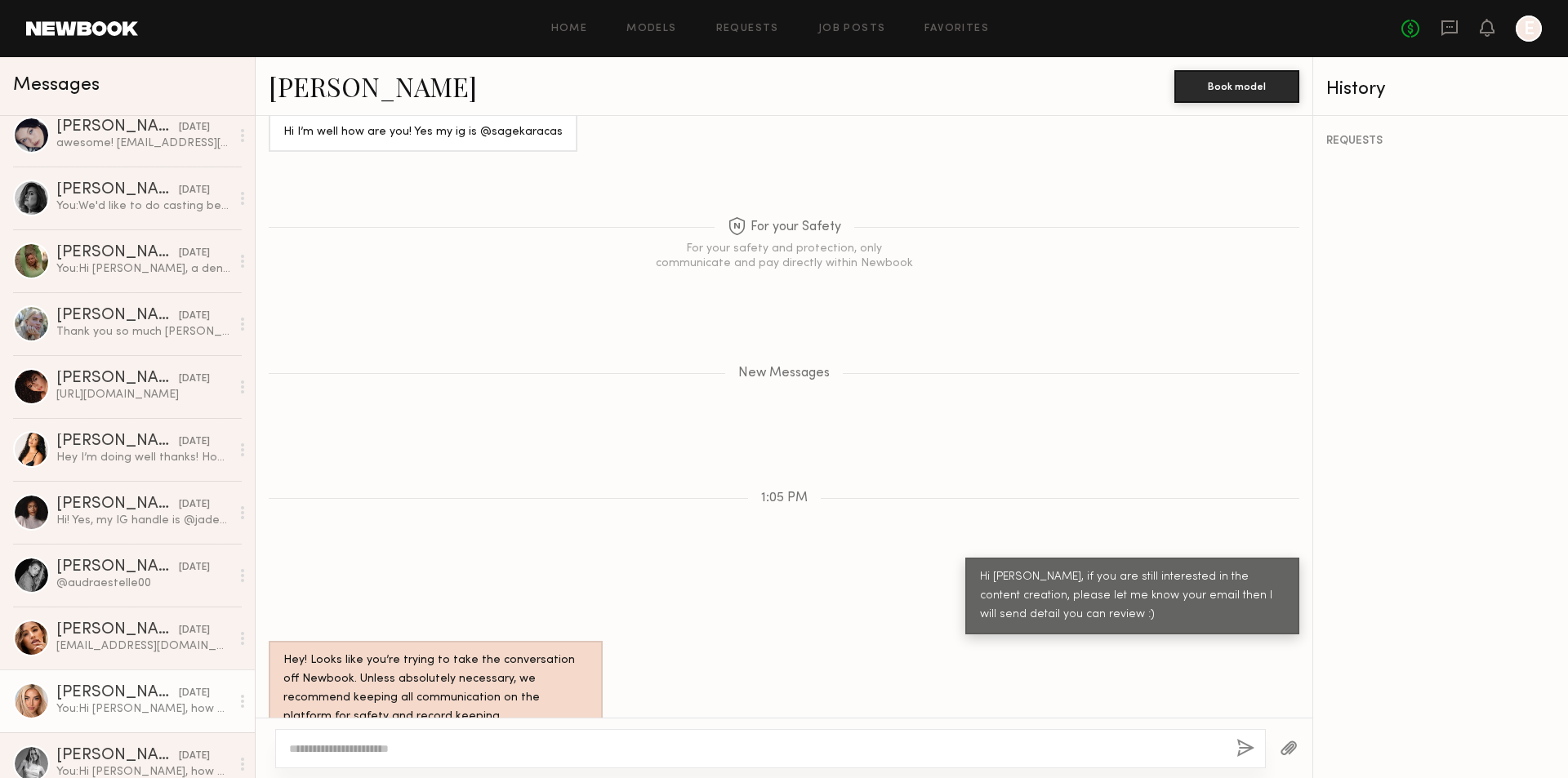
scroll to position [408, 0]
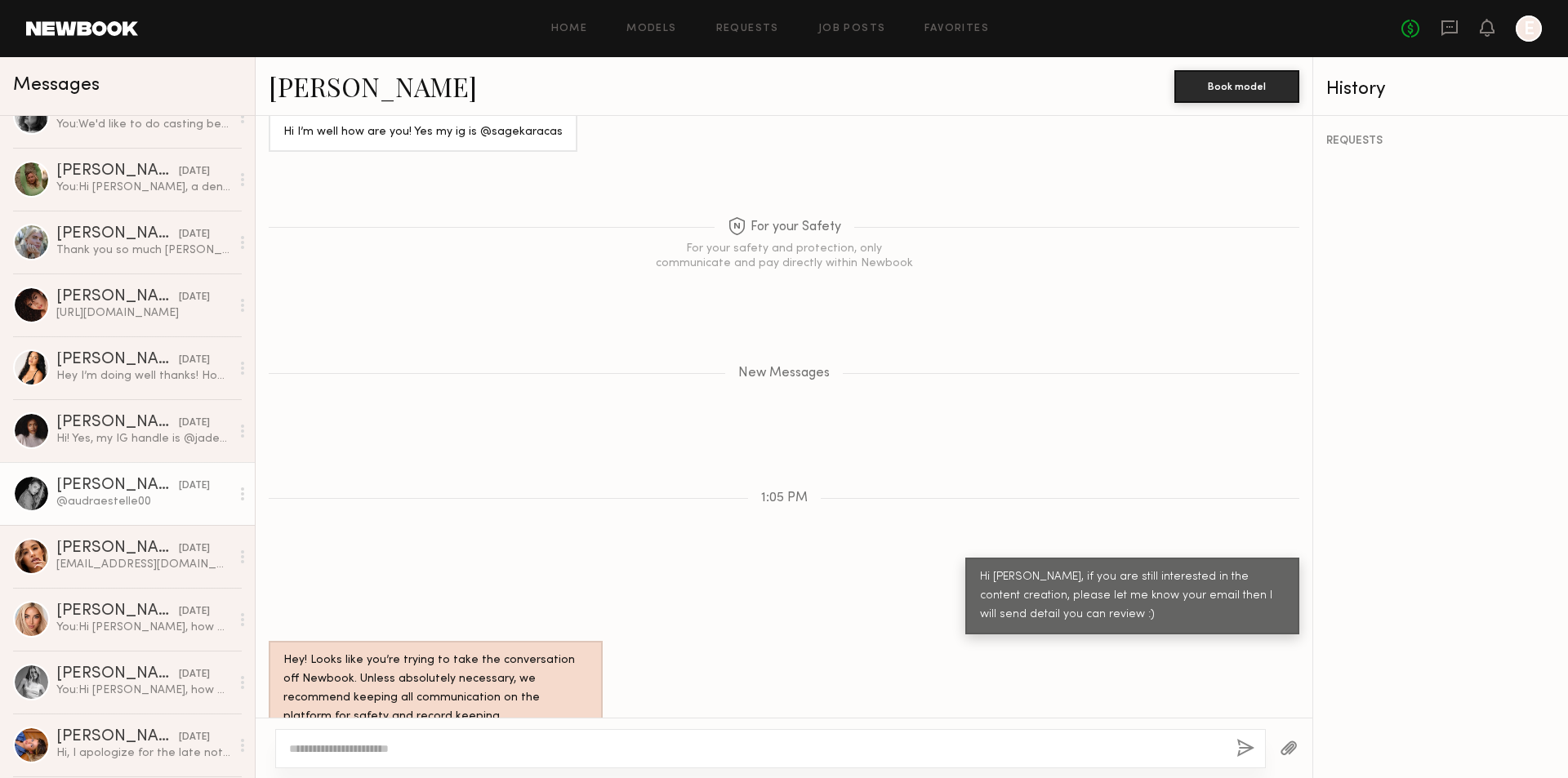
click at [160, 508] on div "@audraestelle00" at bounding box center [142, 501] width 174 height 15
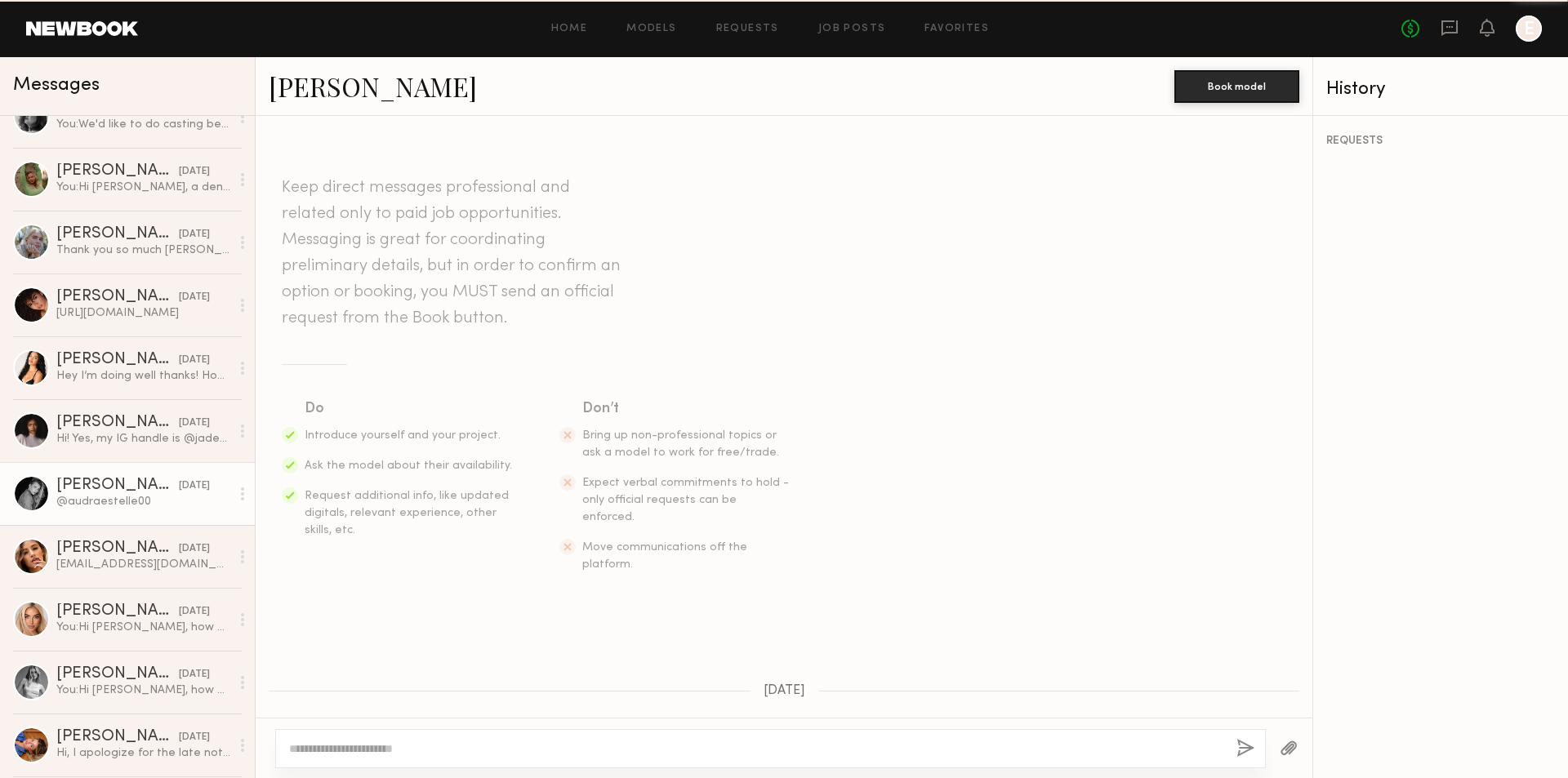
scroll to position [314, 0]
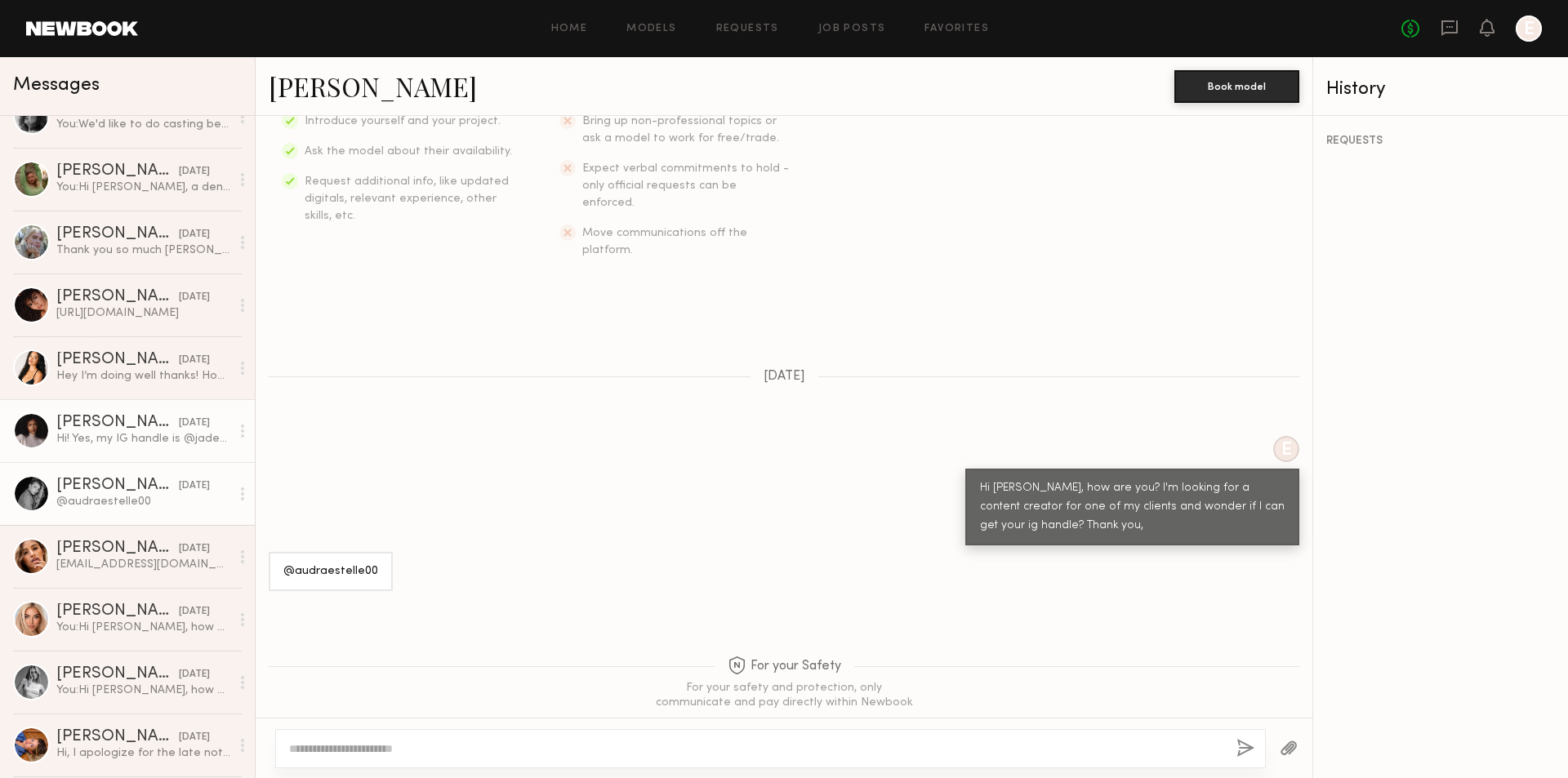
click at [179, 423] on div "05/23/2025" at bounding box center [194, 423] width 31 height 15
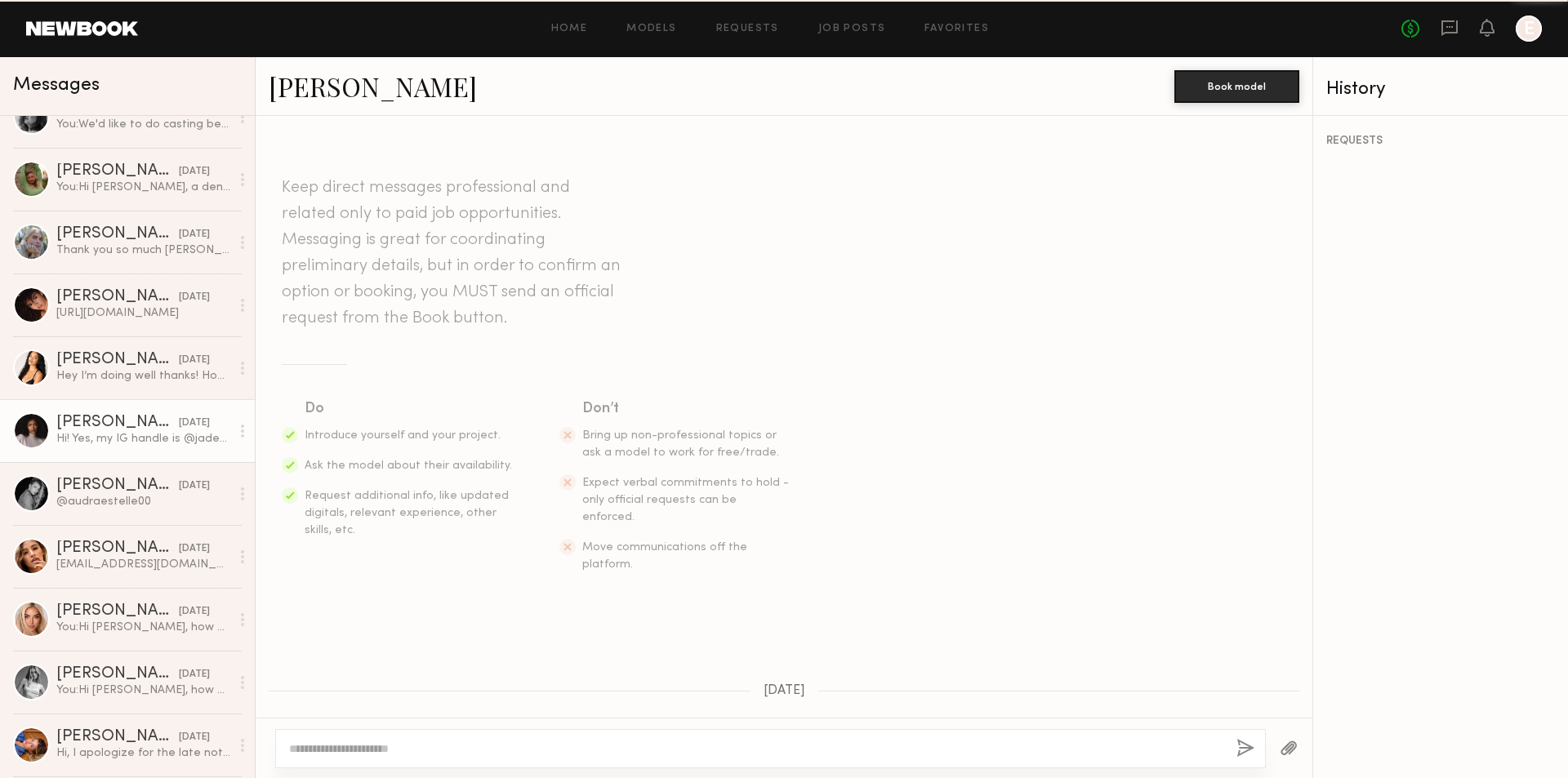
scroll to position [314, 0]
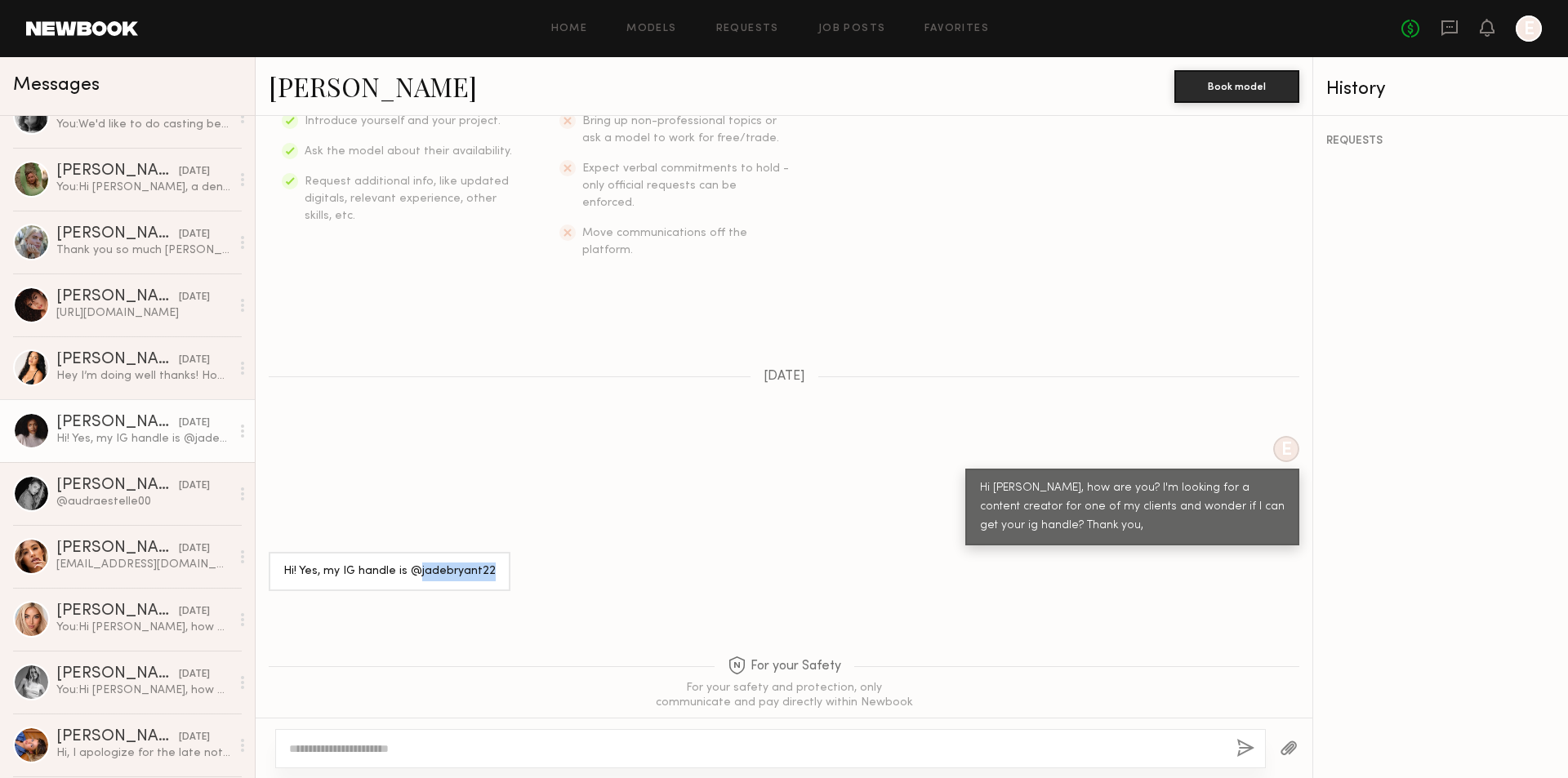
drag, startPoint x: 416, startPoint y: 533, endPoint x: 489, endPoint y: 526, distance: 73.3
click at [489, 552] on div "Hi! Yes, my IG handle is @jadebryant22" at bounding box center [389, 571] width 242 height 39
copy div "jadebryant22"
click at [307, 93] on link "Jade B." at bounding box center [372, 85] width 208 height 35
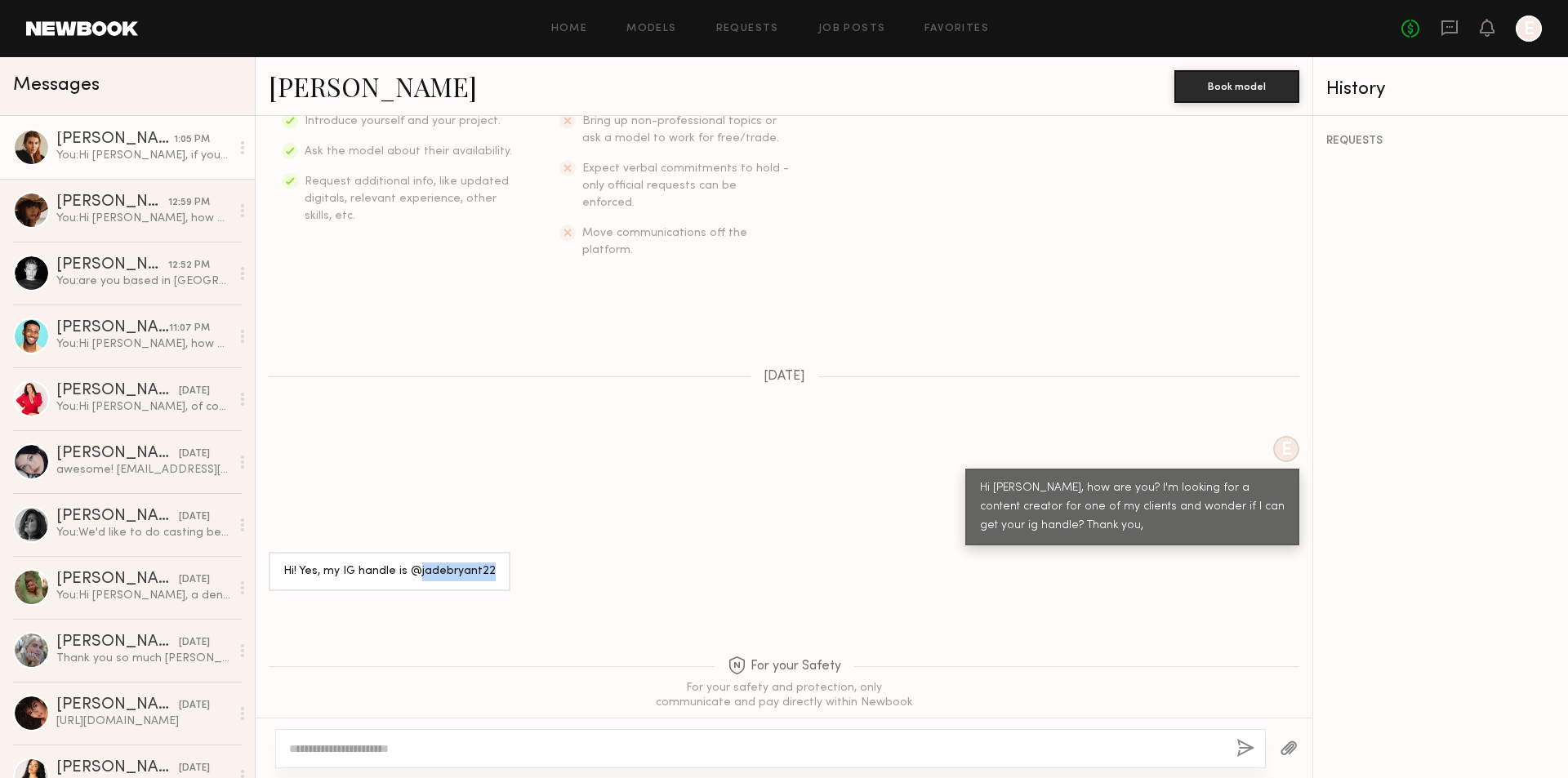
click at [131, 153] on div "You: Hi Sage, if you are still interested in the content creation, please let m…" at bounding box center [142, 156] width 174 height 15
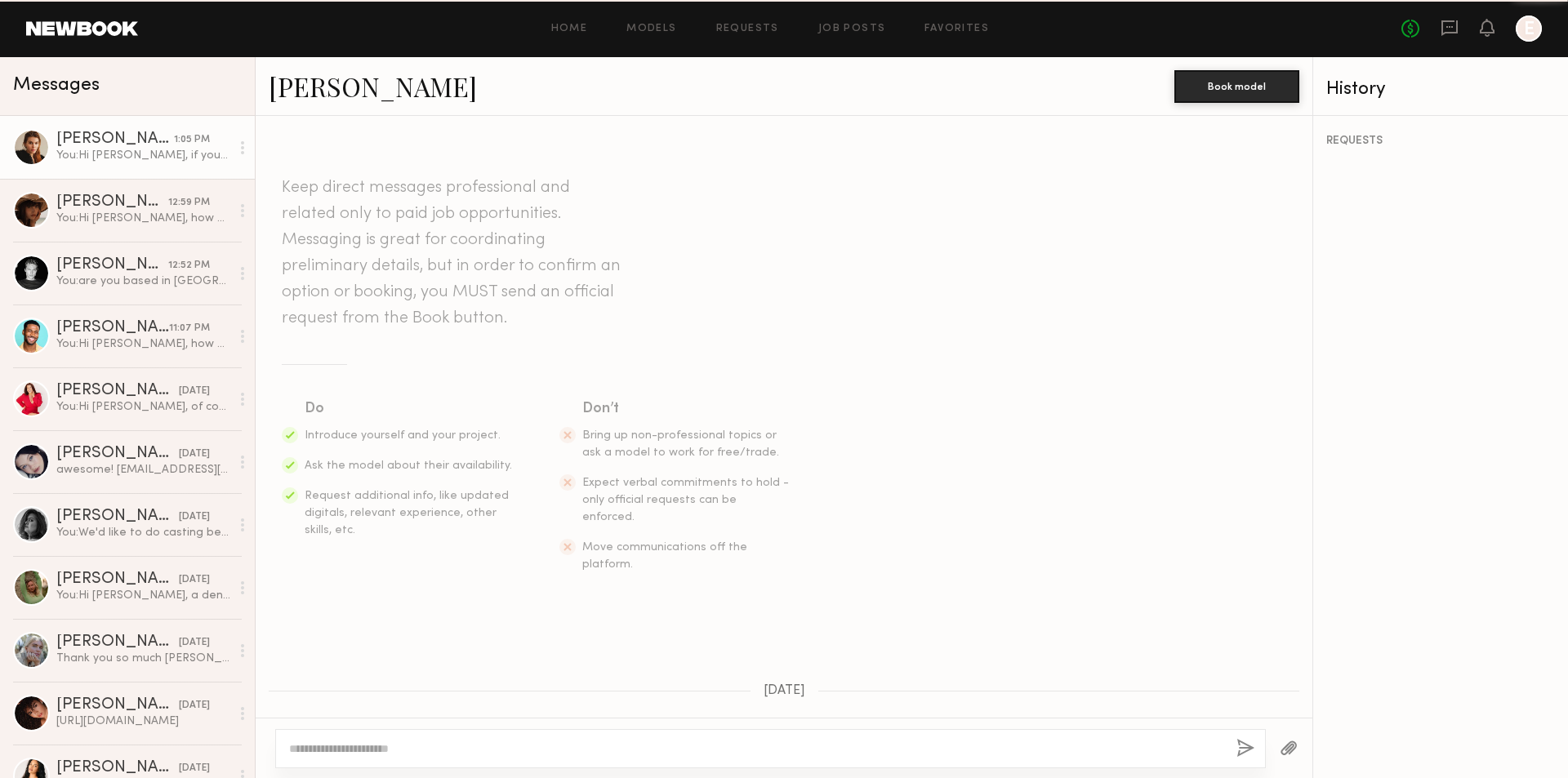
scroll to position [658, 0]
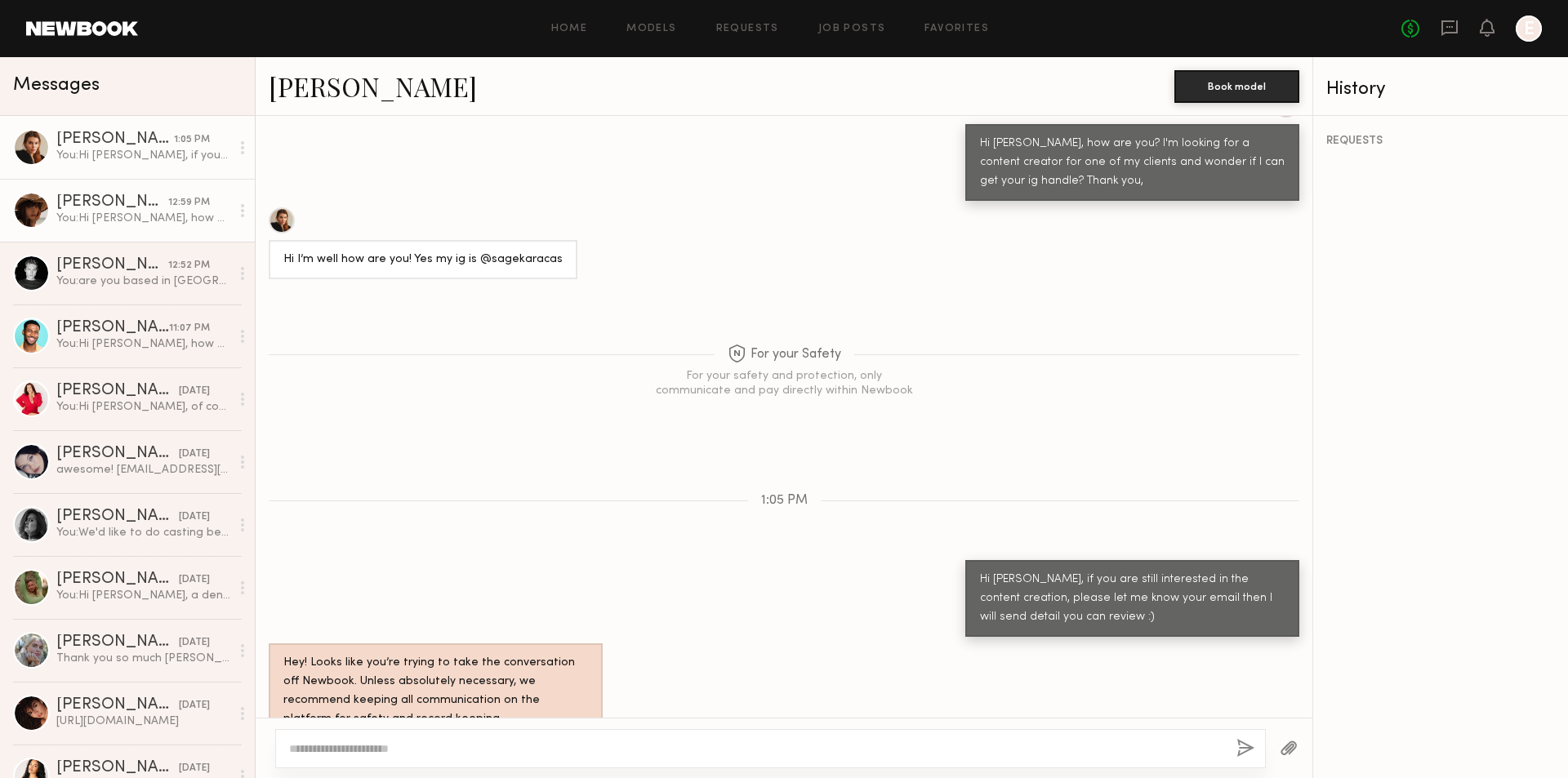
click at [145, 225] on div "You: Hi Mae B, how are you? I'm looking for a content creator for one of my cli…" at bounding box center [142, 218] width 174 height 15
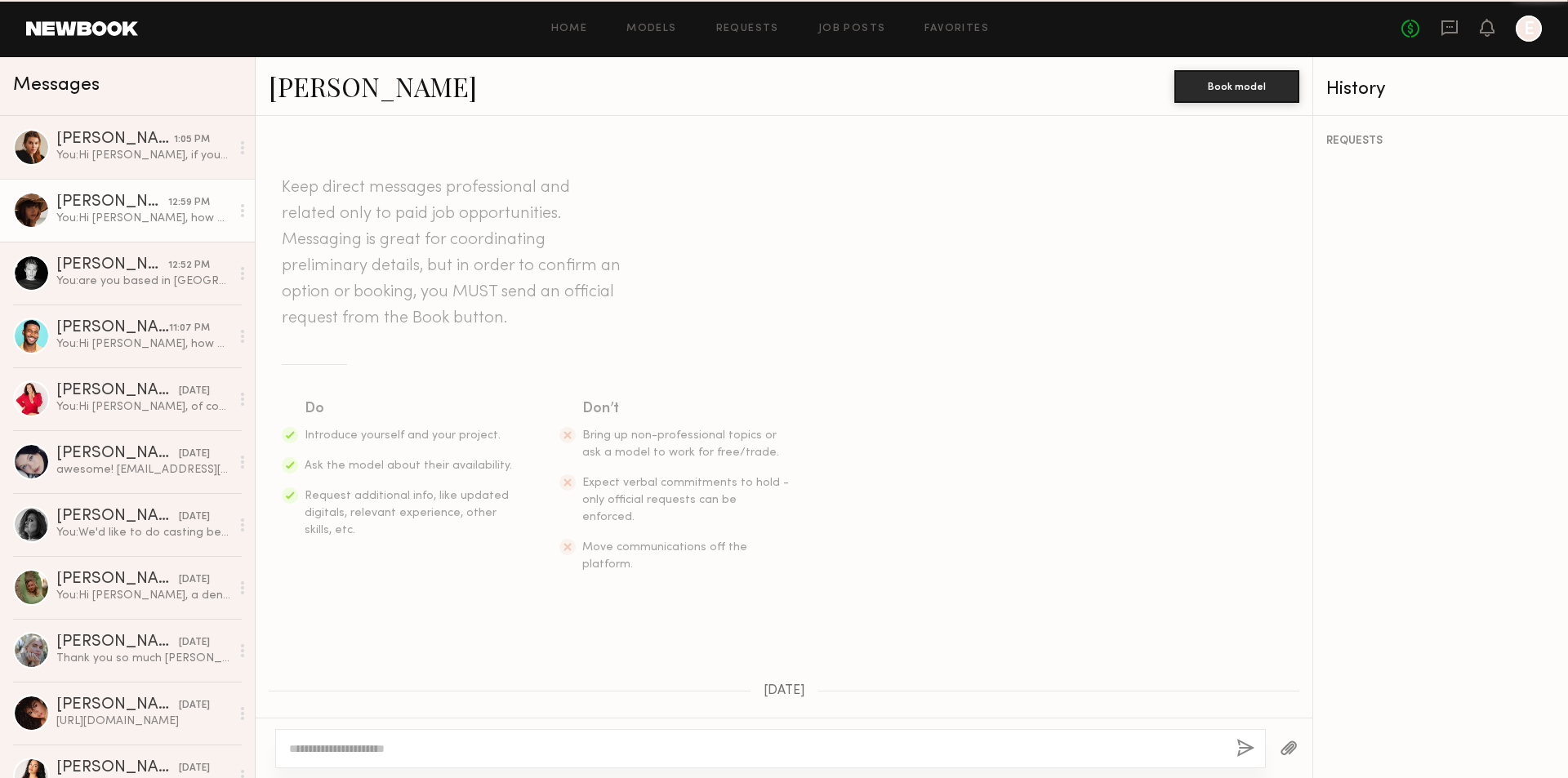
scroll to position [894, 0]
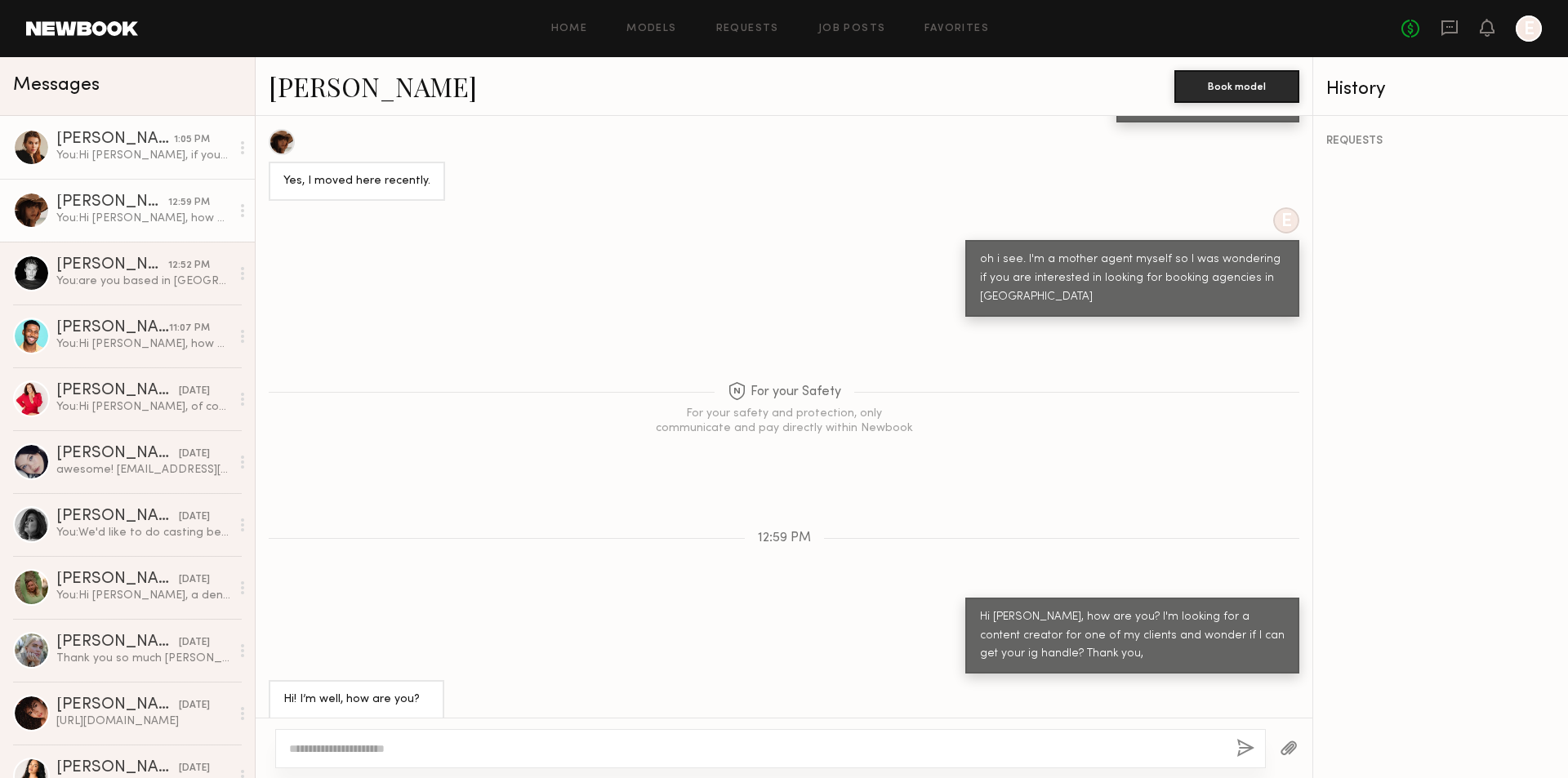
click at [142, 159] on div "You: Hi Sage, if you are still interested in the content creation, please let m…" at bounding box center [142, 156] width 174 height 15
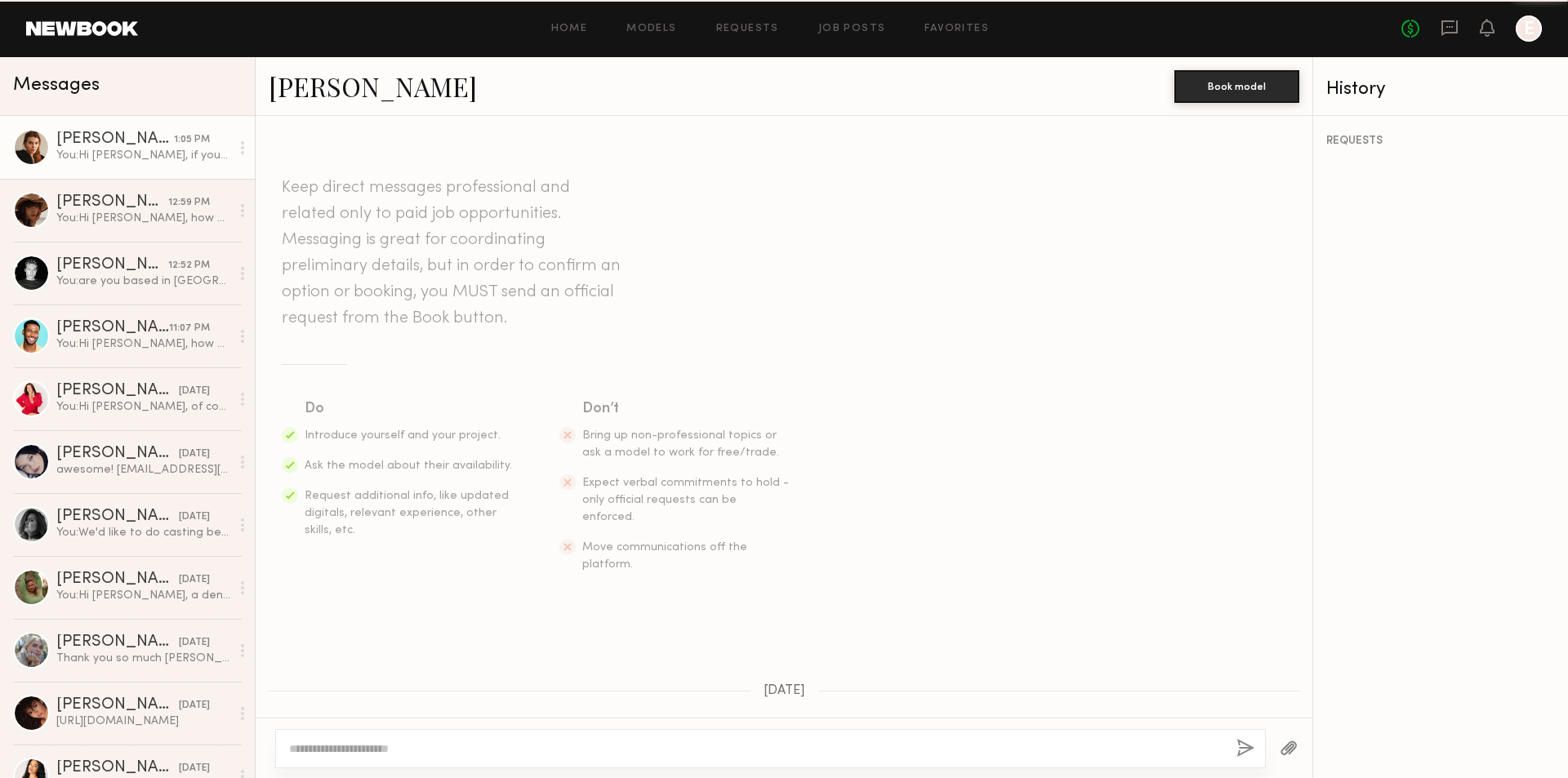
scroll to position [658, 0]
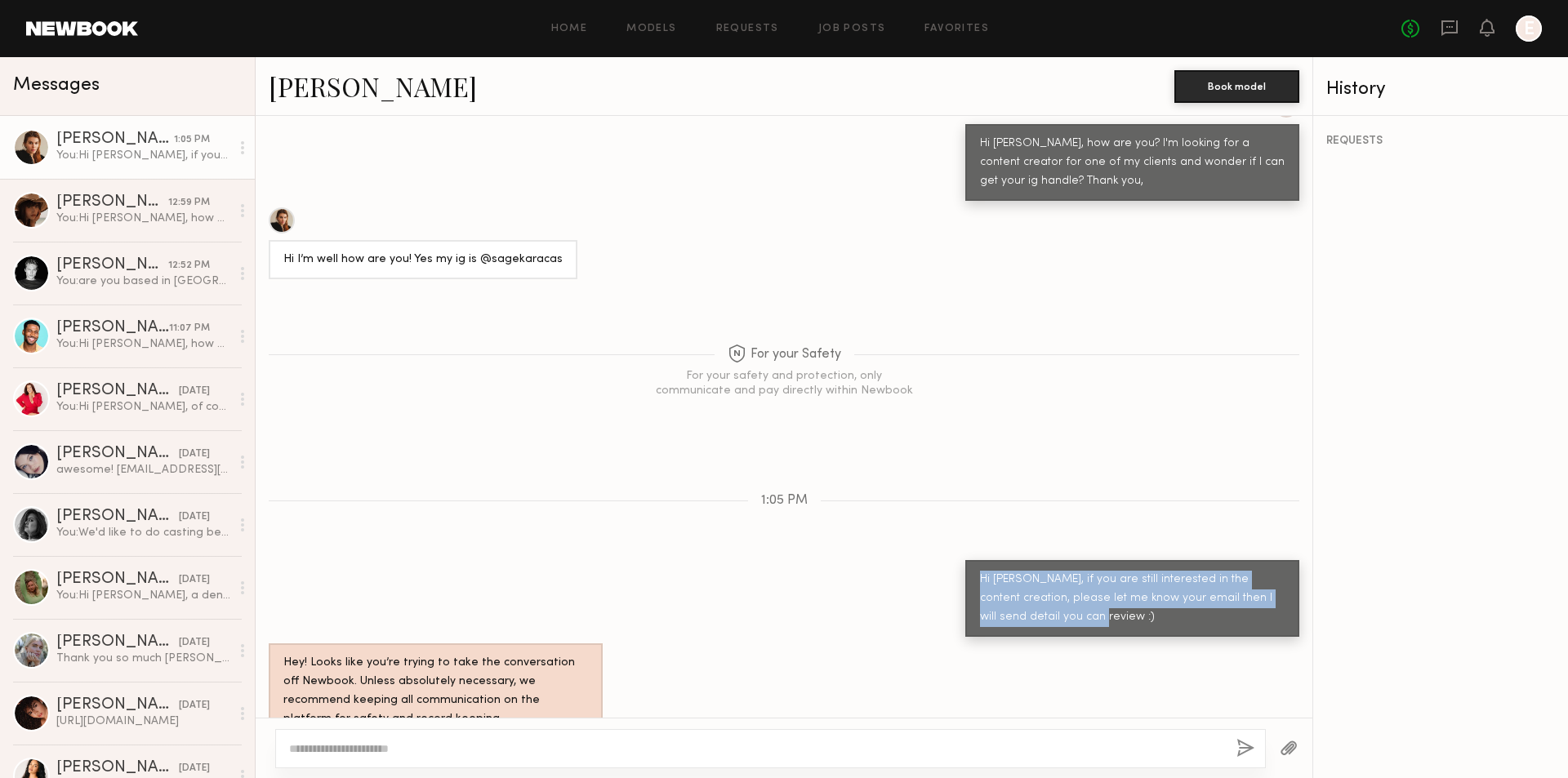
drag, startPoint x: 966, startPoint y: 540, endPoint x: 1078, endPoint y: 584, distance: 120.3
click at [1078, 584] on div "Hi Sage, if you are still interested in the content creation, please let me kno…" at bounding box center [1132, 598] width 334 height 77
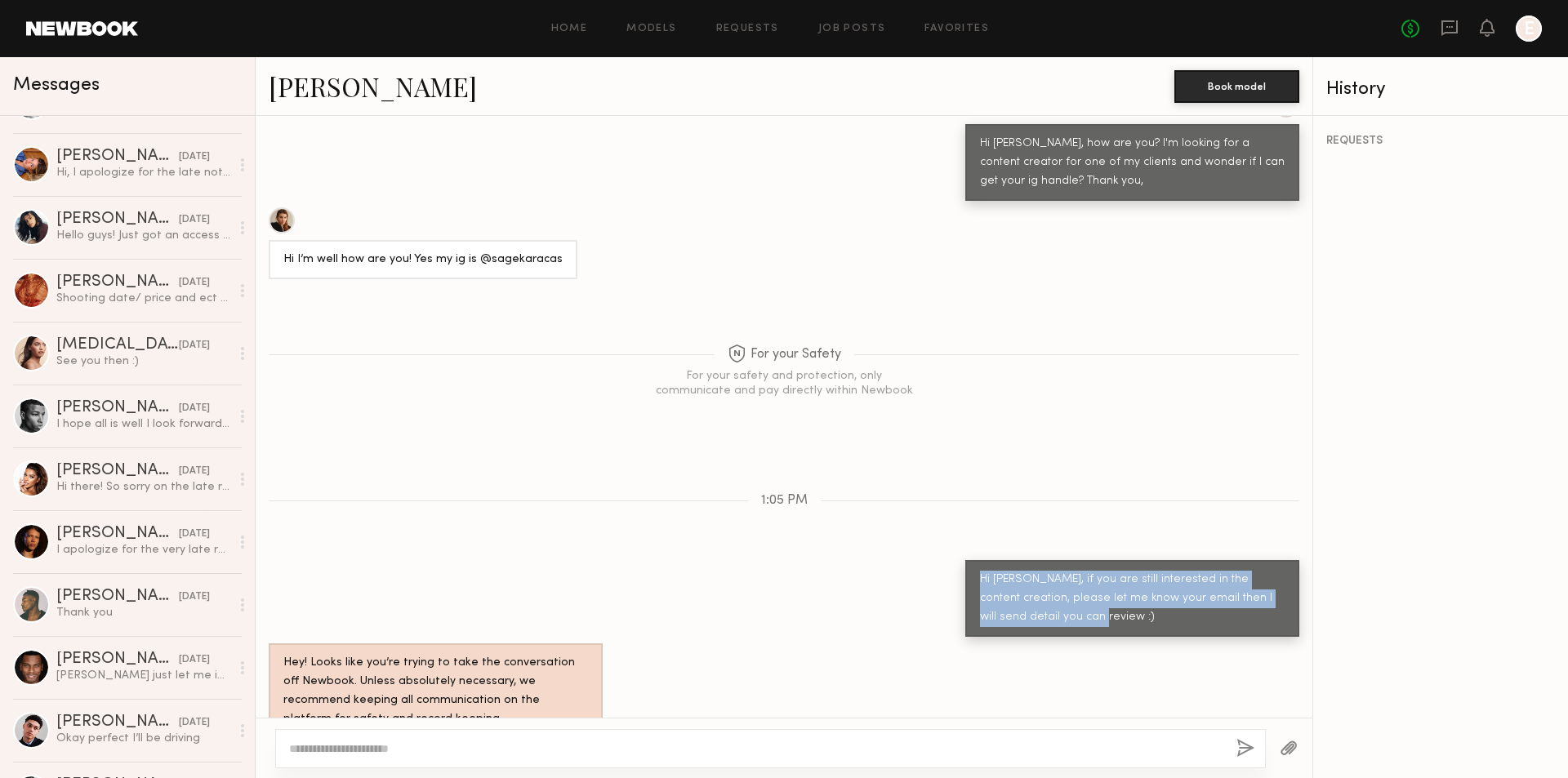
scroll to position [1142, 0]
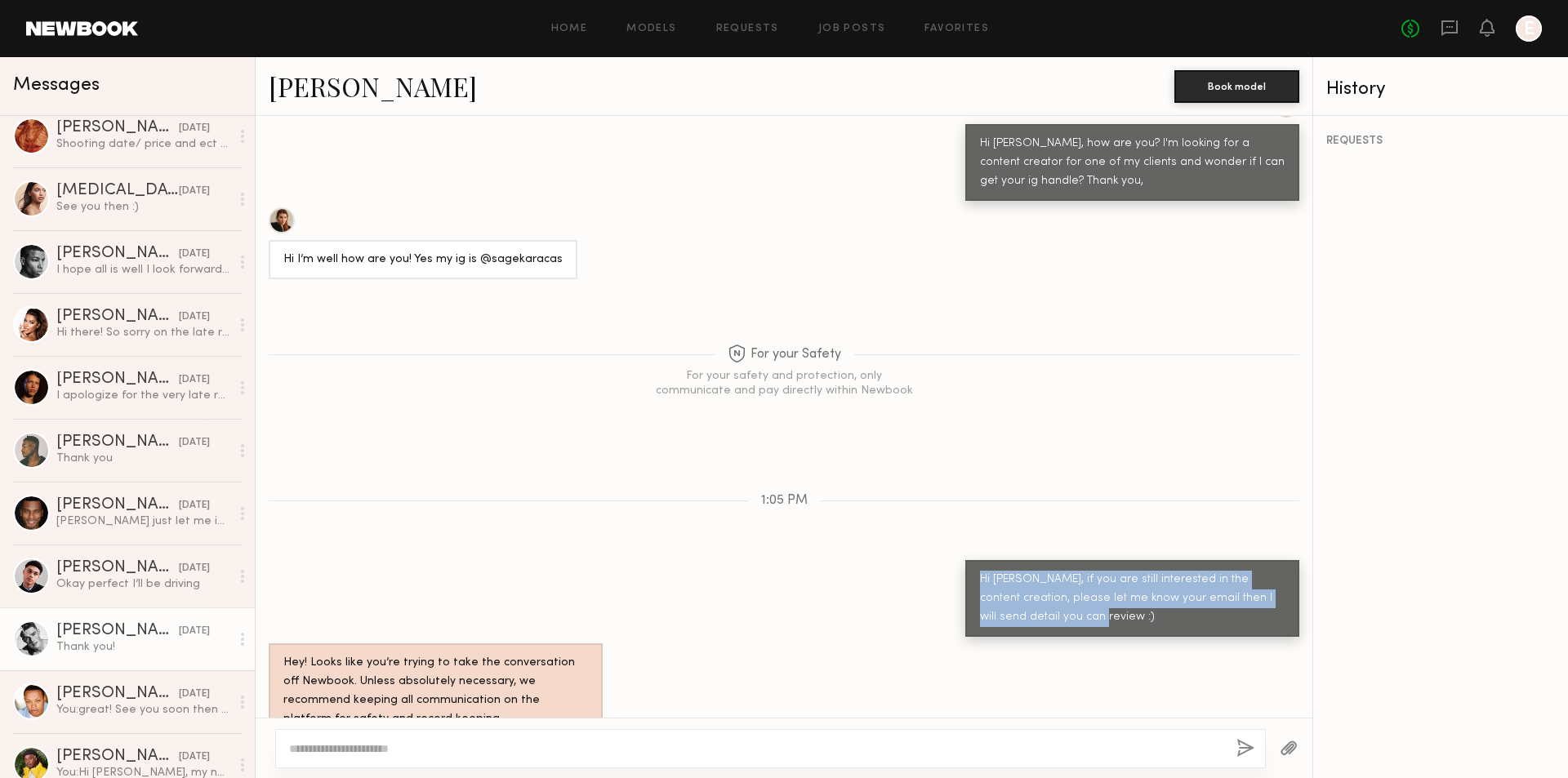
click at [145, 661] on link "Quinton J. 08/04/2021 Thank you!" at bounding box center [127, 639] width 254 height 63
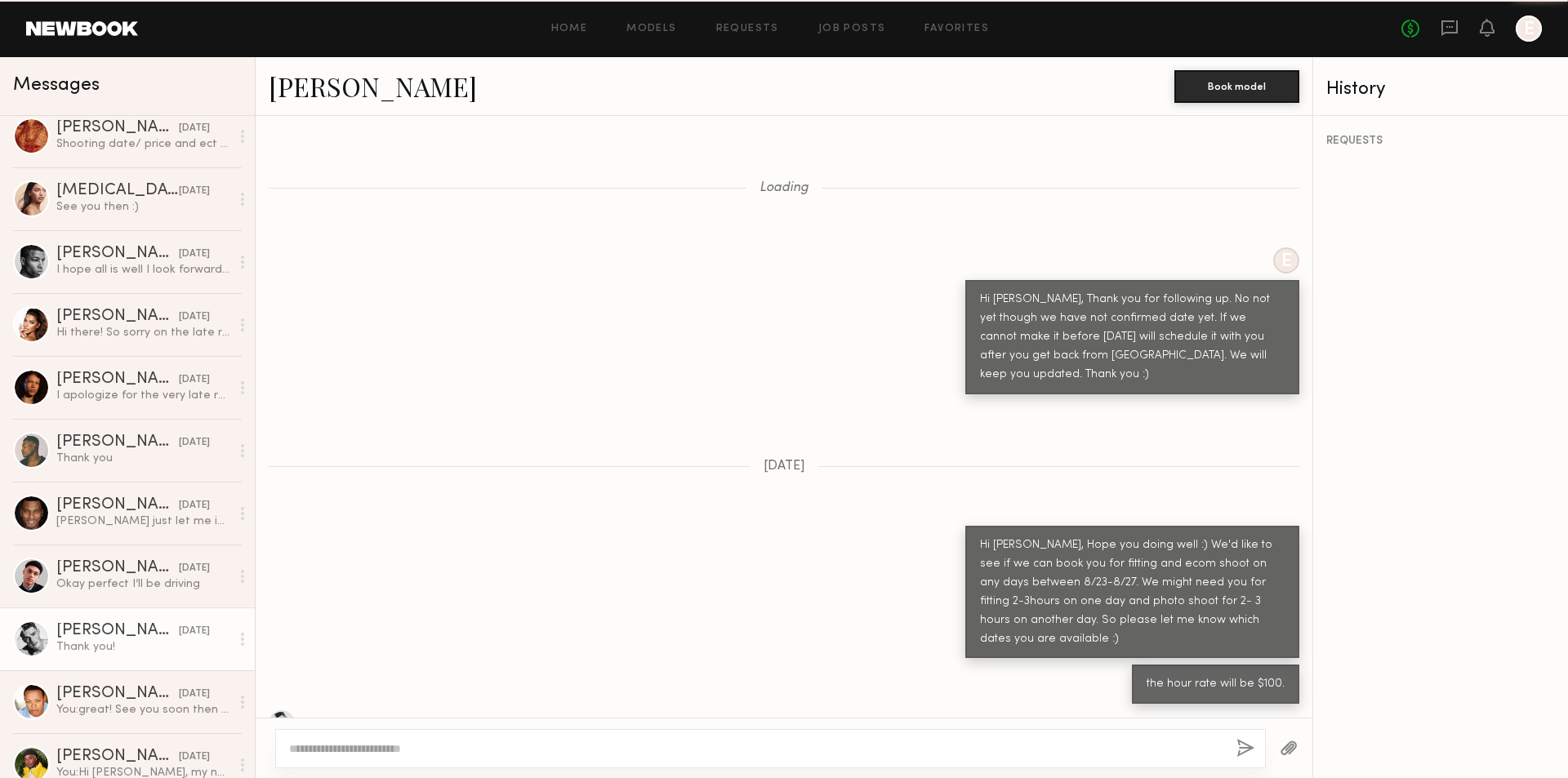
scroll to position [1011, 0]
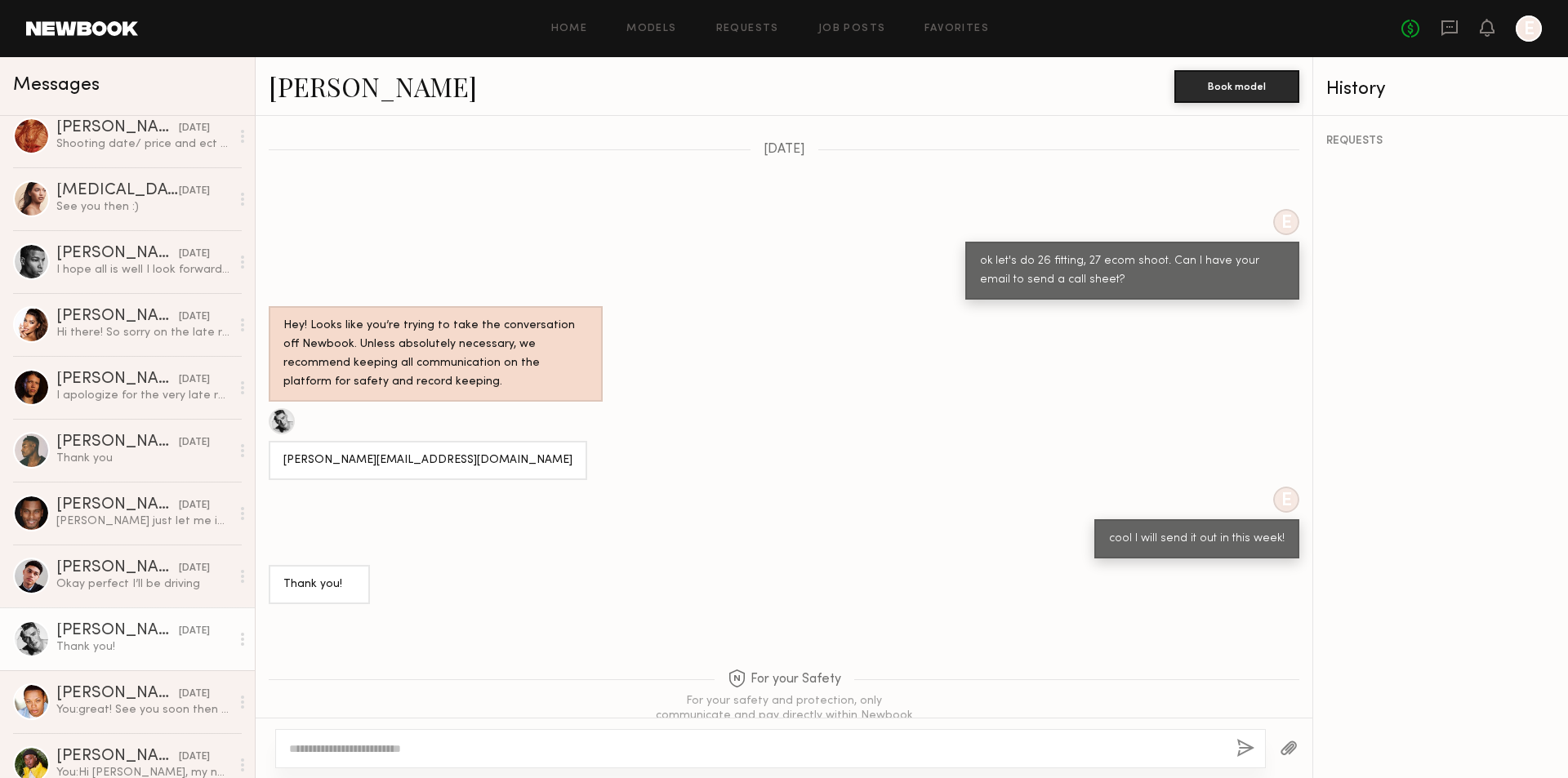
click at [321, 91] on link "Quinton J." at bounding box center [372, 85] width 208 height 35
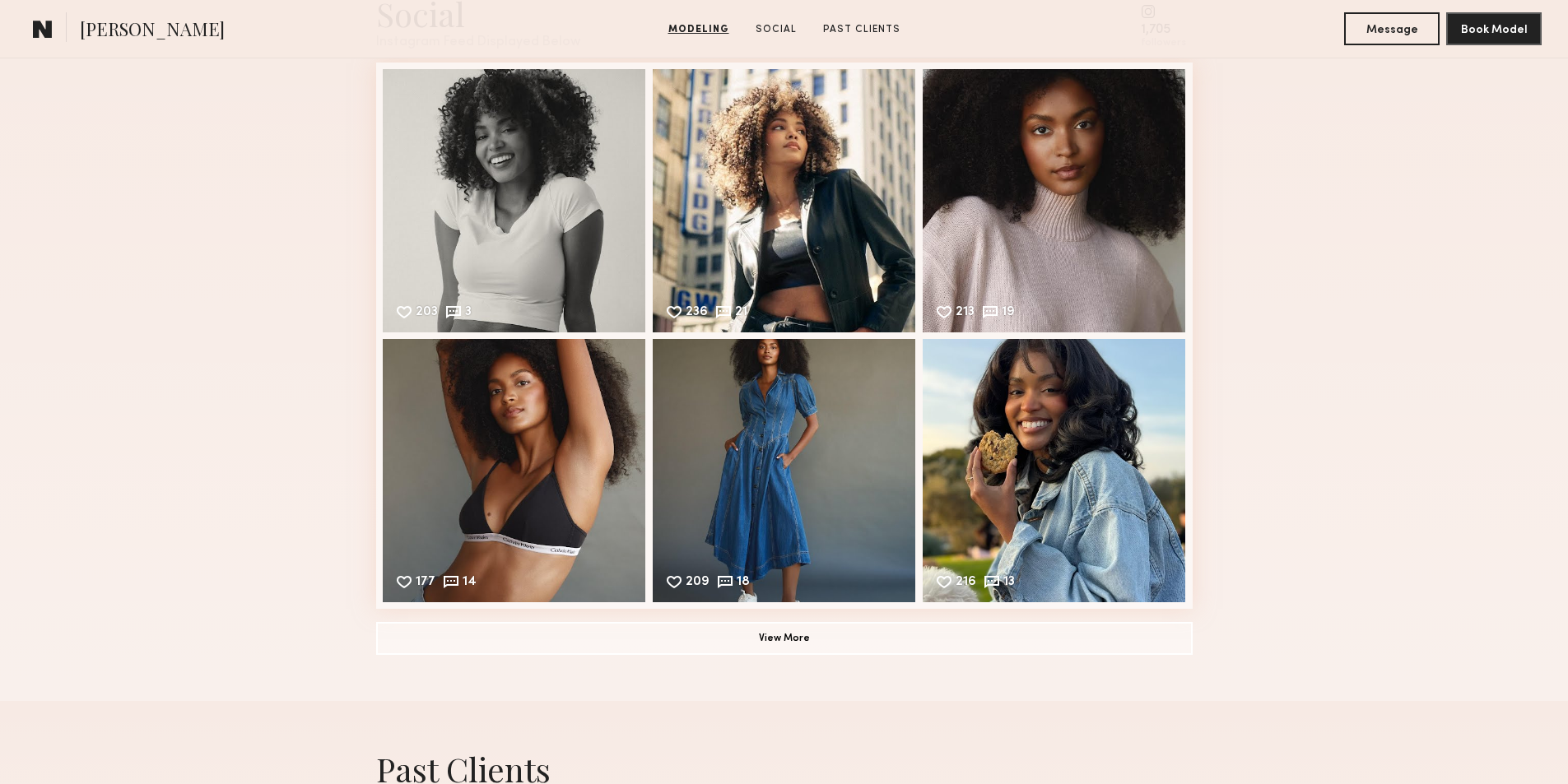
scroll to position [2139, 0]
